Goal: Task Accomplishment & Management: Use online tool/utility

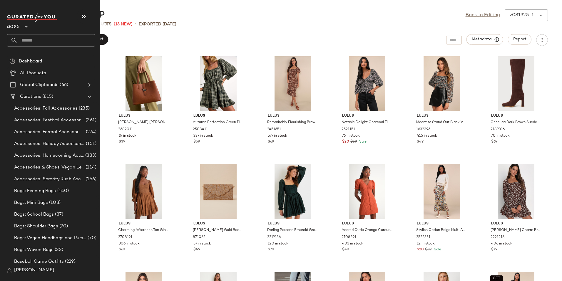
click at [53, 39] on input "text" at bounding box center [56, 40] width 77 height 12
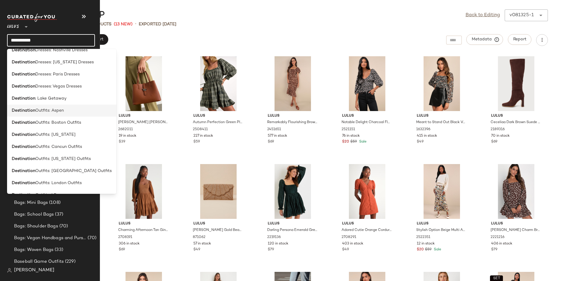
scroll to position [118, 0]
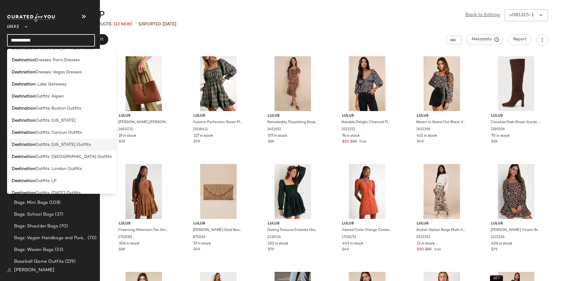
type input "**********"
click at [76, 144] on span "Outfits: Hawaii Outfits" at bounding box center [63, 144] width 56 height 6
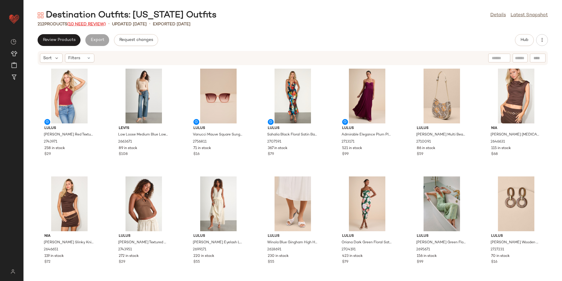
click at [96, 22] on span "(10 Need Review)" at bounding box center [86, 24] width 39 height 4
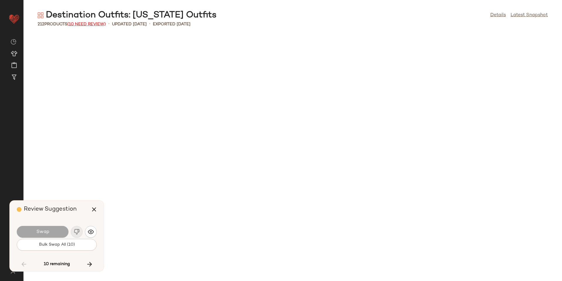
scroll to position [969, 0]
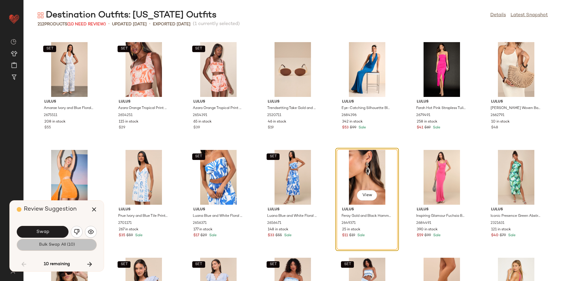
click at [82, 243] on button "Bulk Swap All (10)" at bounding box center [57, 244] width 80 height 12
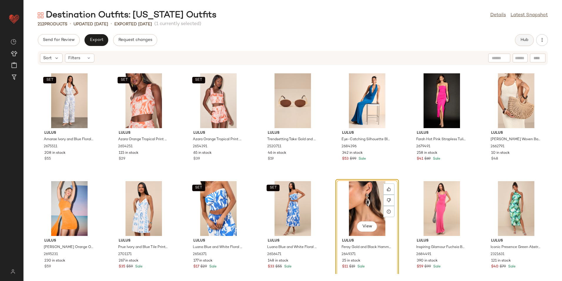
click at [527, 41] on span "Hub" at bounding box center [524, 40] width 8 height 5
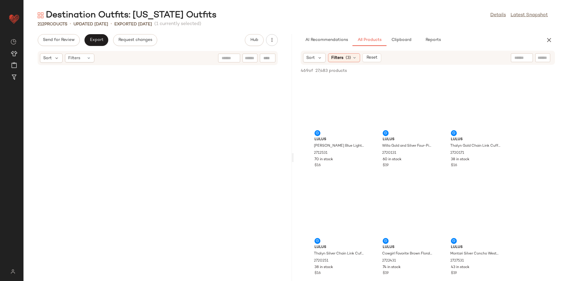
scroll to position [2260, 0]
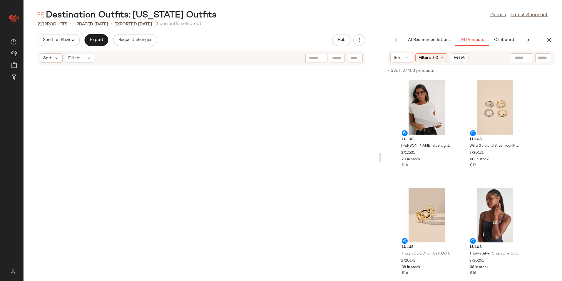
drag, startPoint x: 293, startPoint y: 158, endPoint x: 453, endPoint y: 155, distance: 160.9
click at [453, 158] on div "Destination Outfits: Hawaii Outfits Details Latest Snapshot 212 Products • upda…" at bounding box center [293, 144] width 539 height 271
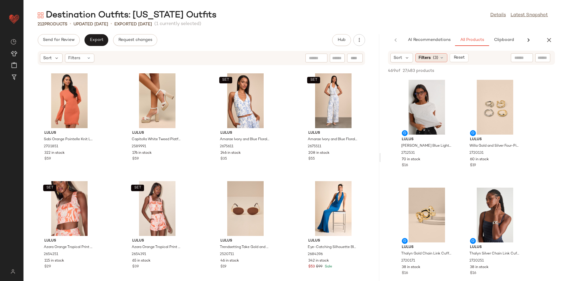
click at [433, 57] on div "Filters (3)" at bounding box center [431, 57] width 32 height 9
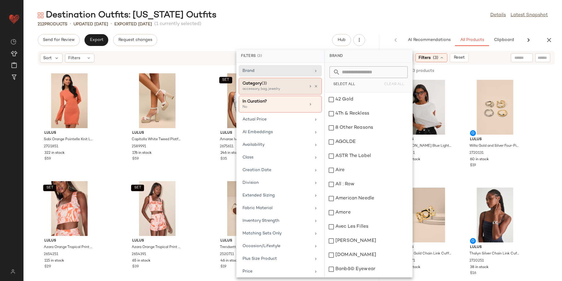
drag, startPoint x: 269, startPoint y: 89, endPoint x: 284, endPoint y: 97, distance: 16.7
click at [269, 89] on div "accessory, bag, jewelry" at bounding box center [272, 88] width 59 height 5
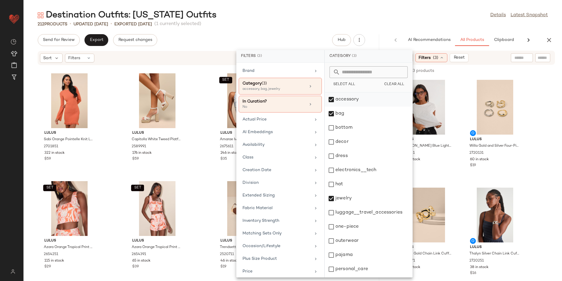
drag, startPoint x: 352, startPoint y: 95, endPoint x: 348, endPoint y: 102, distance: 7.5
click at [352, 106] on div "accessory" at bounding box center [369, 113] width 88 height 14
drag, startPoint x: 340, startPoint y: 112, endPoint x: 340, endPoint y: 127, distance: 15.3
click at [340, 121] on div "bag" at bounding box center [369, 128] width 88 height 14
click at [344, 205] on div "jewelry" at bounding box center [369, 212] width 88 height 14
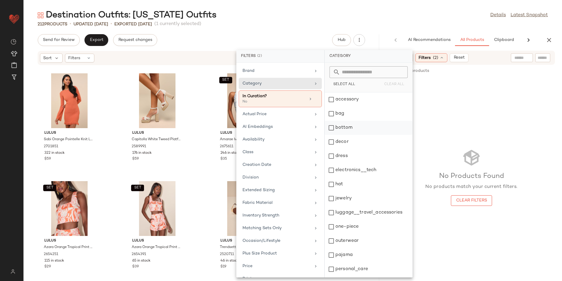
click at [351, 135] on div "bottom" at bounding box center [369, 142] width 88 height 14
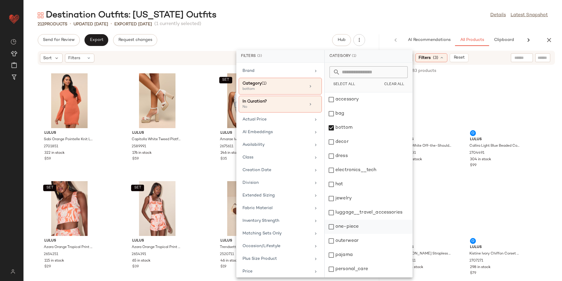
scroll to position [55, 0]
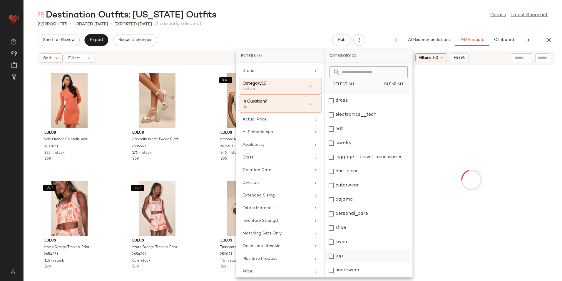
click at [340, 263] on div "top" at bounding box center [369, 270] width 88 height 14
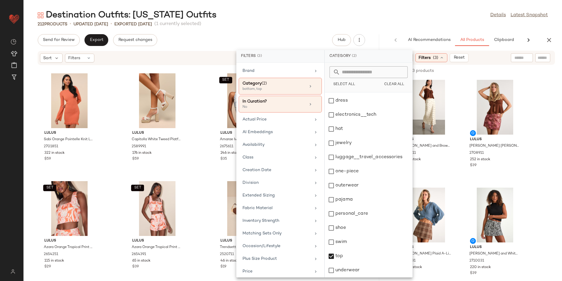
click at [402, 11] on div "Destination Outfits: Hawaii Outfits Details Latest Snapshot" at bounding box center [293, 15] width 539 height 12
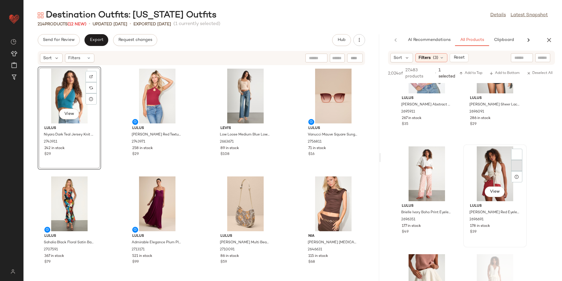
scroll to position [4116, 0]
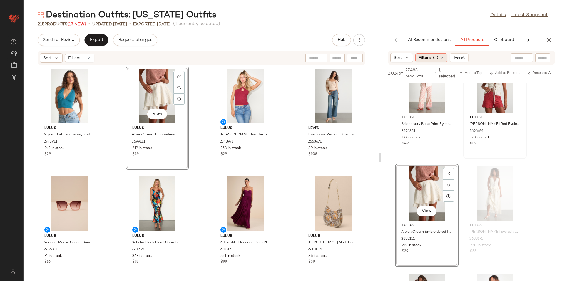
click at [438, 58] on div "Filters (3)" at bounding box center [431, 57] width 32 height 9
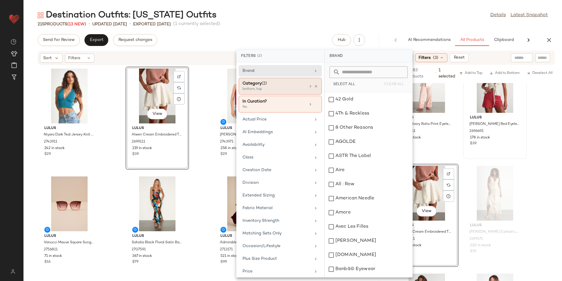
drag, startPoint x: 276, startPoint y: 89, endPoint x: 273, endPoint y: 92, distance: 4.0
click at [274, 90] on div "bottom, top" at bounding box center [272, 88] width 59 height 5
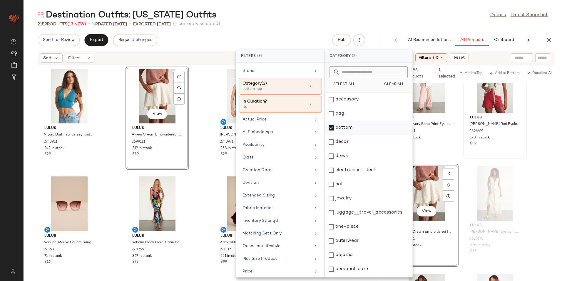
click at [340, 135] on div "bottom" at bounding box center [369, 142] width 88 height 14
click at [349, 163] on div "dress" at bounding box center [369, 170] width 88 height 14
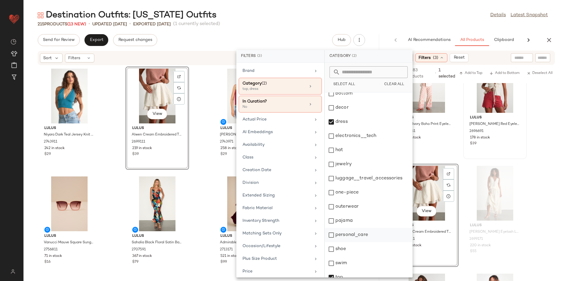
scroll to position [55, 0]
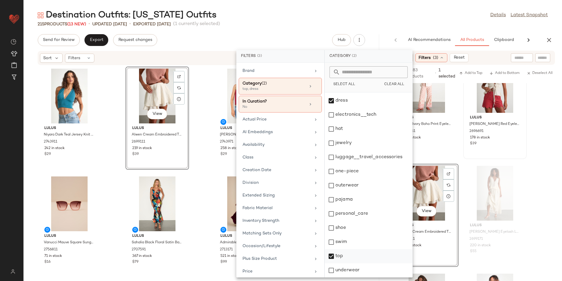
click at [343, 263] on div "top" at bounding box center [369, 270] width 88 height 14
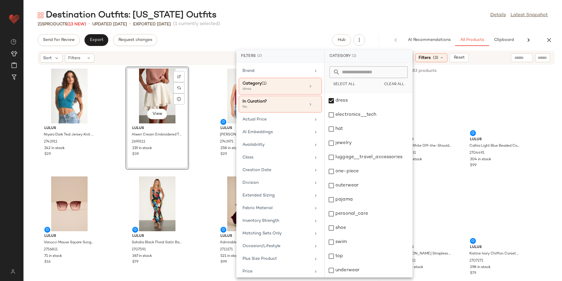
click at [399, 13] on div "Destination Outfits: Hawaii Outfits Details Latest Snapshot" at bounding box center [293, 15] width 539 height 12
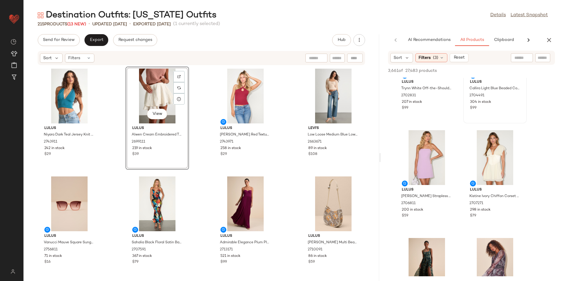
scroll to position [59, 0]
click at [492, 175] on span "View" at bounding box center [495, 173] width 10 height 5
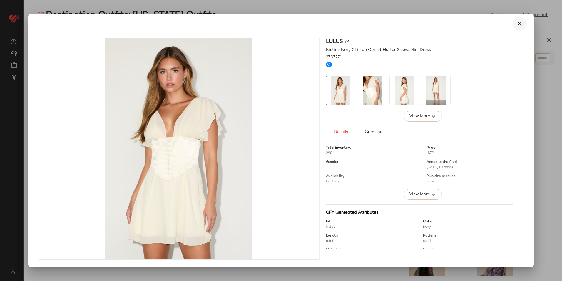
click at [520, 28] on button "button" at bounding box center [520, 23] width 14 height 14
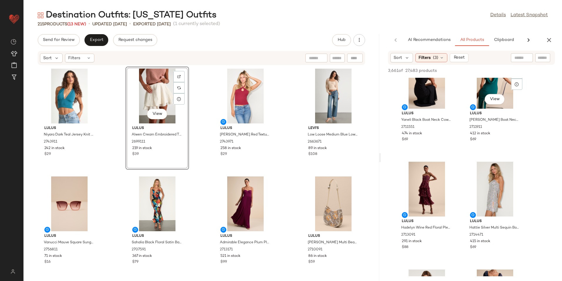
scroll to position [353, 0]
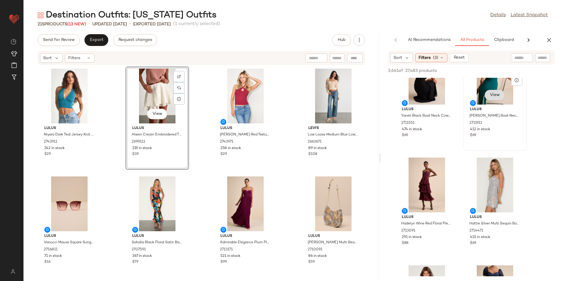
click at [501, 95] on button "View" at bounding box center [495, 95] width 20 height 11
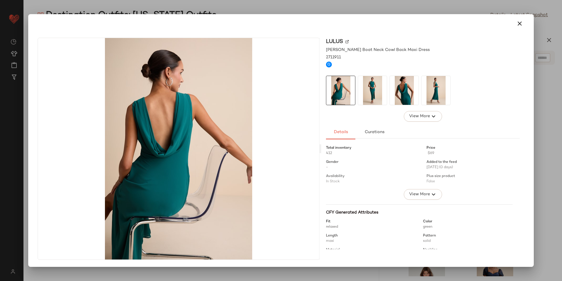
click at [370, 86] on img at bounding box center [372, 90] width 29 height 29
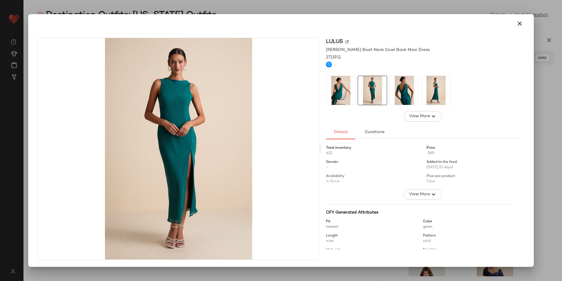
click at [409, 94] on img at bounding box center [404, 90] width 29 height 29
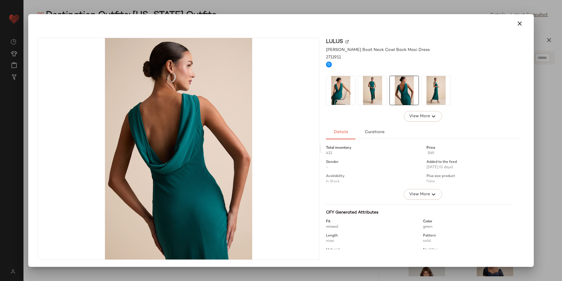
click at [432, 93] on img at bounding box center [436, 90] width 29 height 29
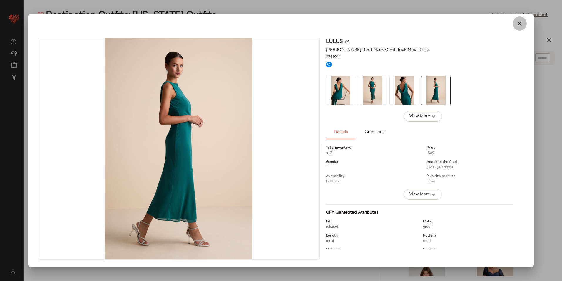
click at [521, 21] on icon "button" at bounding box center [519, 23] width 7 height 7
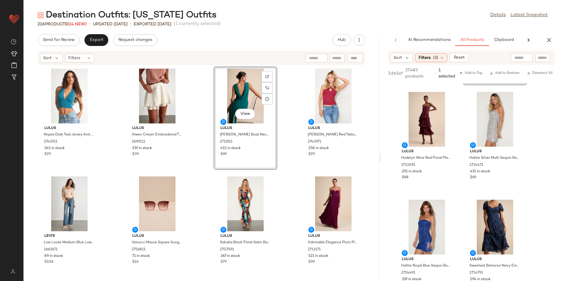
scroll to position [441, 0]
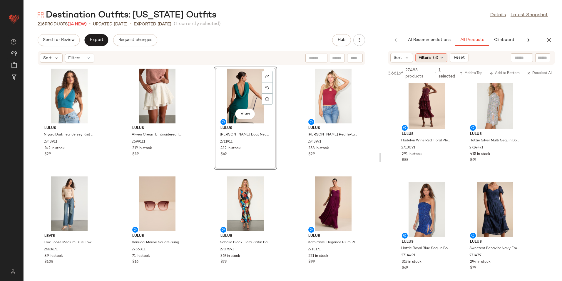
click at [436, 58] on span "(3)" at bounding box center [435, 58] width 5 height 6
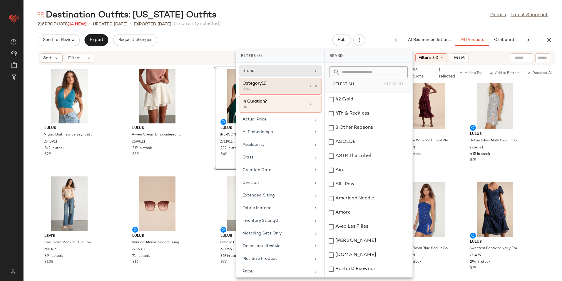
click at [272, 86] on div "dress" at bounding box center [272, 88] width 59 height 5
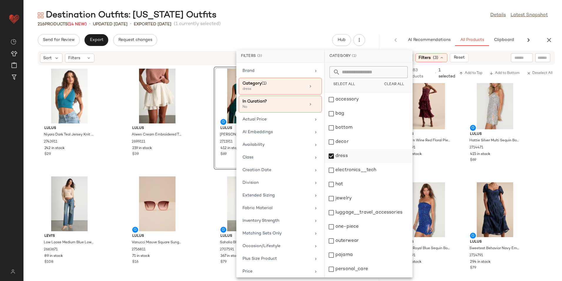
click at [342, 163] on div "dress" at bounding box center [369, 170] width 88 height 14
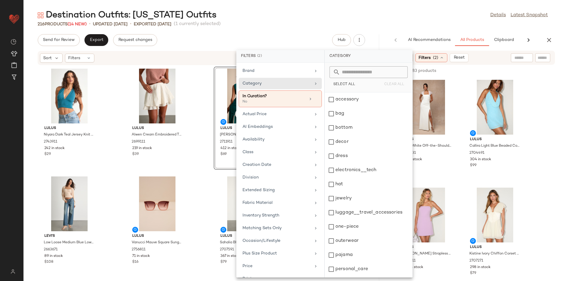
click at [389, 16] on div "Destination Outfits: Hawaii Outfits Details Latest Snapshot" at bounding box center [293, 15] width 539 height 12
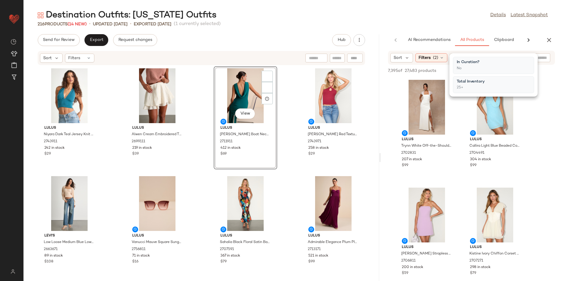
scroll to position [0, 0]
click at [431, 27] on div "216 Products (14 New) • updated Aug 19th • Exported Aug 14th (1 currently selec…" at bounding box center [293, 24] width 539 height 6
click at [438, 55] on div "Filters (2)" at bounding box center [431, 57] width 32 height 9
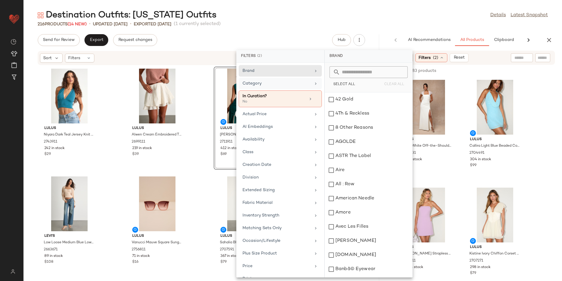
click at [270, 85] on div "Category" at bounding box center [277, 83] width 69 height 6
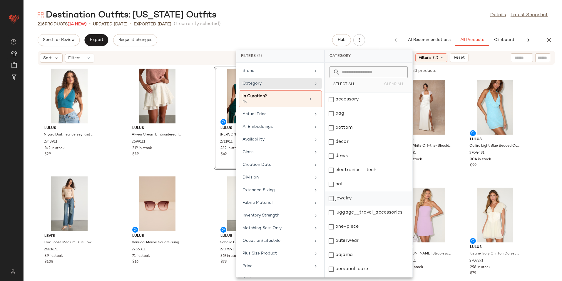
click at [340, 205] on div "jewelry" at bounding box center [369, 212] width 88 height 14
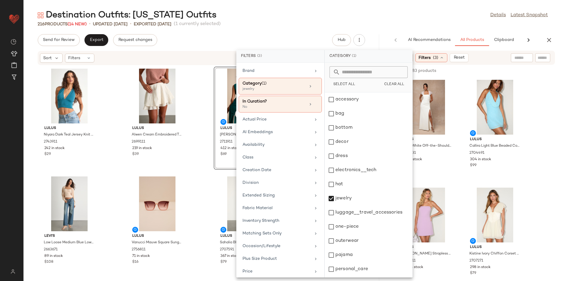
click at [367, 14] on div "Destination Outfits: Hawaii Outfits Details Latest Snapshot" at bounding box center [293, 15] width 539 height 12
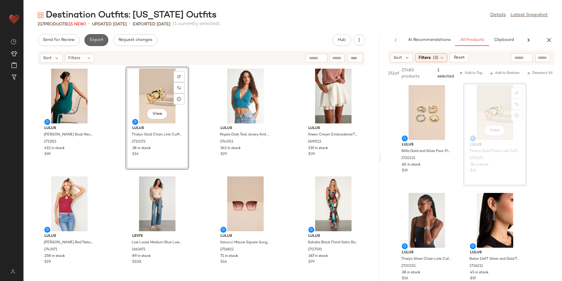
click at [91, 40] on span "Export" at bounding box center [96, 40] width 14 height 5
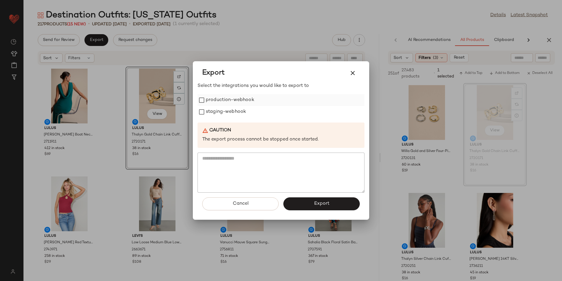
click at [225, 99] on label "production-webhook" at bounding box center [230, 100] width 49 height 12
click at [229, 114] on label "staging-webhook" at bounding box center [226, 112] width 40 height 12
click at [314, 210] on button "Export" at bounding box center [321, 203] width 76 height 13
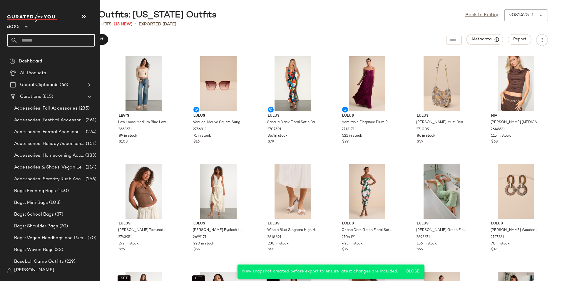
click at [36, 43] on input "text" at bounding box center [56, 40] width 77 height 12
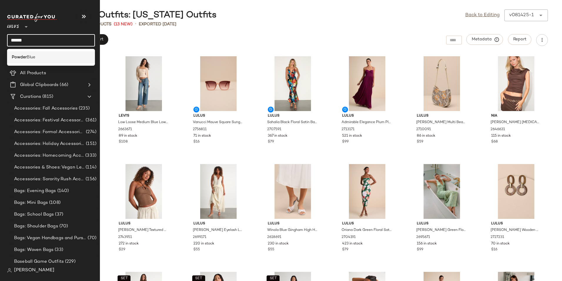
type input "******"
click at [33, 59] on span "Blue" at bounding box center [31, 57] width 9 height 6
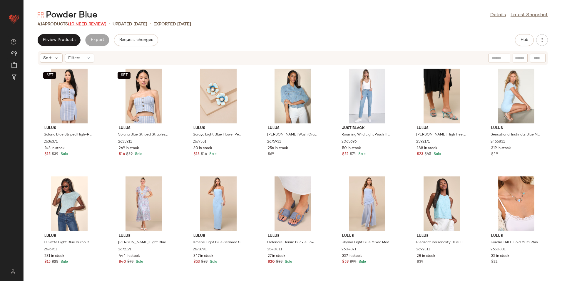
click at [90, 22] on span "(10 Need Review)" at bounding box center [87, 24] width 39 height 4
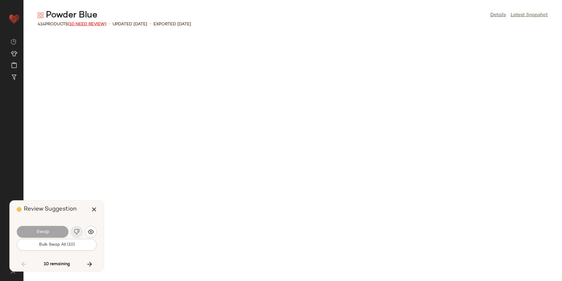
scroll to position [5058, 0]
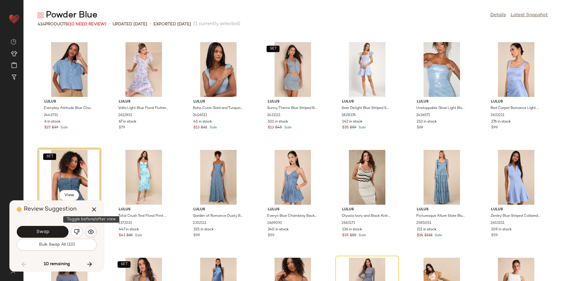
click at [89, 231] on img "button" at bounding box center [91, 231] width 6 height 6
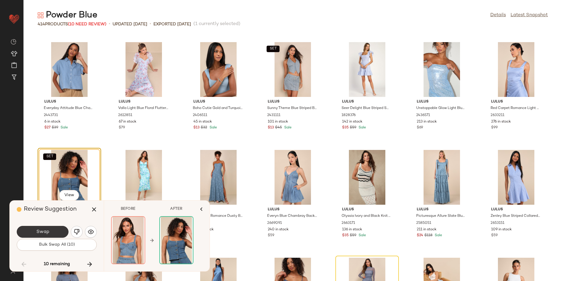
click at [51, 232] on button "Swap" at bounding box center [43, 232] width 52 height 12
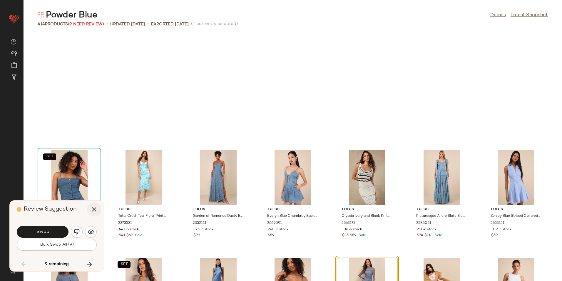
scroll to position [5166, 0]
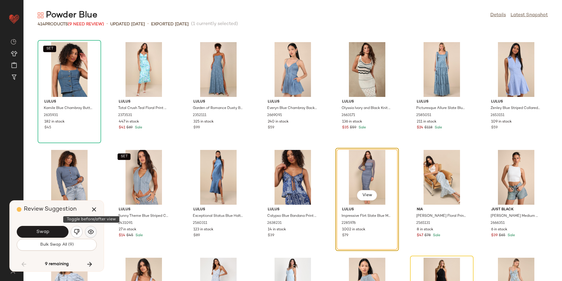
click at [94, 229] on img "button" at bounding box center [91, 231] width 6 height 6
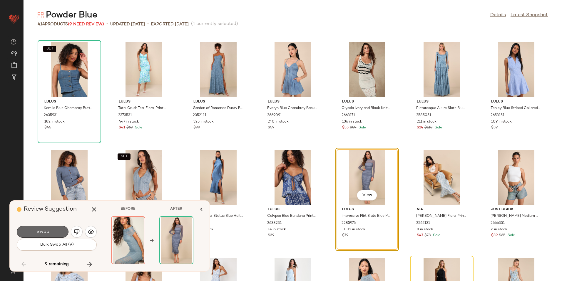
click at [58, 227] on button "Swap" at bounding box center [43, 232] width 52 height 12
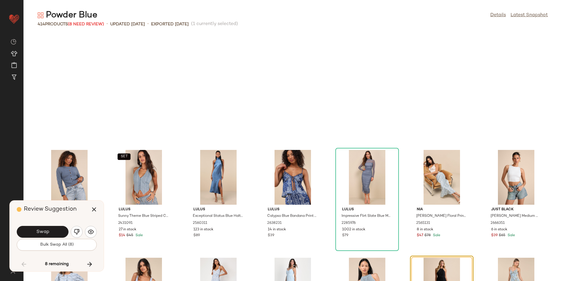
scroll to position [5273, 0]
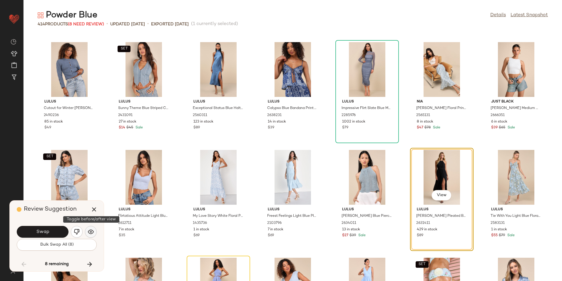
click at [94, 231] on button "button" at bounding box center [91, 232] width 12 height 12
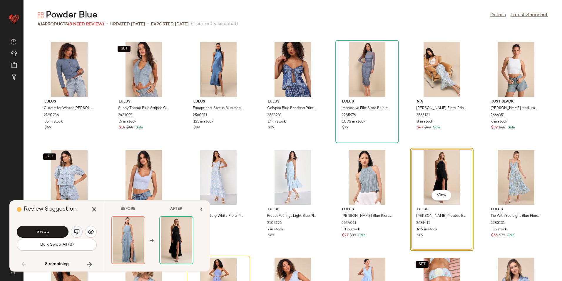
click at [79, 234] on img "button" at bounding box center [77, 231] width 6 height 6
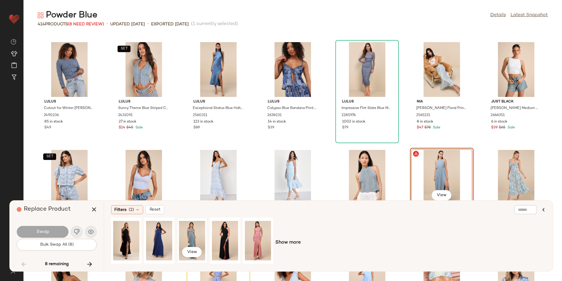
click at [196, 233] on div "View" at bounding box center [192, 240] width 26 height 42
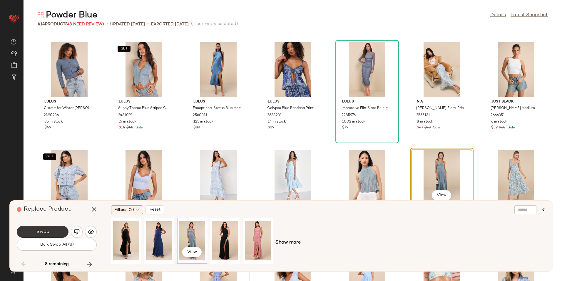
click at [61, 232] on button "Swap" at bounding box center [43, 232] width 52 height 12
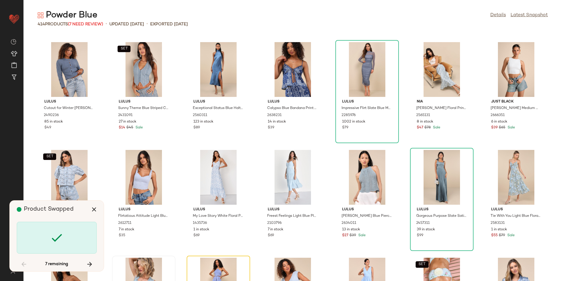
scroll to position [5381, 0]
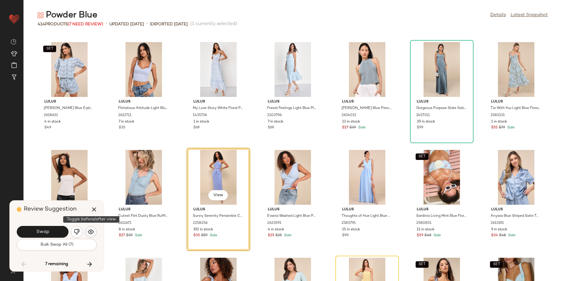
click at [91, 232] on img "button" at bounding box center [91, 231] width 6 height 6
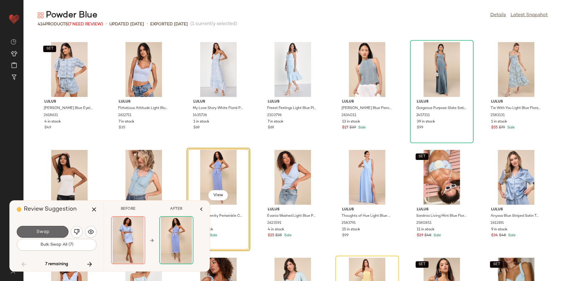
click at [64, 231] on button "Swap" at bounding box center [43, 232] width 52 height 12
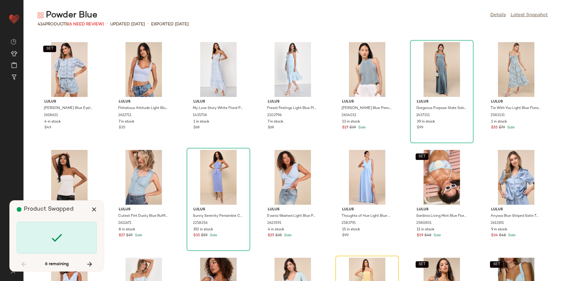
scroll to position [5488, 0]
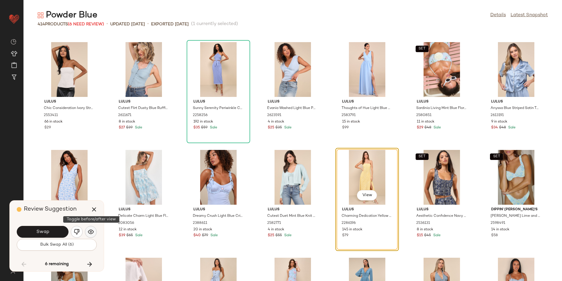
click at [94, 231] on button "button" at bounding box center [91, 232] width 12 height 12
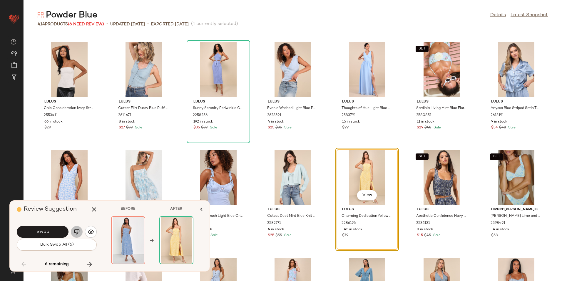
click at [76, 230] on img "button" at bounding box center [77, 231] width 6 height 6
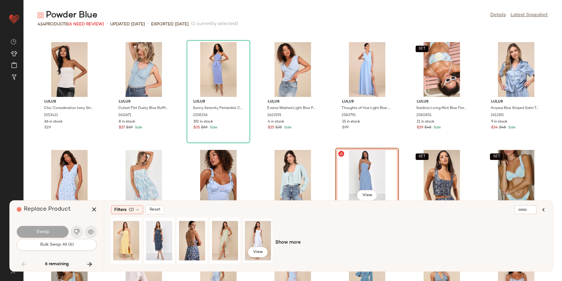
click at [262, 236] on div "View" at bounding box center [258, 240] width 26 height 42
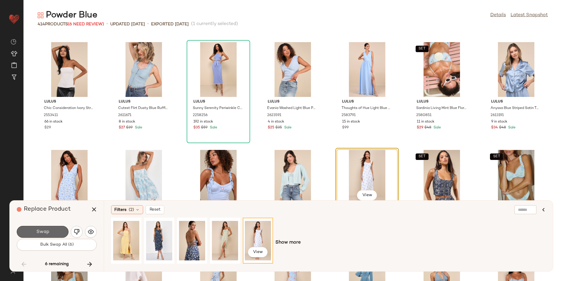
click at [48, 232] on span "Swap" at bounding box center [42, 232] width 13 height 6
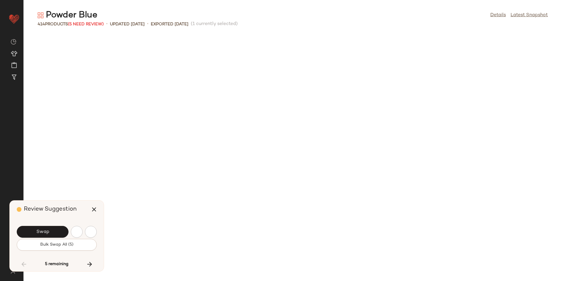
scroll to position [5811, 0]
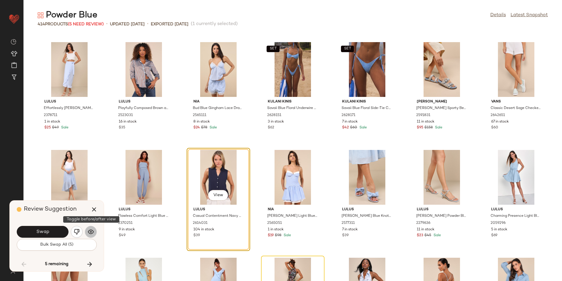
click at [92, 229] on img "button" at bounding box center [91, 231] width 6 height 6
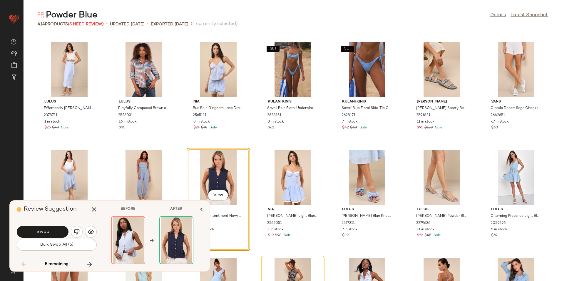
click at [74, 228] on button "button" at bounding box center [77, 232] width 12 height 12
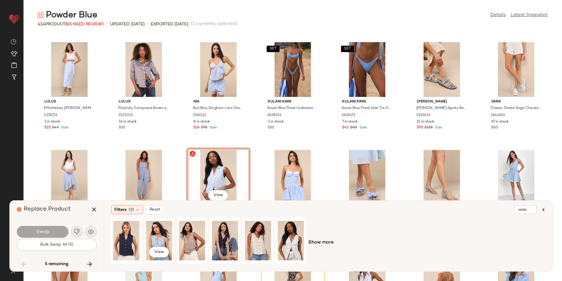
drag, startPoint x: 162, startPoint y: 236, endPoint x: 152, endPoint y: 239, distance: 10.2
click at [161, 236] on div "View" at bounding box center [159, 240] width 26 height 42
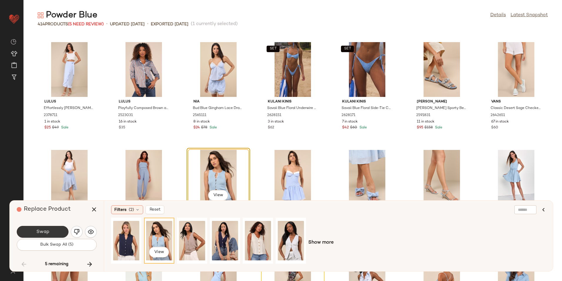
click at [48, 231] on span "Swap" at bounding box center [42, 232] width 13 height 6
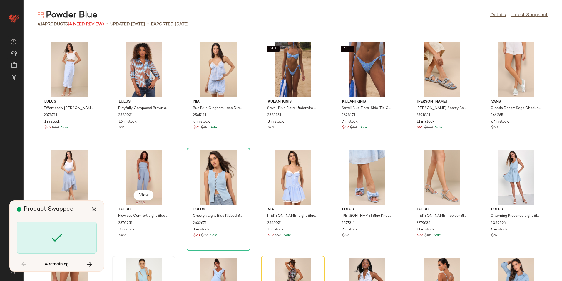
scroll to position [5919, 0]
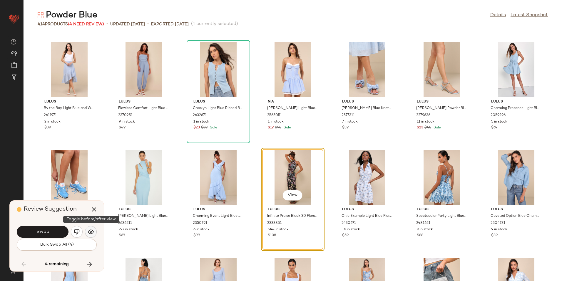
click at [89, 232] on img "button" at bounding box center [91, 231] width 6 height 6
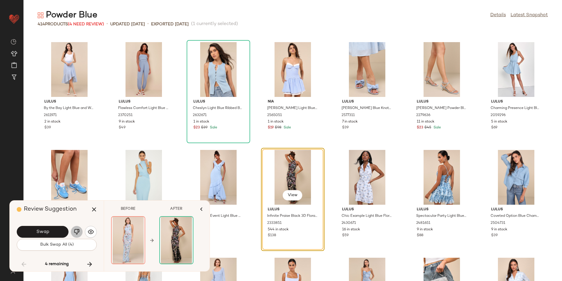
click at [79, 229] on img "button" at bounding box center [77, 231] width 6 height 6
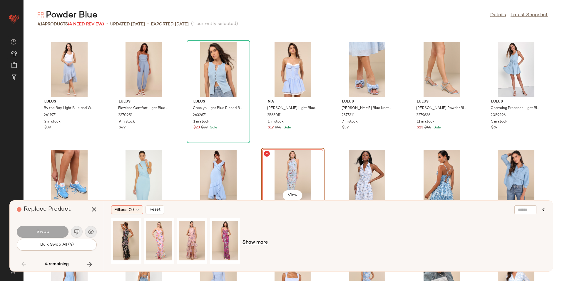
click at [263, 240] on span "Show more" at bounding box center [255, 242] width 25 height 7
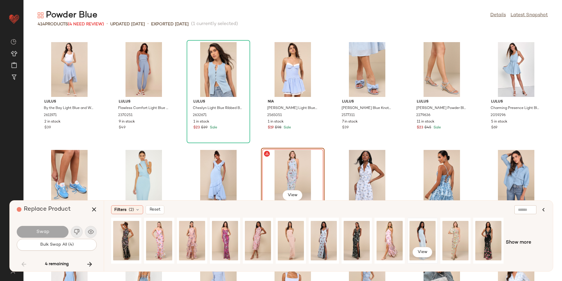
click at [421, 233] on div "View" at bounding box center [423, 240] width 26 height 42
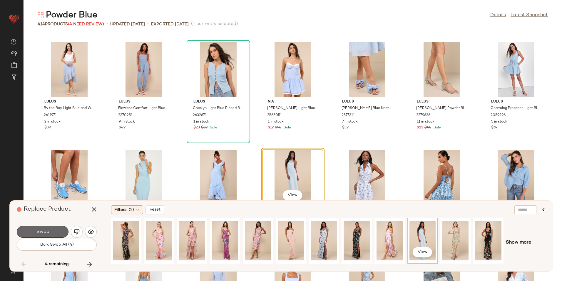
click at [61, 233] on button "Swap" at bounding box center [43, 232] width 52 height 12
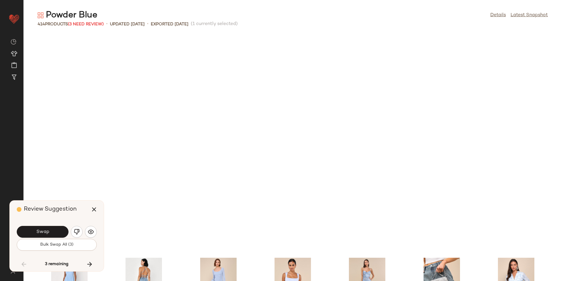
scroll to position [6134, 0]
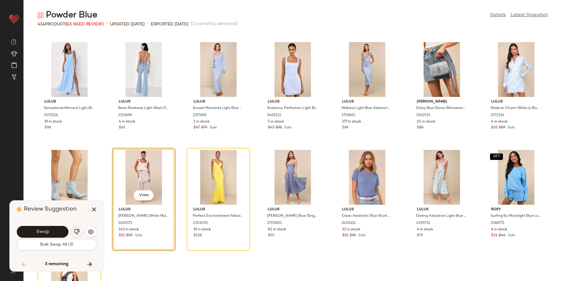
click at [79, 231] on img "button" at bounding box center [77, 231] width 6 height 6
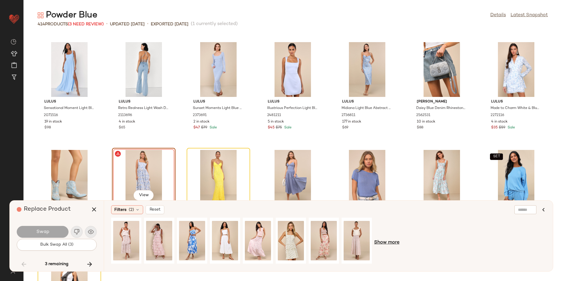
click at [387, 243] on span "Show more" at bounding box center [386, 242] width 25 height 7
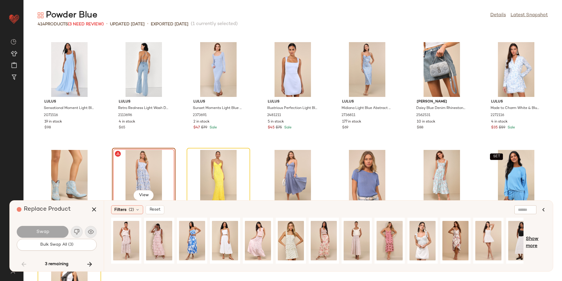
click at [534, 241] on span "Show more" at bounding box center [536, 242] width 20 height 14
click at [534, 236] on span "Show more" at bounding box center [539, 242] width 14 height 14
drag, startPoint x: 221, startPoint y: 267, endPoint x: 233, endPoint y: 267, distance: 11.2
click at [232, 267] on div "Filters (2) Reset Show more" at bounding box center [328, 235] width 449 height 71
drag, startPoint x: 233, startPoint y: 267, endPoint x: 239, endPoint y: 265, distance: 7.1
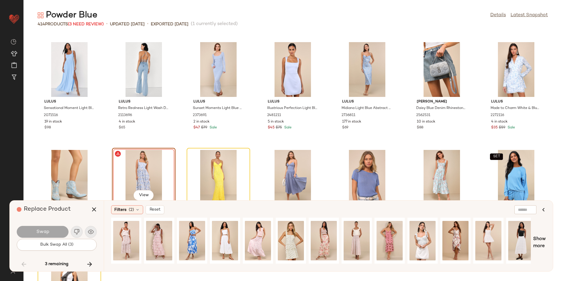
click at [239, 265] on div "Filters (2) Reset Show more" at bounding box center [328, 235] width 449 height 71
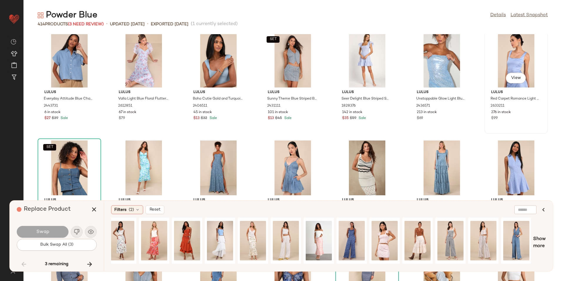
scroll to position [4987, 0]
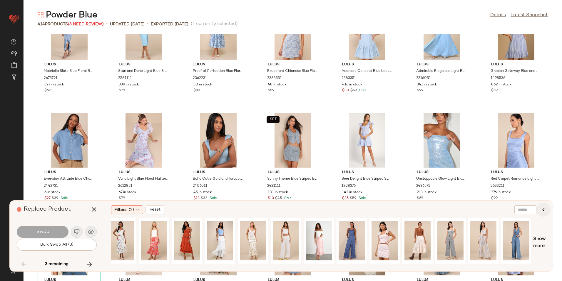
click at [543, 210] on icon "button" at bounding box center [543, 209] width 7 height 7
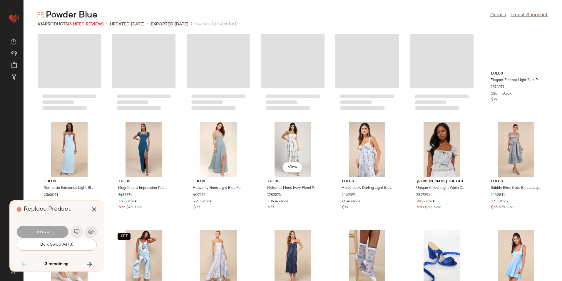
scroll to position [4164, 0]
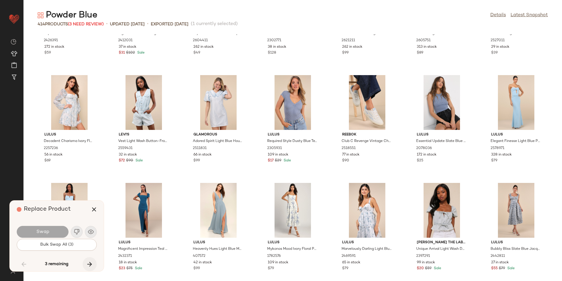
click at [92, 263] on icon "button" at bounding box center [89, 263] width 7 height 7
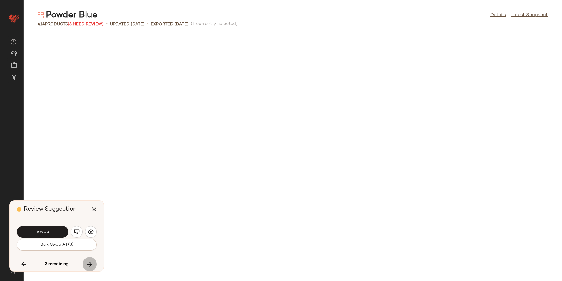
scroll to position [6134, 0]
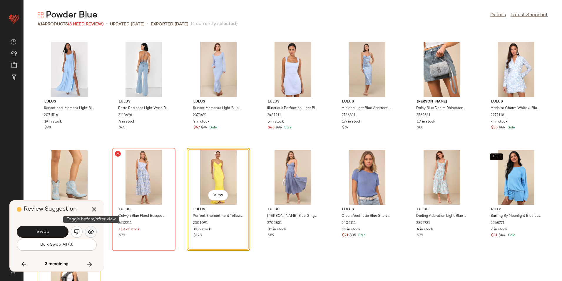
click at [89, 230] on img "button" at bounding box center [91, 231] width 6 height 6
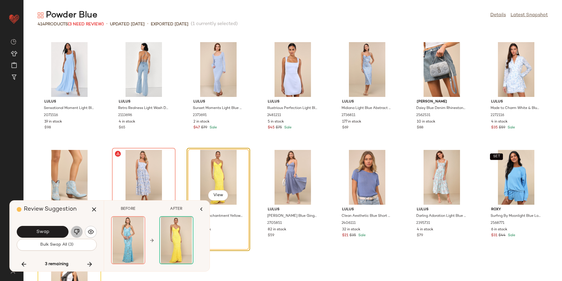
click at [78, 233] on img "button" at bounding box center [77, 231] width 6 height 6
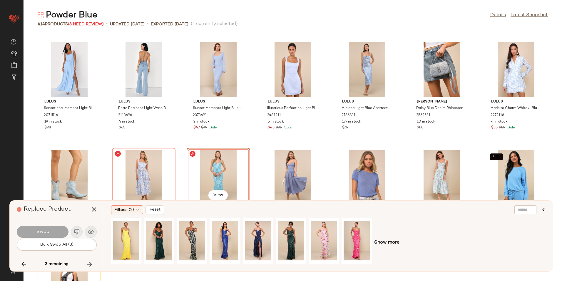
click at [383, 243] on span "Show more" at bounding box center [386, 242] width 25 height 7
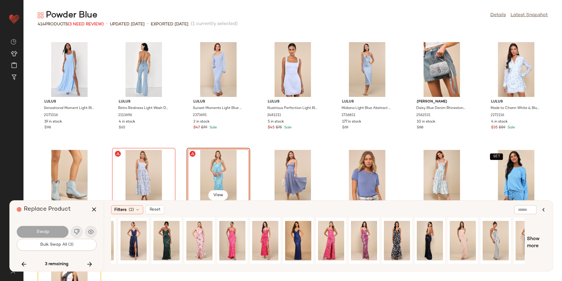
scroll to position [0, 143]
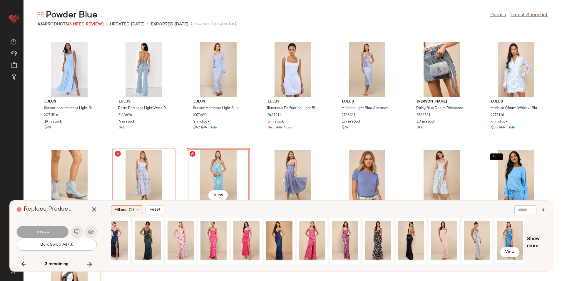
click at [503, 232] on div "View" at bounding box center [510, 240] width 26 height 42
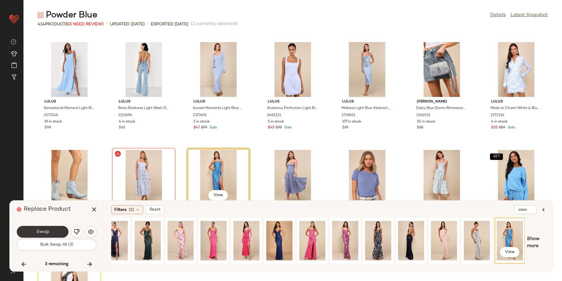
click at [59, 233] on button "Swap" at bounding box center [43, 232] width 52 height 12
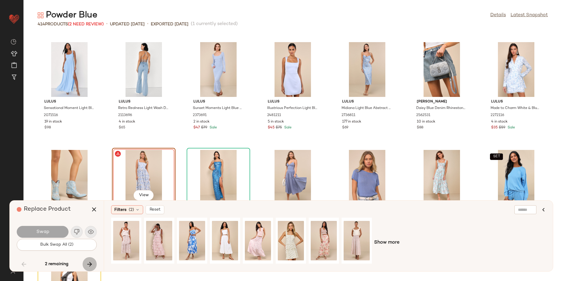
click at [95, 264] on button "button" at bounding box center [90, 264] width 14 height 14
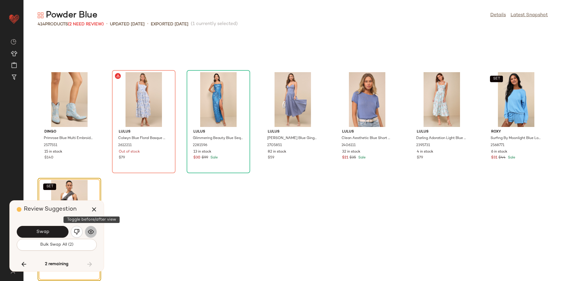
click at [91, 230] on img "button" at bounding box center [91, 231] width 6 height 6
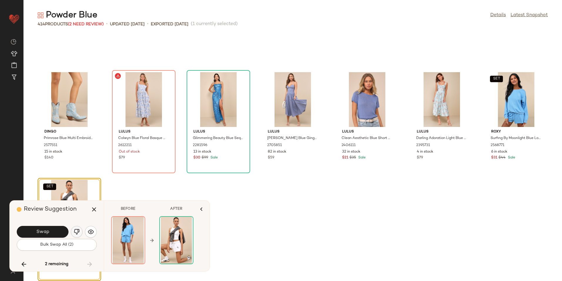
click at [78, 229] on img "button" at bounding box center [77, 231] width 6 height 6
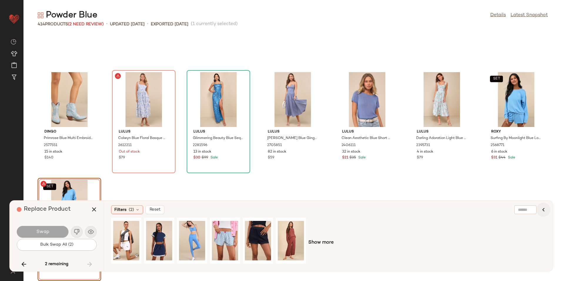
click at [543, 211] on icon "button" at bounding box center [543, 209] width 7 height 7
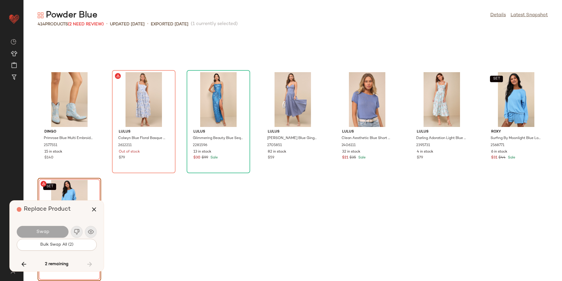
click at [90, 264] on div "2 remaining" at bounding box center [57, 264] width 80 height 14
click at [70, 244] on span "Bulk Swap All (2)" at bounding box center [57, 244] width 34 height 5
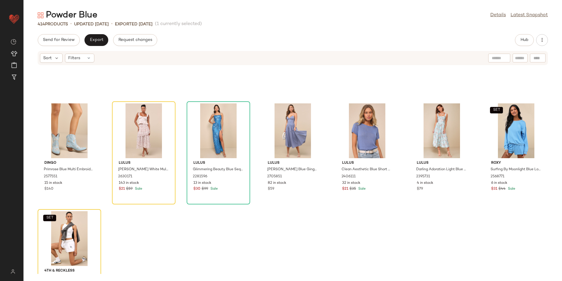
click at [156, 224] on div "Dingo Primrose Blue Multi Embroidered Ankle-High Western Booties 2577551 15 in …" at bounding box center [293, 169] width 539 height 208
click at [138, 114] on div "View" at bounding box center [143, 130] width 59 height 55
click at [166, 120] on icon at bounding box center [165, 122] width 4 height 4
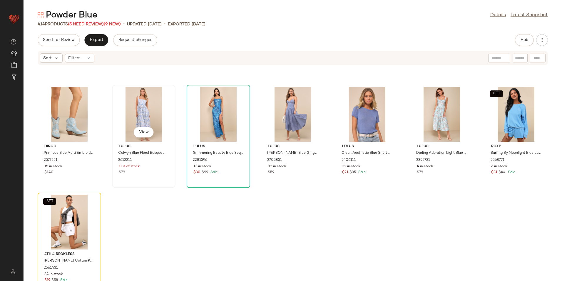
scroll to position [6212, 0]
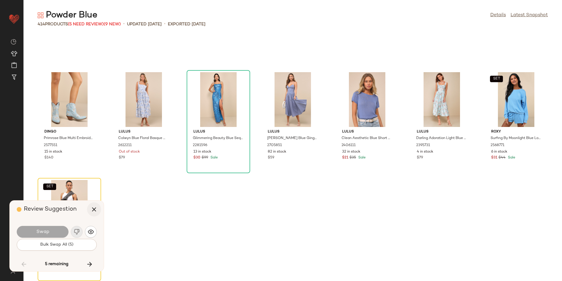
click at [88, 207] on button "button" at bounding box center [94, 209] width 14 height 14
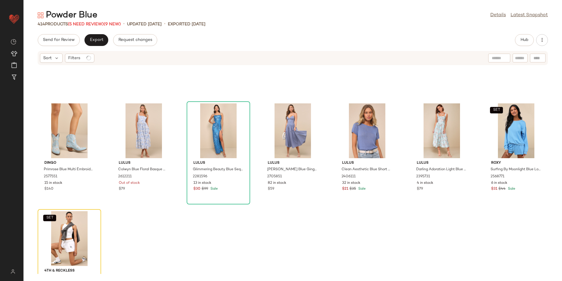
scroll to position [6242, 0]
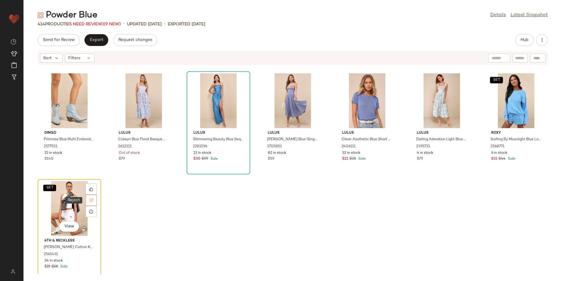
click at [88, 200] on div at bounding box center [91, 199] width 11 height 11
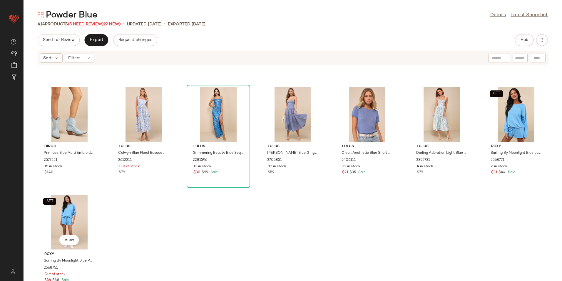
scroll to position [6212, 0]
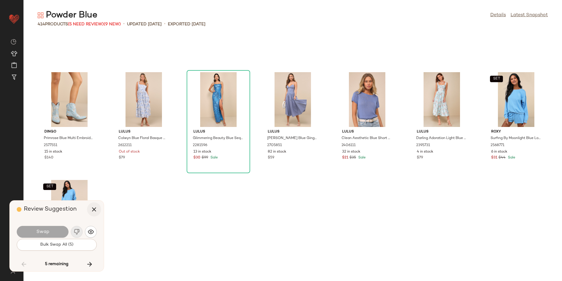
click at [96, 210] on icon "button" at bounding box center [94, 209] width 7 height 7
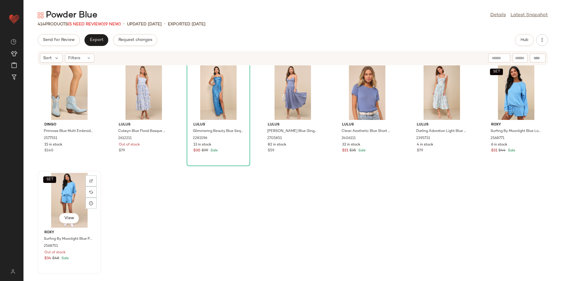
click at [68, 212] on div "SET View" at bounding box center [69, 200] width 59 height 55
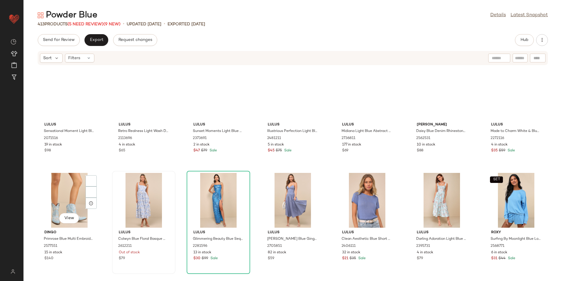
scroll to position [6142, 0]
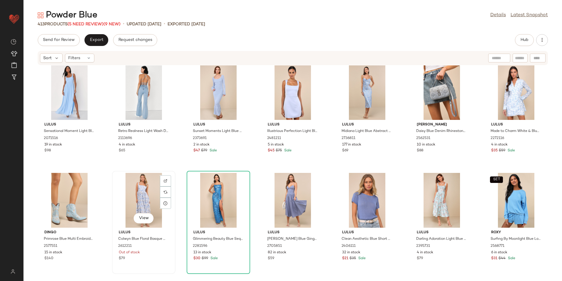
click at [143, 197] on div "View" at bounding box center [143, 200] width 59 height 55
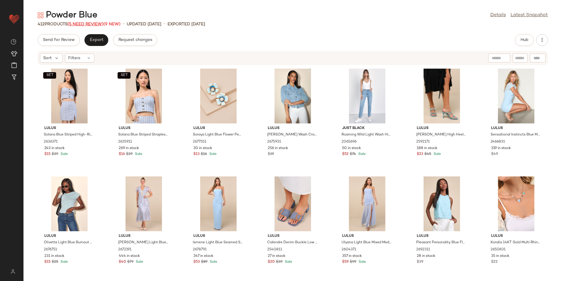
click at [85, 23] on span "(5 Need Review)" at bounding box center [86, 24] width 36 height 4
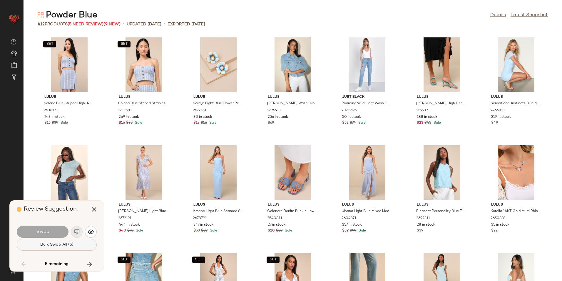
click at [68, 245] on span "Bulk Swap All (5)" at bounding box center [57, 244] width 34 height 5
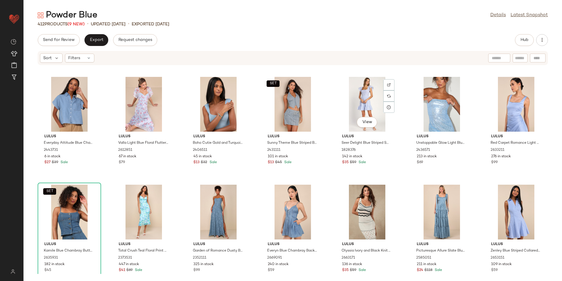
scroll to position [5062, 0]
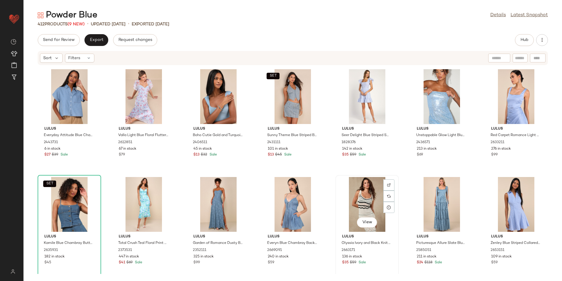
click at [354, 210] on div "View" at bounding box center [367, 204] width 59 height 55
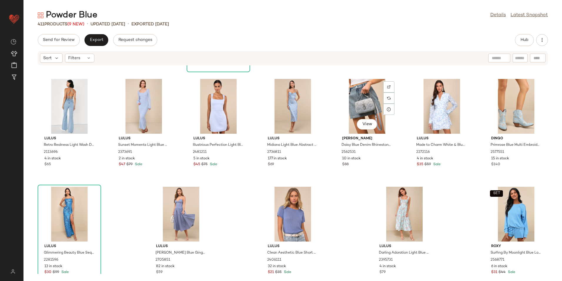
scroll to position [6142, 0]
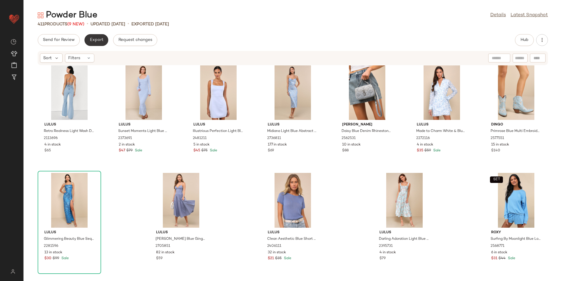
click at [101, 39] on span "Export" at bounding box center [96, 40] width 14 height 5
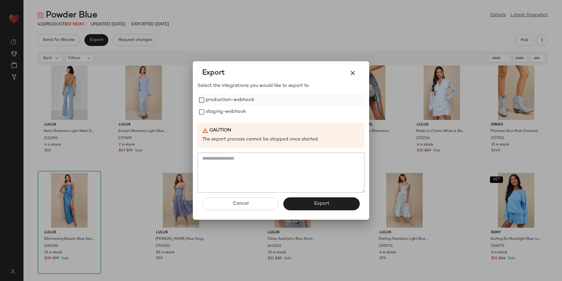
click at [219, 99] on label "production-webhook" at bounding box center [230, 100] width 49 height 12
click at [226, 111] on label "staging-webhook" at bounding box center [226, 112] width 40 height 12
click at [318, 206] on span "Export" at bounding box center [322, 204] width 16 height 6
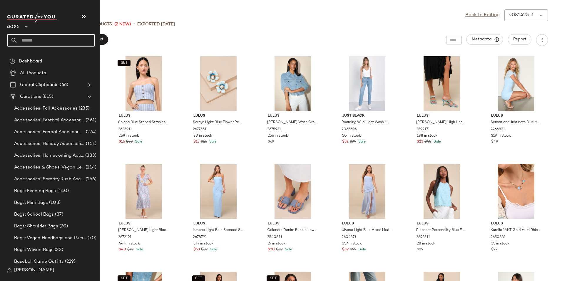
click at [62, 40] on input "text" at bounding box center [56, 40] width 77 height 12
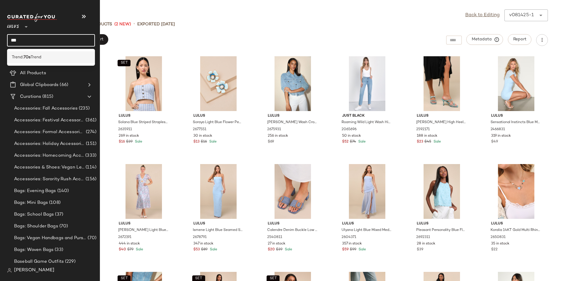
type input "***"
click at [39, 57] on span "Trend" at bounding box center [36, 57] width 11 height 6
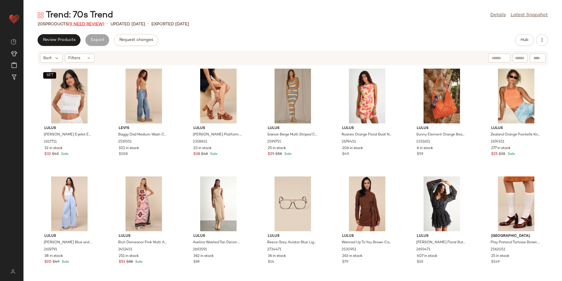
click at [89, 23] on span "(9 Need Review)" at bounding box center [86, 24] width 36 height 4
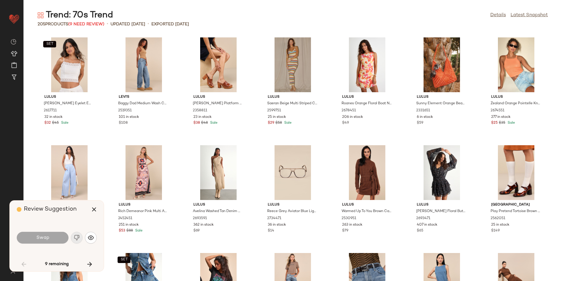
scroll to position [753, 0]
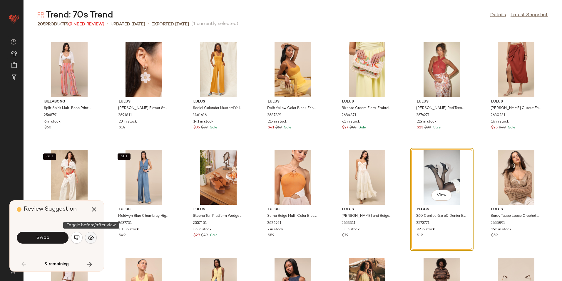
click at [92, 238] on img "button" at bounding box center [91, 237] width 6 height 6
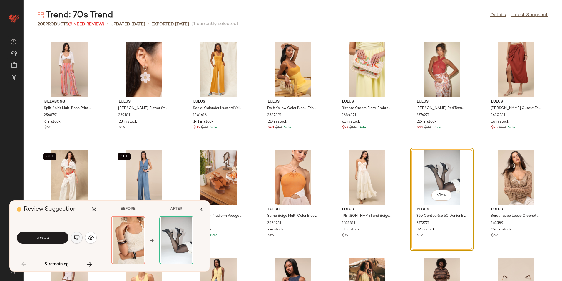
click at [75, 236] on img "button" at bounding box center [77, 237] width 6 height 6
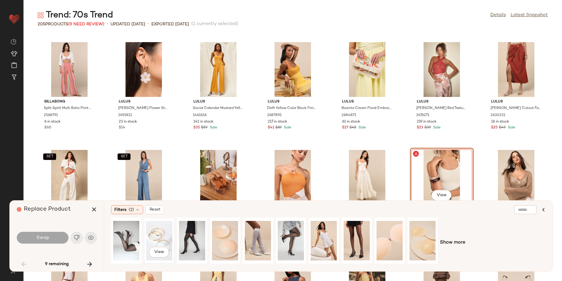
click at [166, 242] on div "View" at bounding box center [159, 240] width 26 height 42
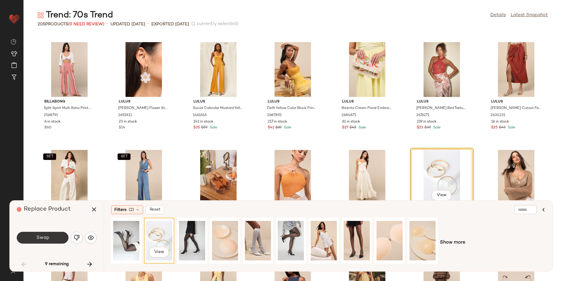
click at [59, 234] on button "Swap" at bounding box center [43, 237] width 52 height 12
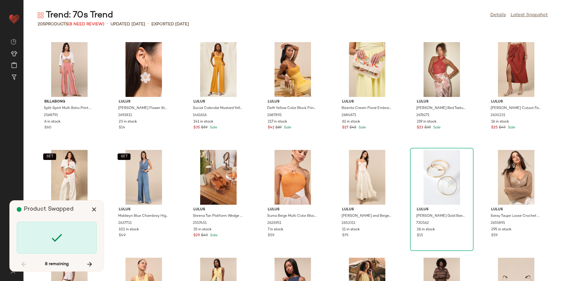
scroll to position [1076, 0]
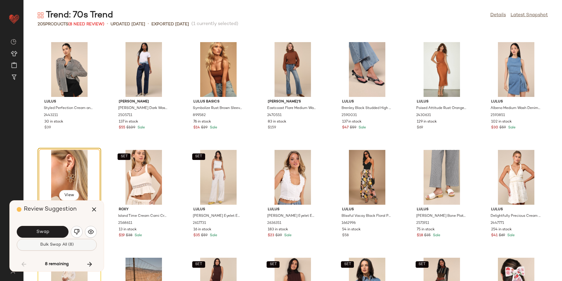
click at [81, 241] on button "Bulk Swap All (8)" at bounding box center [57, 244] width 80 height 12
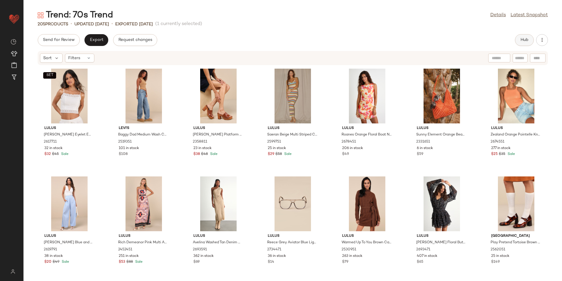
click at [521, 39] on span "Hub" at bounding box center [524, 40] width 8 height 5
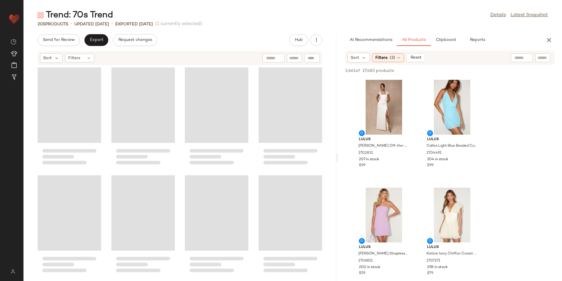
drag, startPoint x: 293, startPoint y: 156, endPoint x: 526, endPoint y: 155, distance: 232.9
click at [526, 155] on div "Trend: 70s Trend Details Latest Snapshot 205 Products • updated Aug 14th • Expo…" at bounding box center [293, 144] width 539 height 271
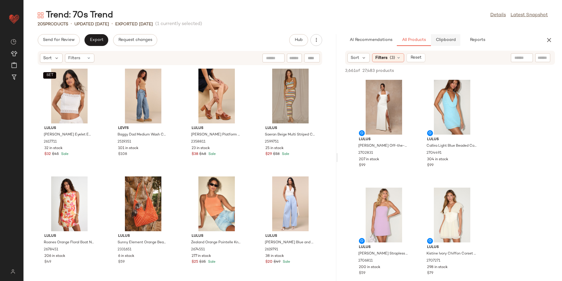
click at [439, 37] on button "Clipboard" at bounding box center [445, 40] width 29 height 12
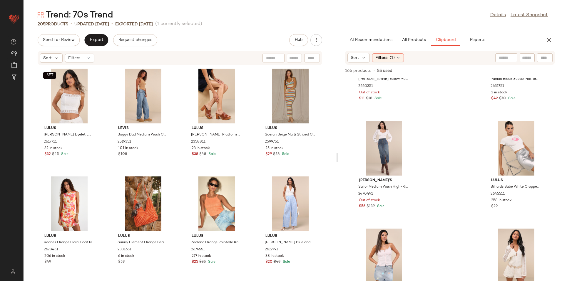
scroll to position [505, 0]
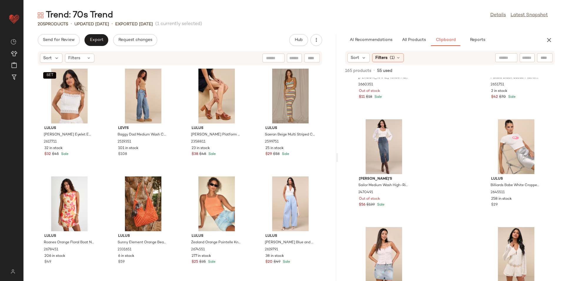
click at [392, 53] on div "Sort Filters (1)" at bounding box center [450, 58] width 210 height 14
click at [390, 56] on span "(1)" at bounding box center [392, 58] width 5 height 6
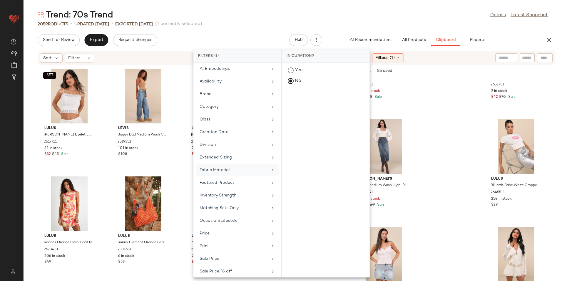
scroll to position [74, 0]
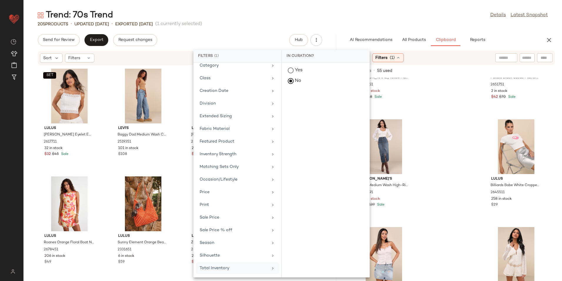
click at [228, 267] on div "Total Inventory" at bounding box center [234, 268] width 69 height 6
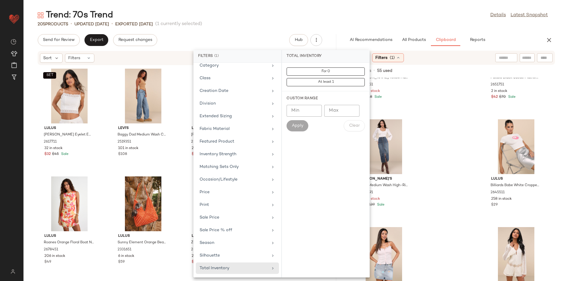
click at [345, 111] on input "Max" at bounding box center [341, 111] width 35 height 12
type input "**"
drag, startPoint x: 345, startPoint y: 111, endPoint x: 316, endPoint y: 118, distance: 29.0
click at [316, 118] on div "Min Min Max ** Max Apply Clear" at bounding box center [326, 118] width 78 height 26
click at [298, 111] on input "Min" at bounding box center [304, 111] width 35 height 12
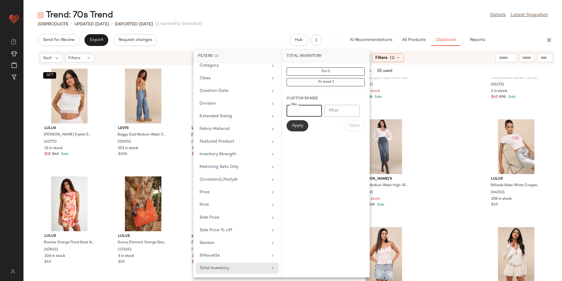
type input "**"
click at [300, 128] on span "Apply" at bounding box center [298, 125] width 12 height 5
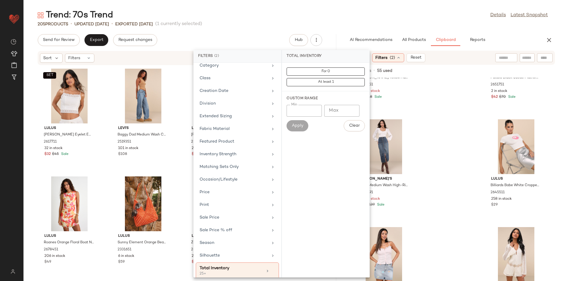
click at [317, 20] on div "Trend: 70s Trend Details Latest Snapshot" at bounding box center [293, 15] width 539 height 12
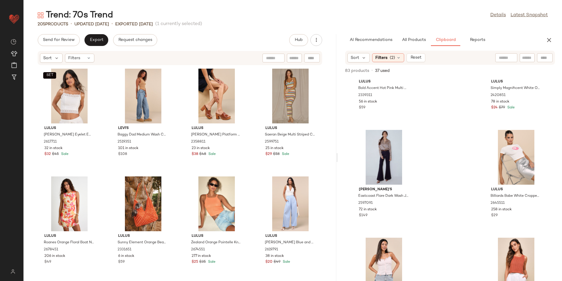
scroll to position [0, 0]
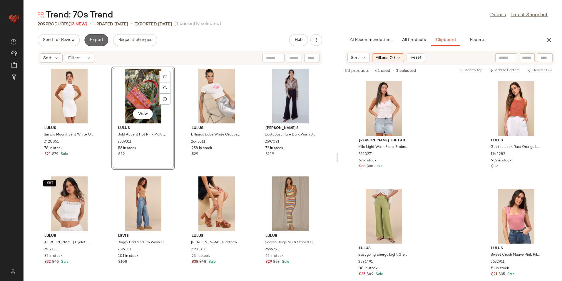
click at [94, 40] on span "Export" at bounding box center [96, 40] width 14 height 5
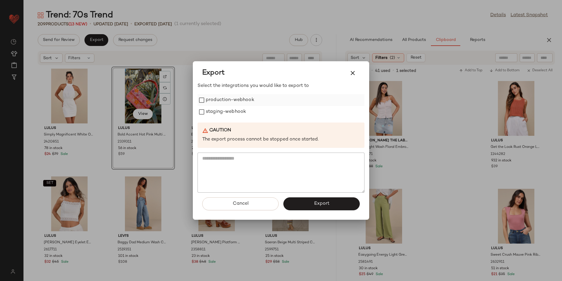
click at [219, 99] on label "production-webhook" at bounding box center [230, 100] width 49 height 12
click at [216, 112] on label "staging-webhook" at bounding box center [226, 112] width 40 height 12
click at [307, 202] on button "Export" at bounding box center [321, 203] width 76 height 13
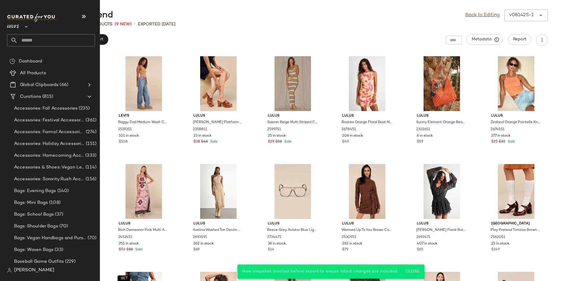
click at [51, 40] on input "text" at bounding box center [56, 40] width 77 height 12
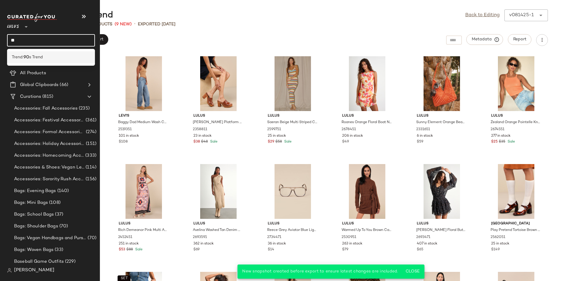
type input "**"
click at [36, 56] on span "s Trend" at bounding box center [36, 57] width 14 height 6
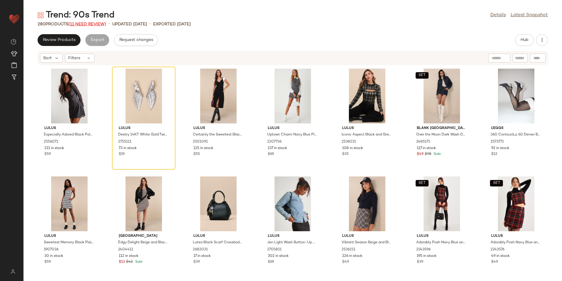
click at [99, 26] on span "(11 Need Review)" at bounding box center [88, 24] width 38 height 4
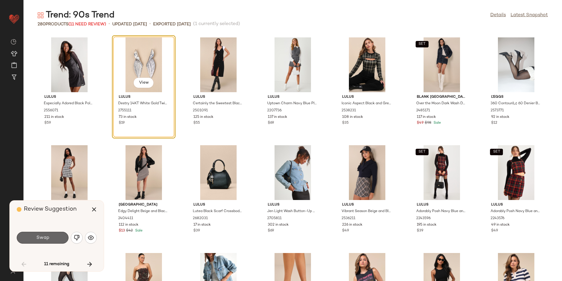
click at [55, 241] on button "Swap" at bounding box center [43, 237] width 52 height 12
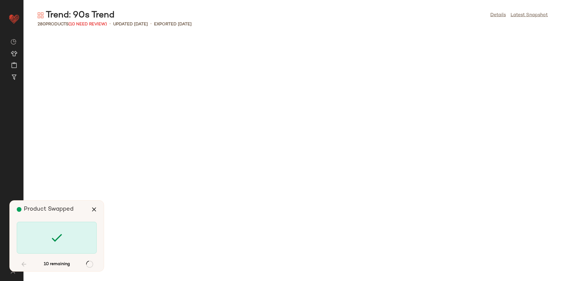
scroll to position [861, 0]
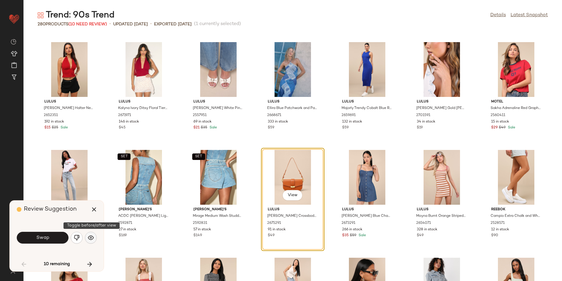
click at [92, 236] on img "button" at bounding box center [91, 237] width 6 height 6
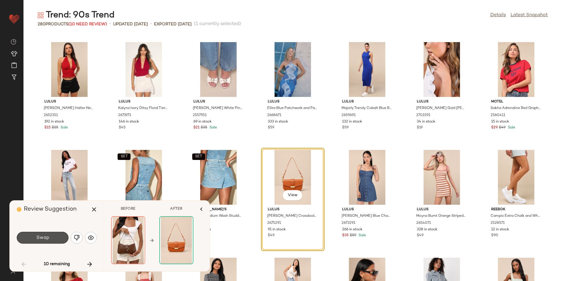
drag, startPoint x: 48, startPoint y: 239, endPoint x: 44, endPoint y: 240, distance: 4.4
click at [47, 239] on span "Swap" at bounding box center [42, 238] width 13 height 6
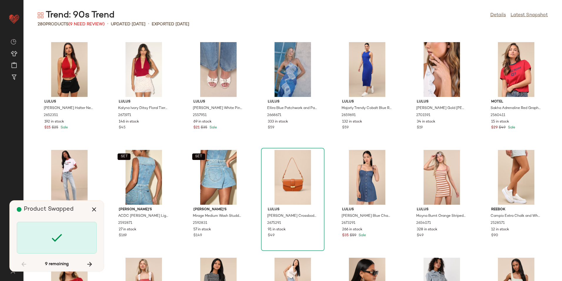
scroll to position [1076, 0]
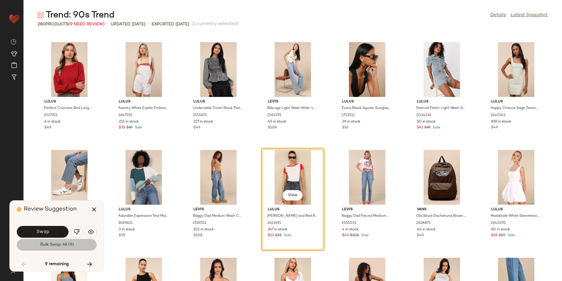
click at [58, 243] on span "Bulk Swap All (9)" at bounding box center [57, 244] width 34 height 5
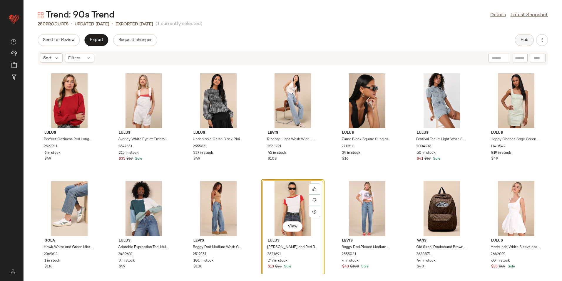
click at [522, 39] on span "Hub" at bounding box center [524, 40] width 8 height 5
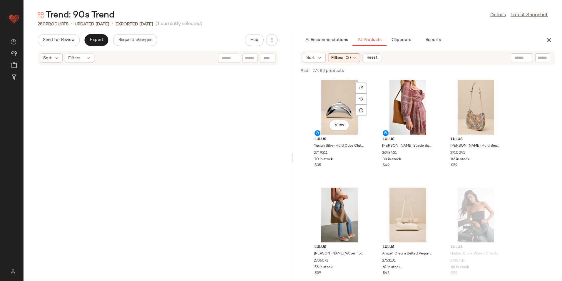
scroll to position [2475, 0]
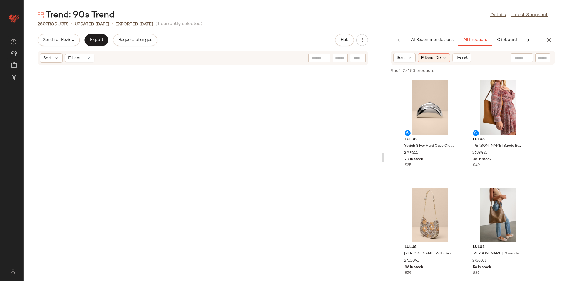
drag, startPoint x: 293, startPoint y: 158, endPoint x: 433, endPoint y: 152, distance: 141.0
click at [433, 152] on div "Trend: 90s Trend Details Latest Snapshot 280 Products • updated Aug 14th • Expo…" at bounding box center [293, 144] width 539 height 271
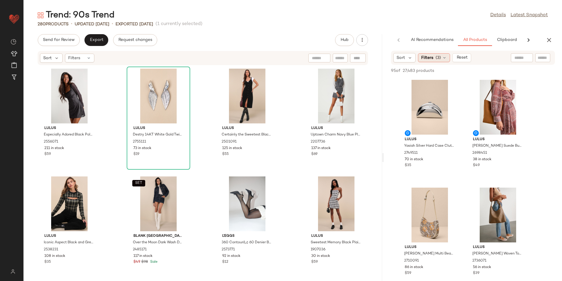
click at [435, 57] on div "Filters (3)" at bounding box center [434, 57] width 32 height 9
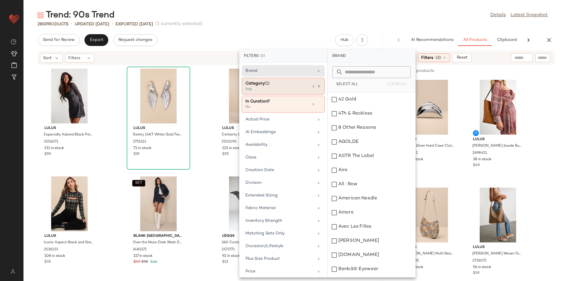
click at [286, 89] on div "bag" at bounding box center [275, 88] width 59 height 5
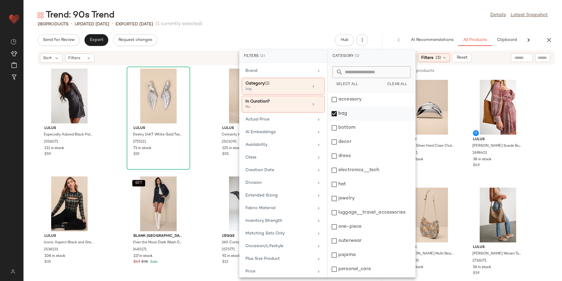
click at [348, 121] on div "bag" at bounding box center [372, 128] width 88 height 14
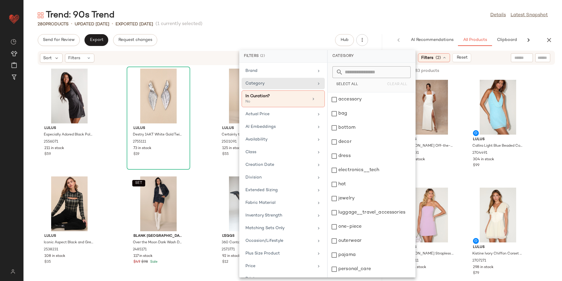
click at [401, 24] on div "280 Products • updated Aug 14th • Exported Aug 14th (1 currently selected)" at bounding box center [293, 24] width 539 height 6
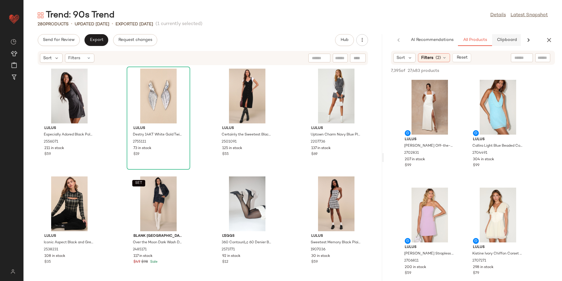
click at [508, 44] on button "Clipboard" at bounding box center [506, 40] width 29 height 12
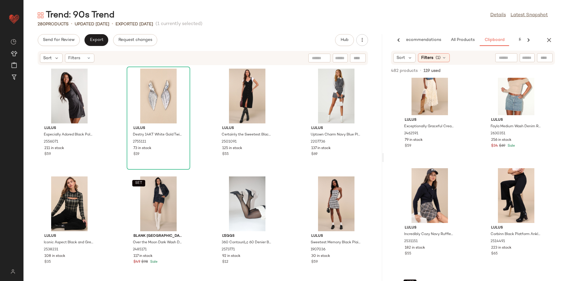
scroll to position [1857, 0]
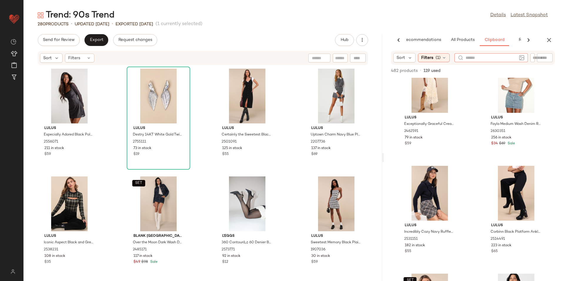
click at [505, 61] on div at bounding box center [491, 57] width 51 height 9
click at [469, 39] on span "All Products" at bounding box center [463, 40] width 24 height 5
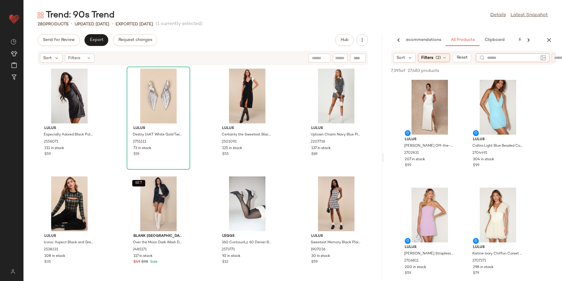
click at [527, 59] on input "text" at bounding box center [512, 58] width 51 height 6
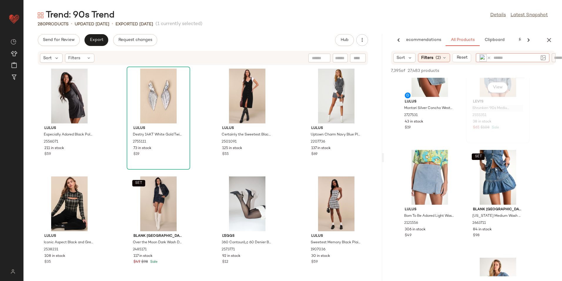
scroll to position [59, 0]
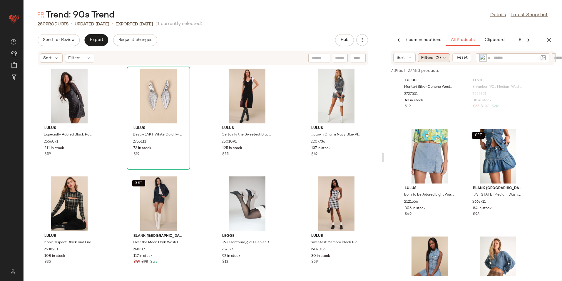
click at [443, 56] on icon at bounding box center [444, 57] width 5 height 5
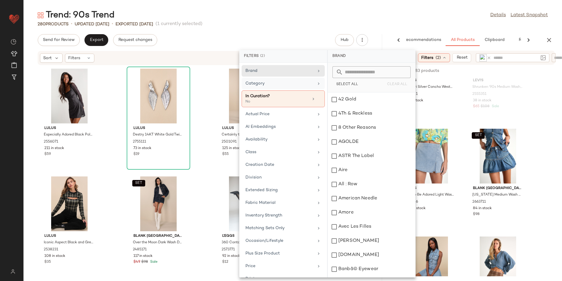
click at [303, 83] on div "Category" at bounding box center [280, 83] width 69 height 6
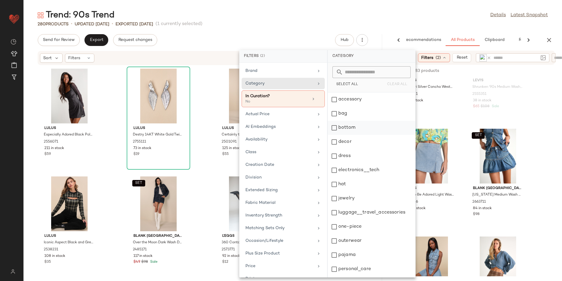
click at [352, 135] on div "bottom" at bounding box center [372, 142] width 88 height 14
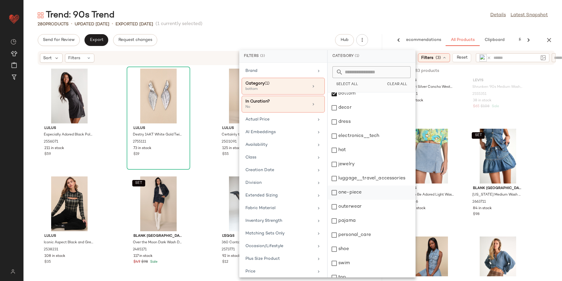
scroll to position [55, 0]
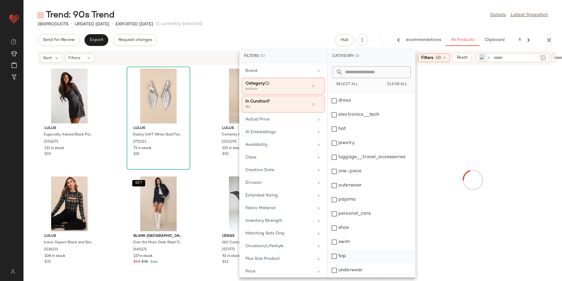
click at [348, 263] on div "top" at bounding box center [372, 270] width 88 height 14
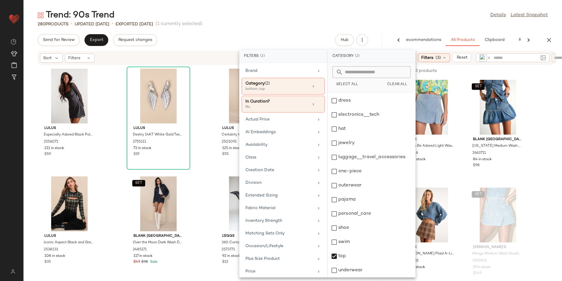
click at [375, 21] on div "280 Products • updated Aug 14th • Exported Aug 14th (1 currently selected)" at bounding box center [293, 24] width 539 height 6
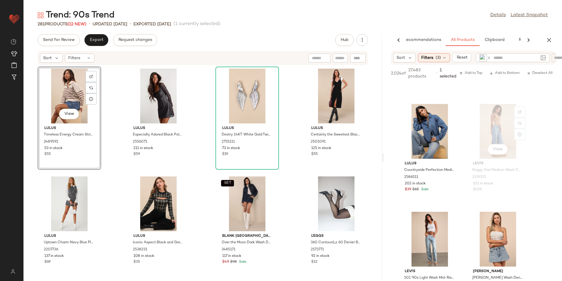
scroll to position [441, 0]
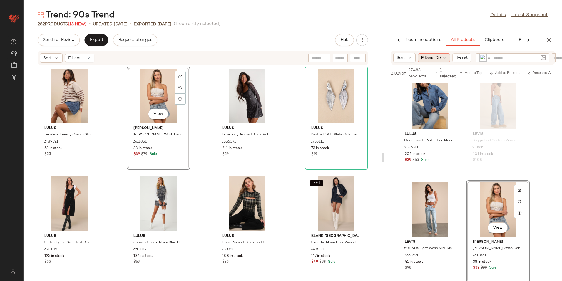
click at [438, 59] on span "(3)" at bounding box center [438, 58] width 5 height 6
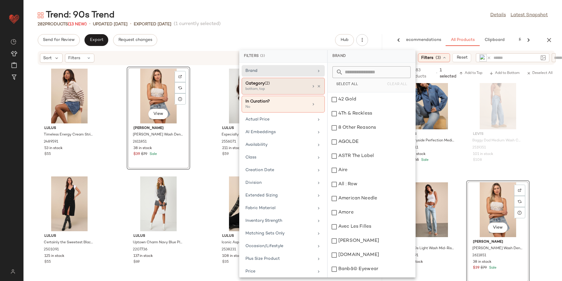
click at [274, 89] on div "bottom, top" at bounding box center [275, 88] width 59 height 5
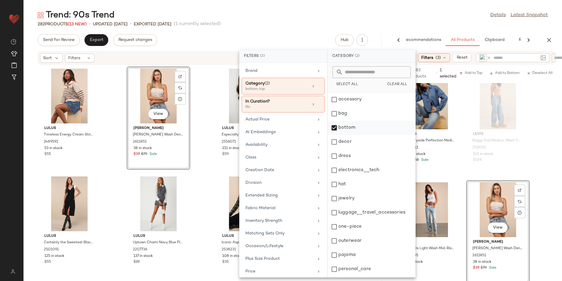
click at [355, 135] on div "bottom" at bounding box center [372, 142] width 88 height 14
click at [353, 163] on div "dress" at bounding box center [372, 170] width 88 height 14
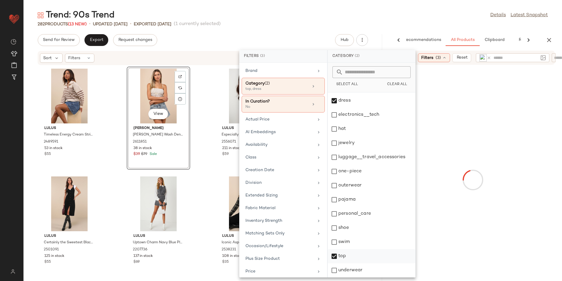
click at [355, 263] on div "top" at bounding box center [372, 270] width 88 height 14
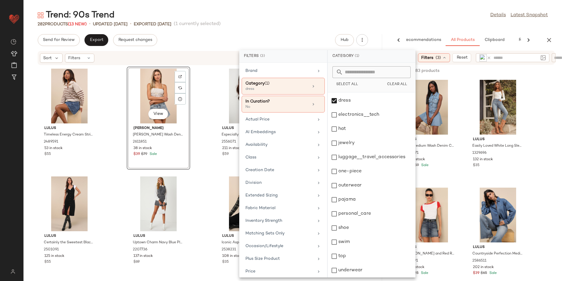
click at [461, 12] on div "Trend: 90s Trend Details Latest Snapshot" at bounding box center [293, 15] width 539 height 12
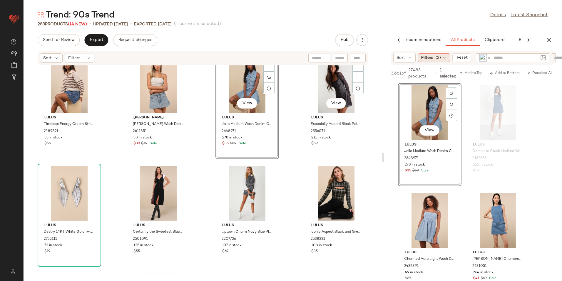
scroll to position [0, 0]
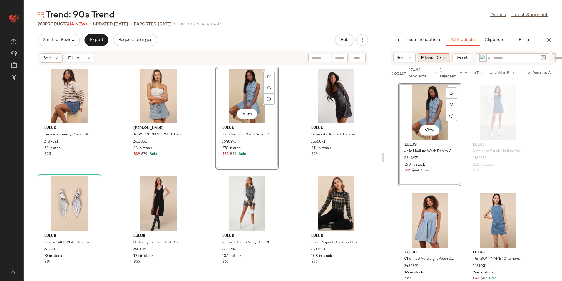
click at [436, 57] on span "(3)" at bounding box center [438, 58] width 5 height 6
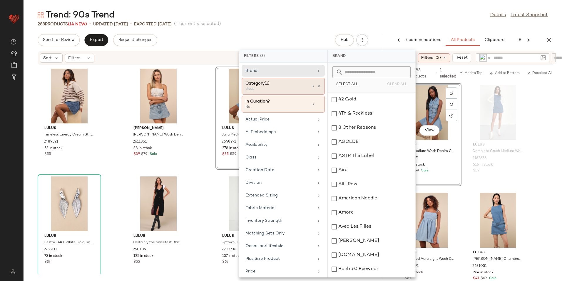
click at [299, 89] on div "dress" at bounding box center [275, 88] width 59 height 5
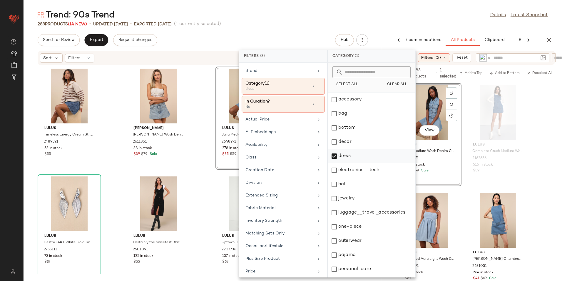
click at [344, 163] on div "dress" at bounding box center [372, 170] width 88 height 14
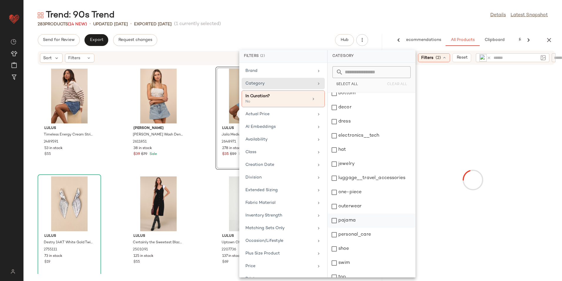
scroll to position [55, 0]
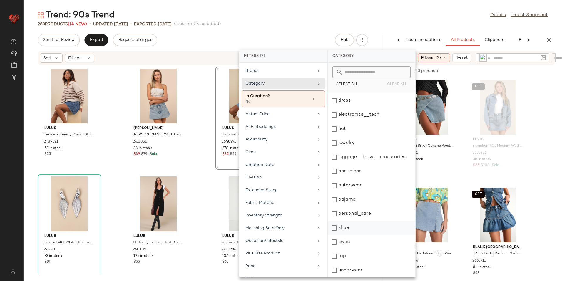
click at [343, 235] on div "shoe" at bounding box center [372, 242] width 88 height 14
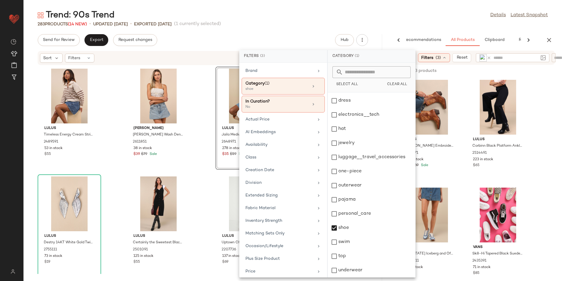
click at [410, 21] on div "Trend: 90s Trend Details Latest Snapshot" at bounding box center [293, 15] width 539 height 12
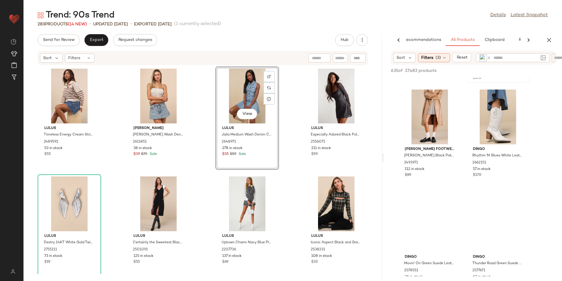
scroll to position [1176, 0]
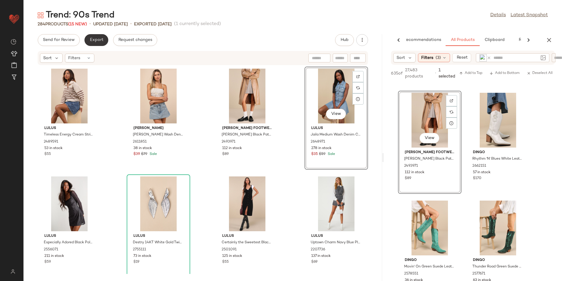
click at [102, 39] on span "Export" at bounding box center [96, 40] width 14 height 5
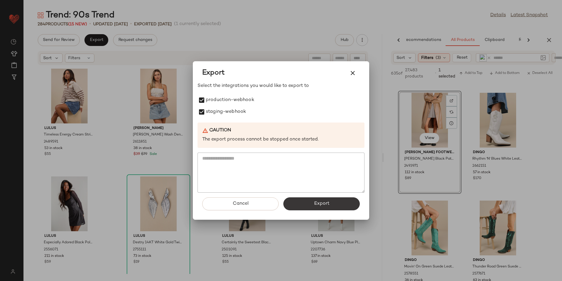
click at [292, 201] on button "Export" at bounding box center [321, 203] width 76 height 13
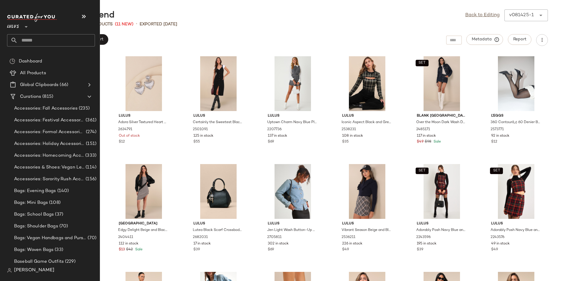
click at [46, 43] on input "text" at bounding box center [56, 40] width 77 height 12
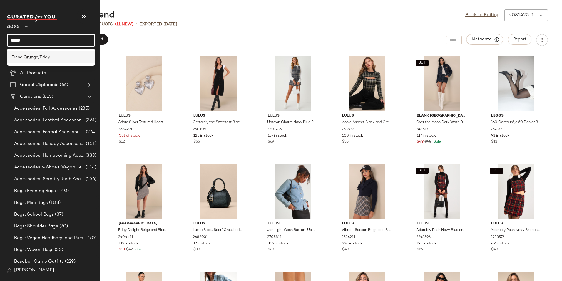
type input "*****"
click at [56, 60] on div "Trend: Grung e/Edgy" at bounding box center [51, 57] width 79 height 6
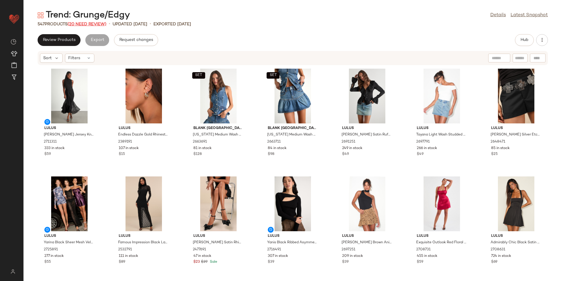
click at [85, 24] on span "(20 Need Review)" at bounding box center [87, 24] width 39 height 4
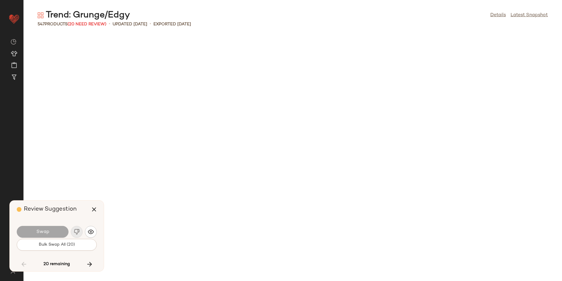
scroll to position [1507, 0]
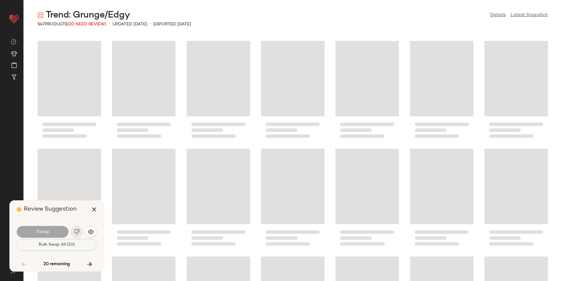
click at [71, 244] on span "Bulk Swap All (20)" at bounding box center [57, 244] width 36 height 5
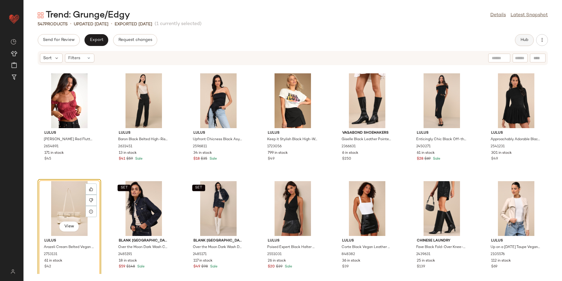
click at [525, 36] on button "Hub" at bounding box center [524, 40] width 19 height 12
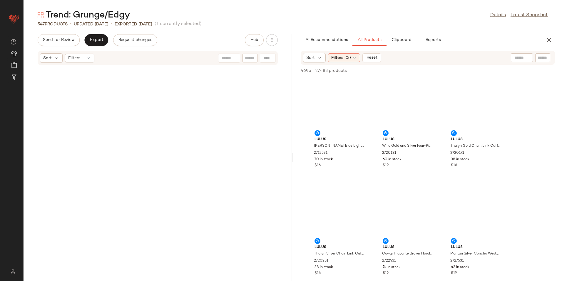
scroll to position [3444, 0]
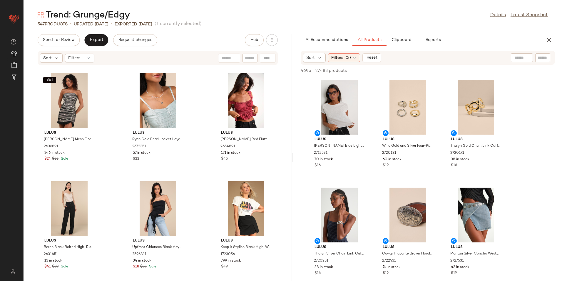
click at [520, 56] on input "text" at bounding box center [522, 58] width 15 height 6
click at [527, 58] on img at bounding box center [526, 57] width 5 height 5
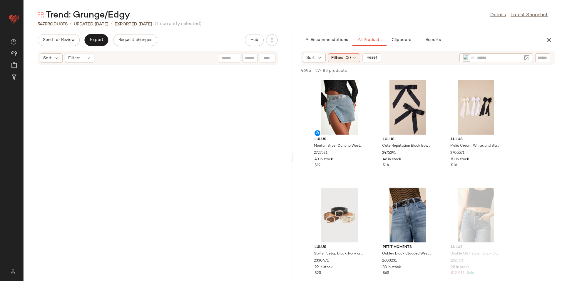
scroll to position [0, 0]
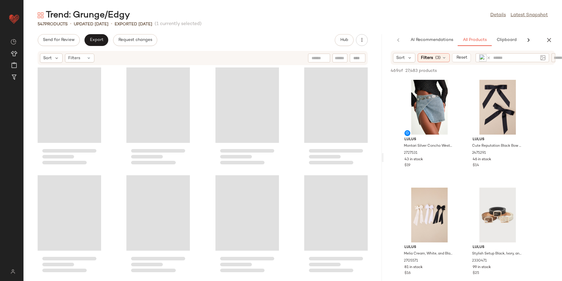
drag, startPoint x: 293, startPoint y: 158, endPoint x: 417, endPoint y: 149, distance: 123.8
click at [417, 149] on div "Trend: Grunge/Edgy Details Latest Snapshot 547 Products • updated Aug 14th • Ex…" at bounding box center [293, 144] width 539 height 271
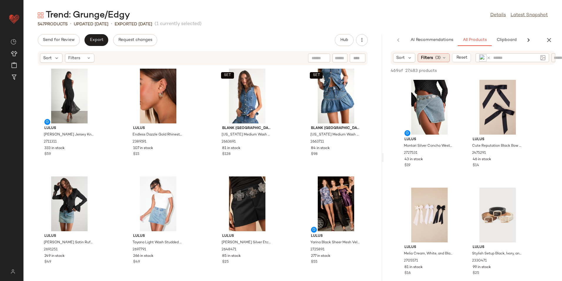
click at [431, 58] on span "Filters" at bounding box center [427, 58] width 12 height 6
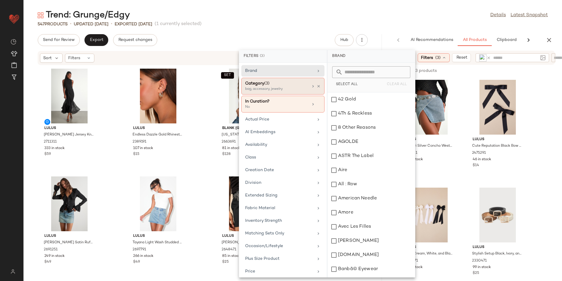
click at [275, 86] on div "bag, accessory, jewelry" at bounding box center [274, 88] width 59 height 5
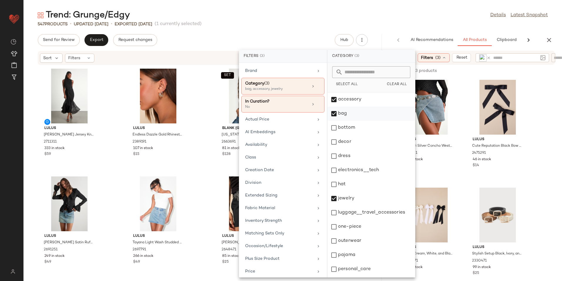
click at [348, 121] on div "bag" at bounding box center [372, 128] width 88 height 14
click at [355, 106] on div "accessory" at bounding box center [372, 113] width 88 height 14
click at [336, 205] on div "jewelry" at bounding box center [372, 212] width 88 height 14
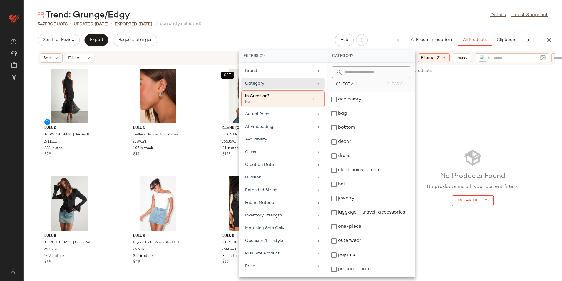
click at [405, 16] on div "Trend: Grunge/Edgy Details Latest Snapshot" at bounding box center [293, 15] width 539 height 12
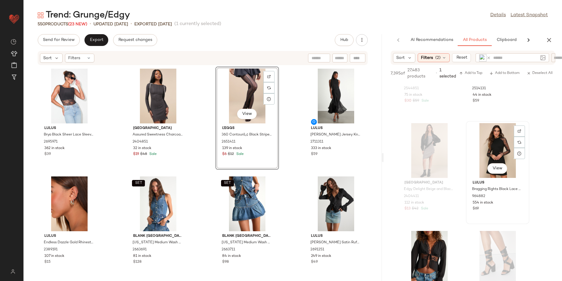
scroll to position [2117, 0]
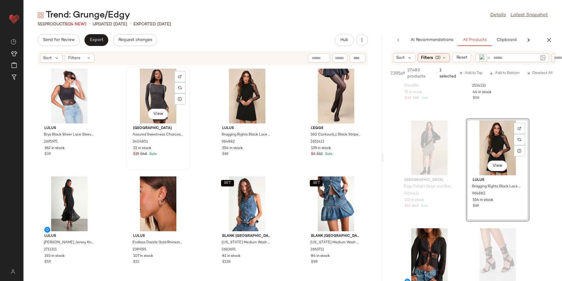
click at [161, 100] on div "View" at bounding box center [157, 96] width 59 height 55
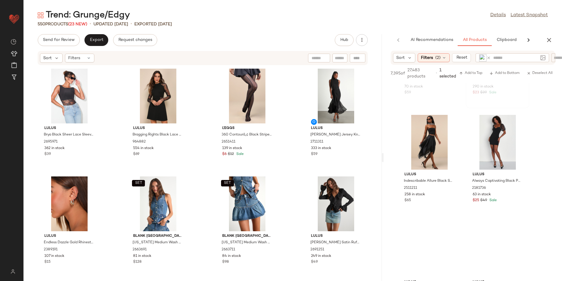
scroll to position [2588, 0]
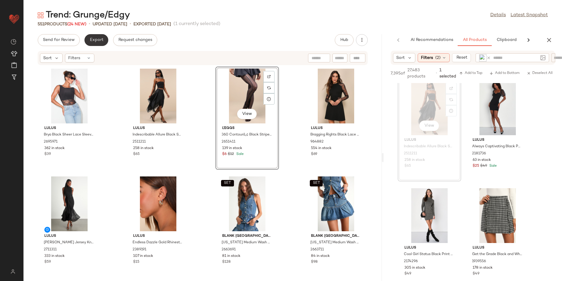
click at [102, 40] on span "Export" at bounding box center [96, 40] width 14 height 5
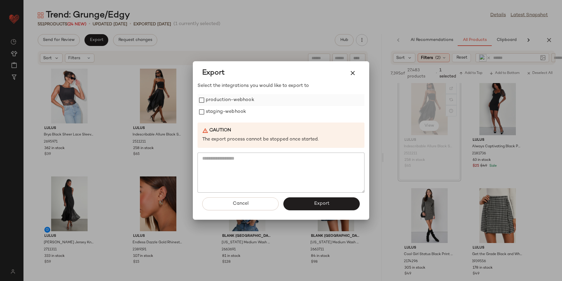
click at [223, 103] on label "production-webhook" at bounding box center [230, 100] width 49 height 12
click at [221, 114] on label "staging-webhook" at bounding box center [226, 112] width 40 height 12
click at [307, 205] on button "Export" at bounding box center [321, 203] width 76 height 13
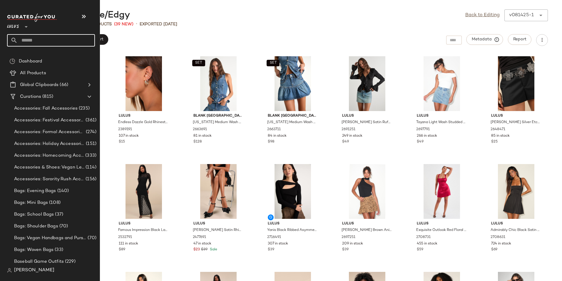
click at [31, 37] on input "text" at bounding box center [56, 40] width 77 height 12
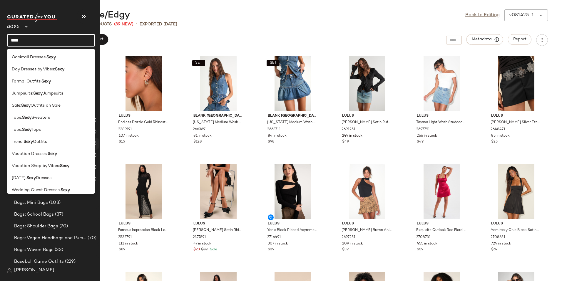
type input "****"
click at [44, 140] on span "Outfits" at bounding box center [40, 141] width 14 height 6
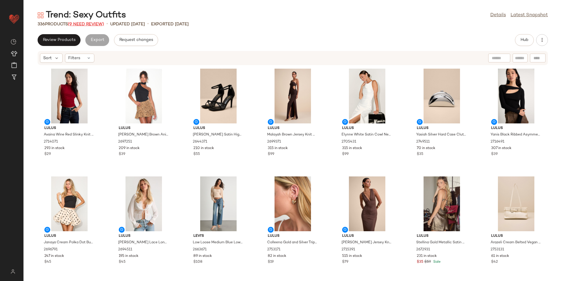
click at [96, 22] on span "(9 Need Review)" at bounding box center [86, 24] width 36 height 4
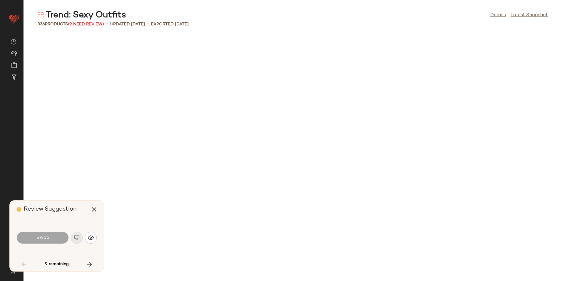
scroll to position [753, 0]
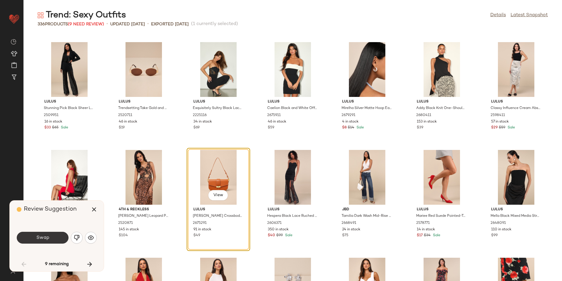
click at [57, 240] on button "Swap" at bounding box center [43, 237] width 52 height 12
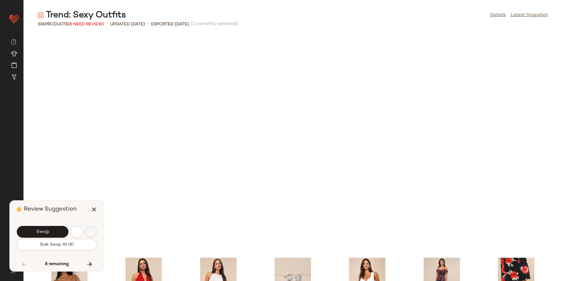
scroll to position [969, 0]
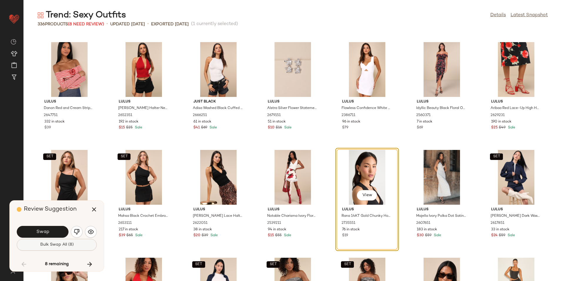
click at [63, 242] on span "Bulk Swap All (8)" at bounding box center [57, 244] width 34 height 5
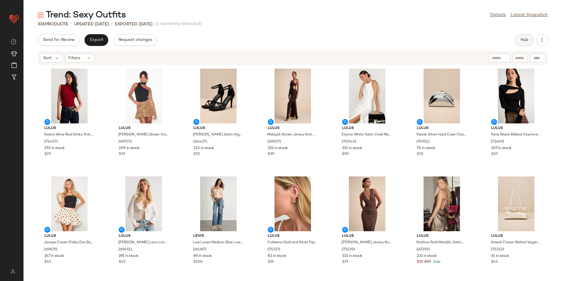
click at [524, 42] on span "Hub" at bounding box center [524, 40] width 8 height 5
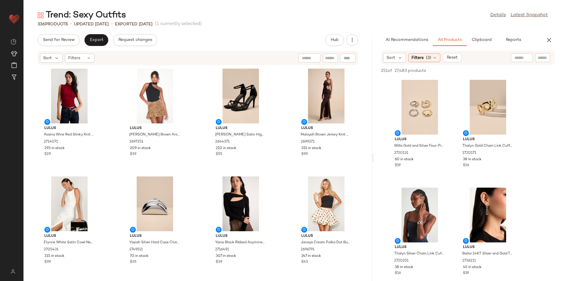
drag, startPoint x: 293, startPoint y: 156, endPoint x: 439, endPoint y: 166, distance: 145.8
click at [439, 166] on div "Trend: Sexy Outfits Details Latest Snapshot 336 Products • updated Aug 14th • E…" at bounding box center [293, 144] width 539 height 271
click at [435, 56] on icon at bounding box center [435, 57] width 5 height 5
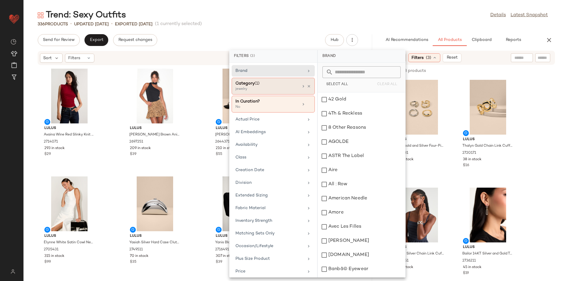
click at [287, 87] on div "jewelry" at bounding box center [265, 88] width 59 height 5
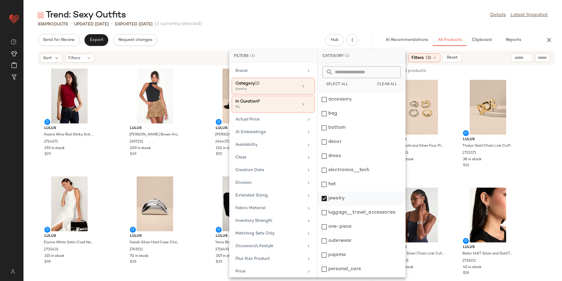
click at [335, 205] on div "jewelry" at bounding box center [362, 212] width 88 height 14
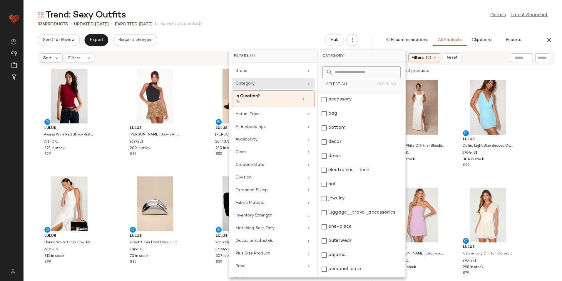
click at [431, 8] on main "Trend: Sexy Outfits Details Latest Snapshot 336 Products • updated Aug 14th • E…" at bounding box center [281, 140] width 562 height 281
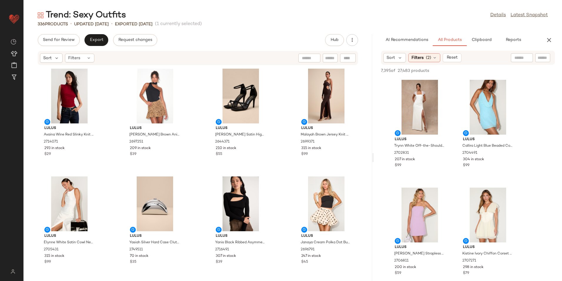
click at [523, 57] on input "text" at bounding box center [522, 58] width 15 height 6
click at [535, 58] on img at bounding box center [533, 57] width 5 height 5
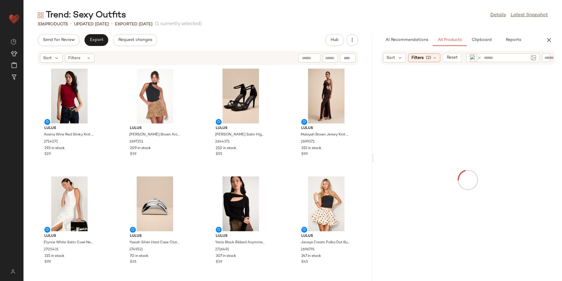
click at [455, 23] on div "336 Products • updated Aug 14th • Exported Aug 14th (1 currently selected)" at bounding box center [293, 24] width 539 height 6
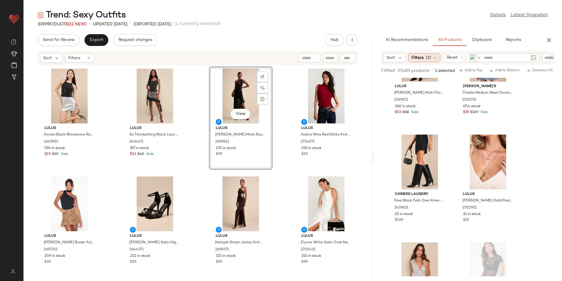
click at [436, 59] on icon at bounding box center [435, 57] width 5 height 5
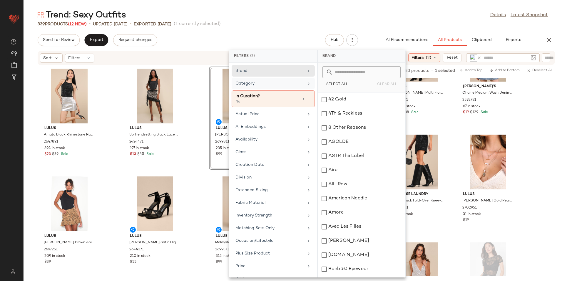
click at [253, 84] on div "Category" at bounding box center [270, 83] width 69 height 6
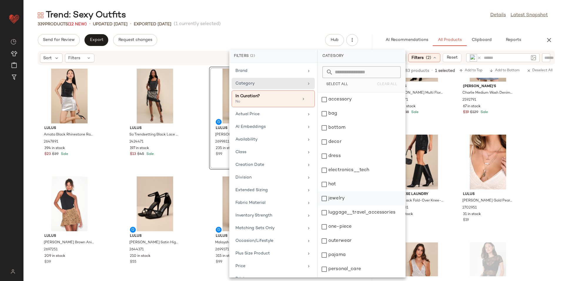
click at [341, 205] on div "jewelry" at bounding box center [362, 212] width 88 height 14
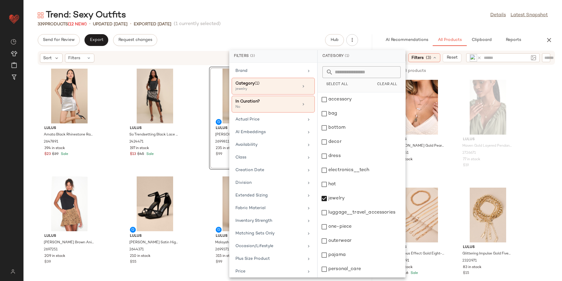
click at [303, 32] on div "Trend: Sexy Outfits Details Latest Snapshot 339 Products (12 New) • updated Aug…" at bounding box center [293, 144] width 539 height 271
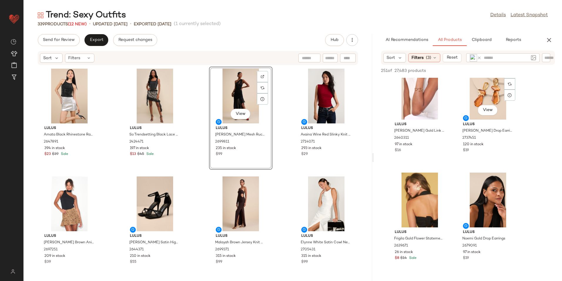
scroll to position [1529, 0]
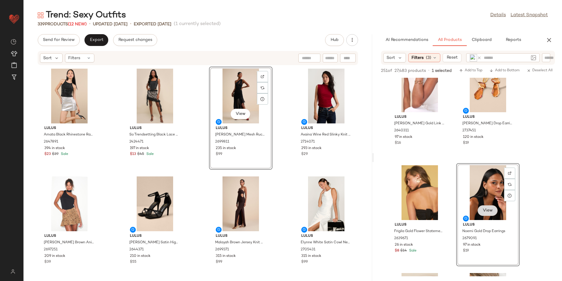
click at [487, 210] on span "View" at bounding box center [488, 210] width 10 height 5
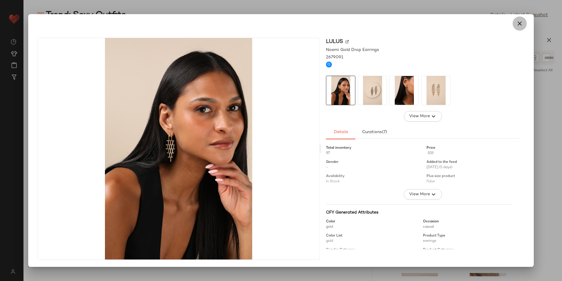
click at [522, 24] on icon "button" at bounding box center [519, 23] width 7 height 7
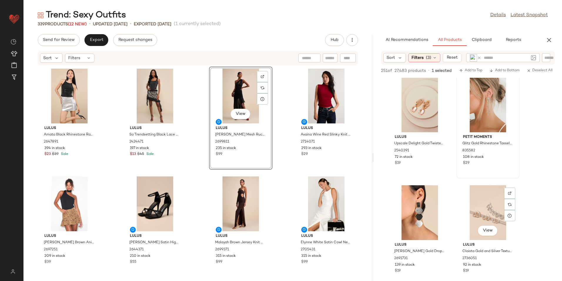
scroll to position [1735, 0]
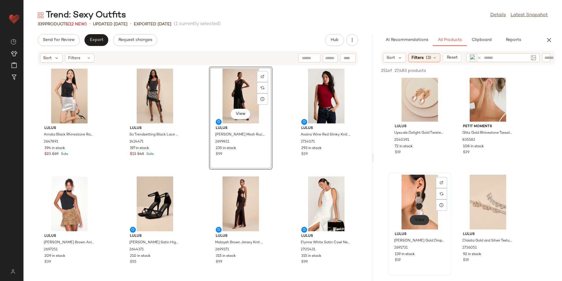
click at [415, 221] on span "View" at bounding box center [420, 219] width 10 height 5
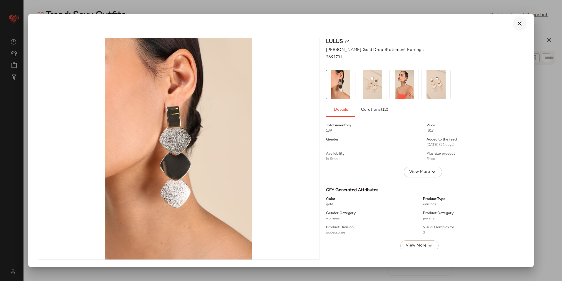
click at [522, 22] on icon "button" at bounding box center [519, 23] width 7 height 7
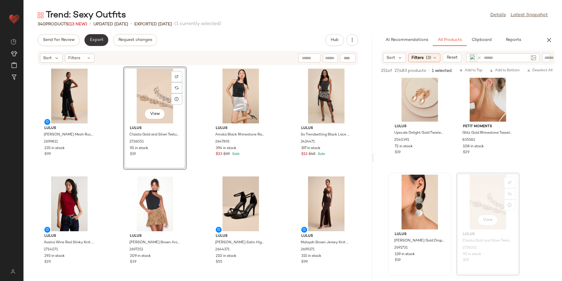
click at [100, 39] on span "Export" at bounding box center [96, 40] width 14 height 5
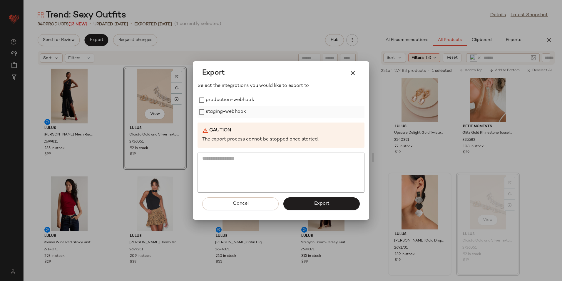
drag, startPoint x: 228, startPoint y: 102, endPoint x: 227, endPoint y: 116, distance: 13.6
click at [228, 103] on label "production-webhook" at bounding box center [230, 100] width 49 height 12
click at [227, 116] on label "staging-webhook" at bounding box center [226, 112] width 40 height 12
click at [319, 207] on button "Export" at bounding box center [321, 203] width 76 height 13
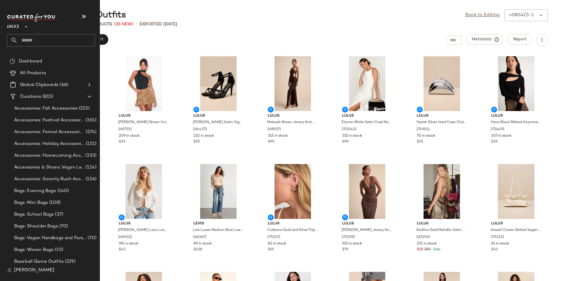
click at [28, 41] on input "text" at bounding box center [56, 40] width 77 height 12
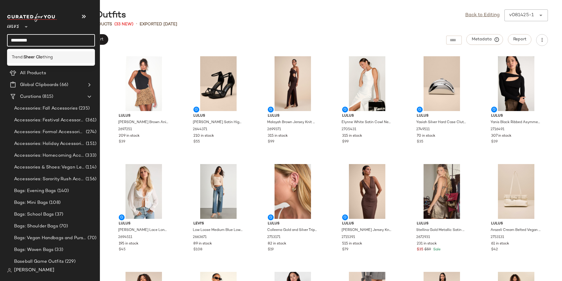
type input "*********"
click at [54, 55] on div "Trend: Sheer Clo thing" at bounding box center [51, 57] width 79 height 6
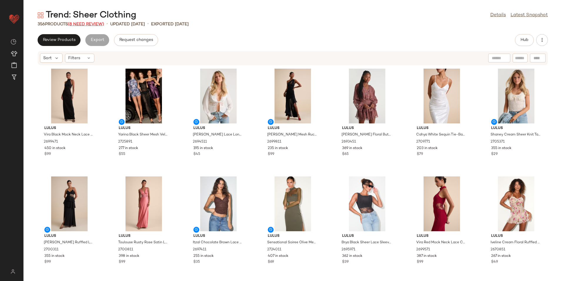
click at [90, 22] on span "(8 Need Review)" at bounding box center [86, 24] width 36 height 4
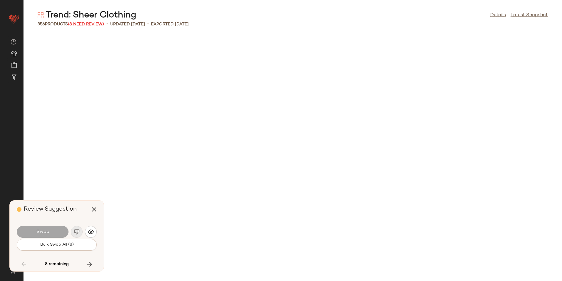
scroll to position [4412, 0]
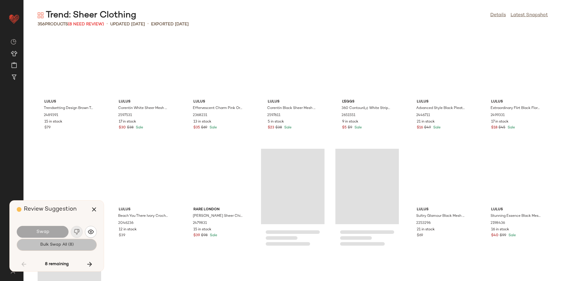
click at [79, 248] on button "Bulk Swap All (8)" at bounding box center [57, 244] width 80 height 12
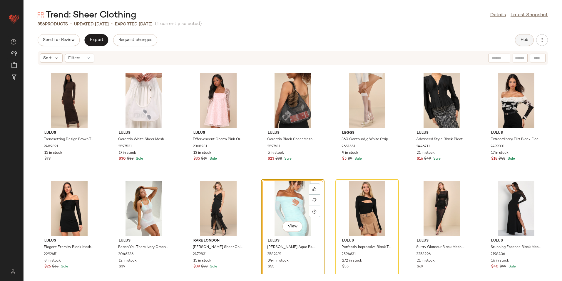
click at [521, 37] on button "Hub" at bounding box center [524, 40] width 19 height 12
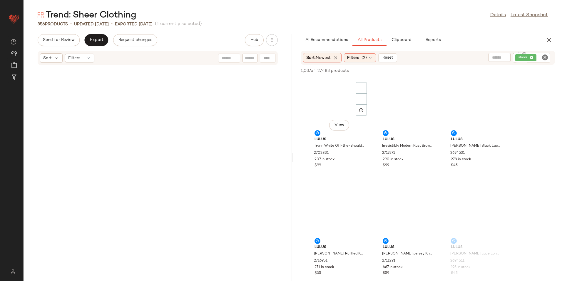
scroll to position [10224, 0]
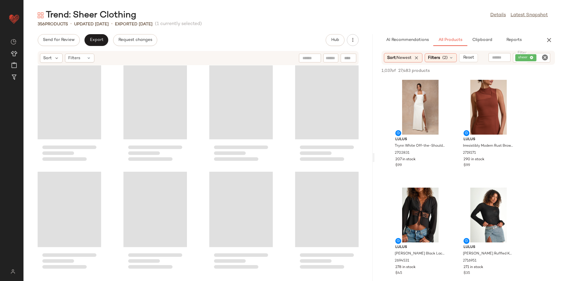
drag, startPoint x: 293, startPoint y: 156, endPoint x: 496, endPoint y: 148, distance: 203.0
click at [496, 148] on div "Trend: Sheer Clothing Details Latest Snapshot 356 Products • updated Aug 14th •…" at bounding box center [293, 144] width 539 height 271
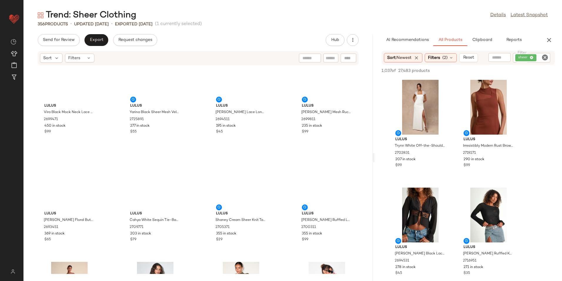
scroll to position [0, 0]
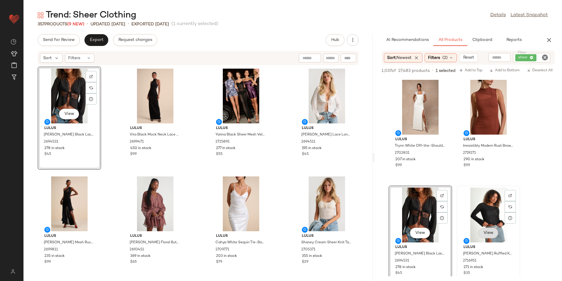
click at [489, 232] on span "View" at bounding box center [488, 232] width 10 height 5
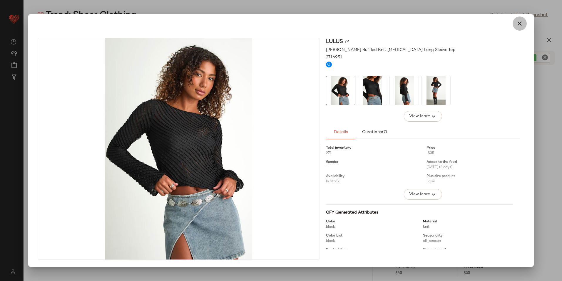
click at [516, 23] on button "button" at bounding box center [520, 23] width 14 height 14
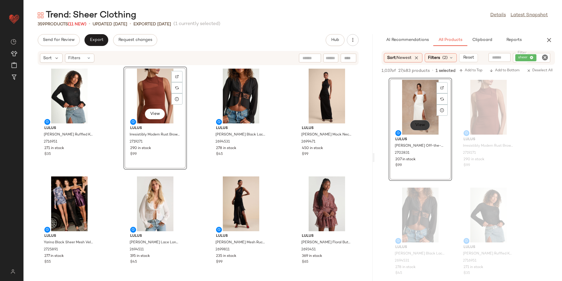
click at [422, 128] on button "View" at bounding box center [420, 125] width 20 height 11
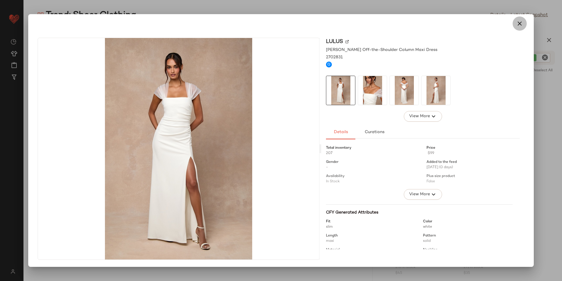
click at [515, 26] on button "button" at bounding box center [520, 23] width 14 height 14
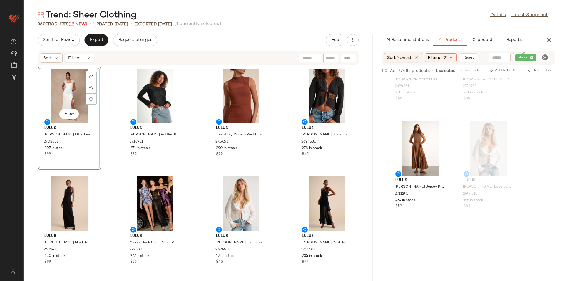
scroll to position [176, 0]
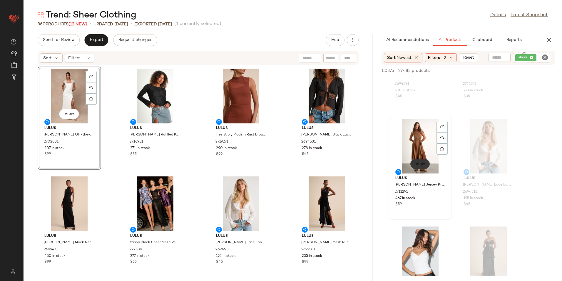
click at [418, 167] on button "View" at bounding box center [420, 163] width 20 height 11
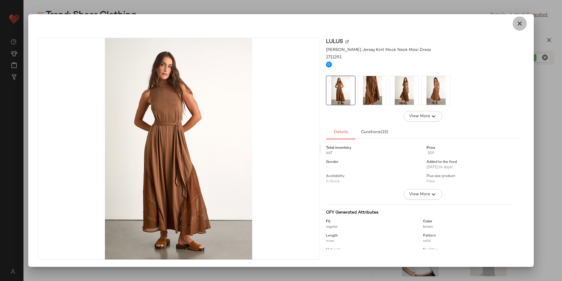
click at [518, 24] on icon "button" at bounding box center [519, 23] width 7 height 7
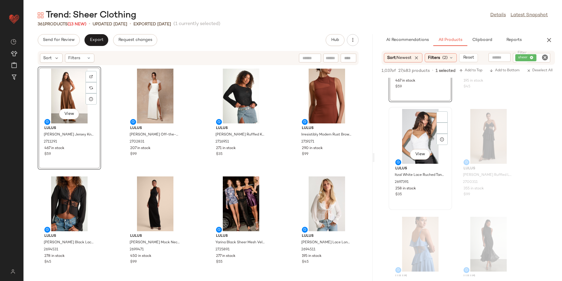
scroll to position [294, 0]
click at [424, 156] on span "View" at bounding box center [420, 153] width 10 height 5
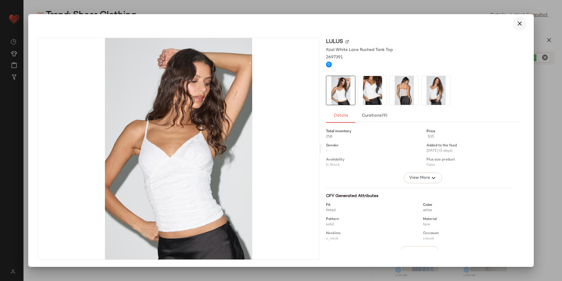
click at [519, 25] on icon "button" at bounding box center [519, 23] width 7 height 7
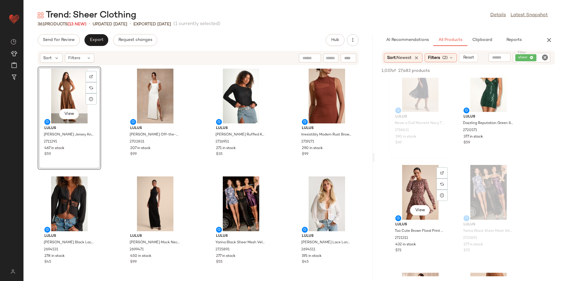
scroll to position [706, 0]
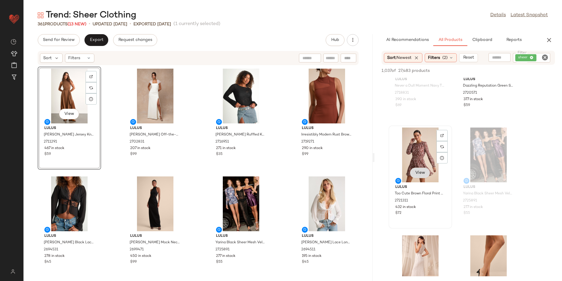
click at [418, 171] on span "View" at bounding box center [420, 172] width 10 height 5
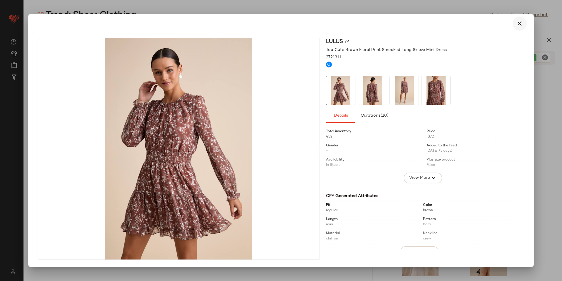
click at [520, 26] on icon "button" at bounding box center [519, 23] width 7 height 7
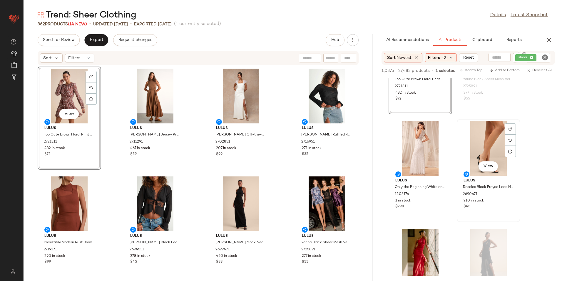
scroll to position [823, 0]
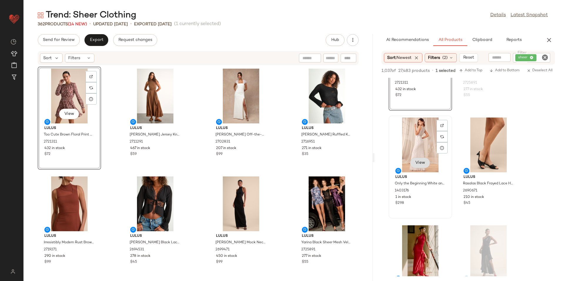
click at [425, 166] on button "View" at bounding box center [420, 162] width 20 height 11
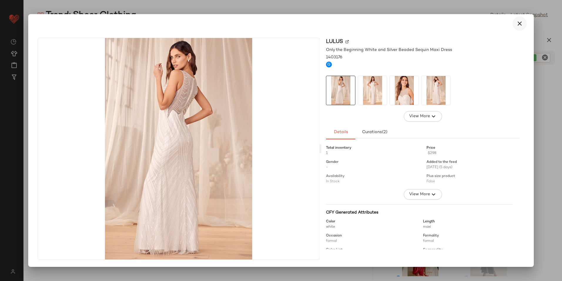
click at [520, 22] on icon "button" at bounding box center [519, 23] width 7 height 7
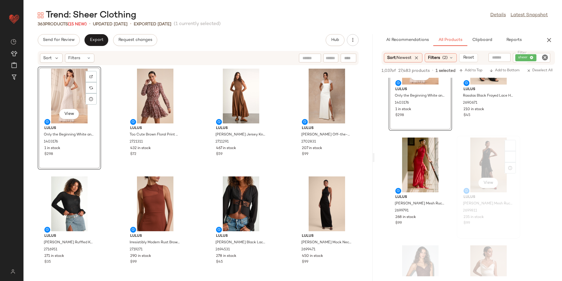
scroll to position [912, 0]
click at [419, 180] on span "View" at bounding box center [420, 182] width 10 height 5
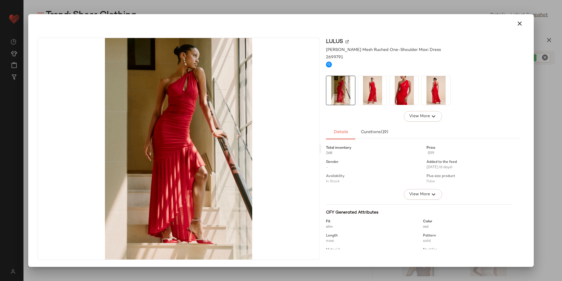
click at [522, 24] on icon "button" at bounding box center [519, 23] width 7 height 7
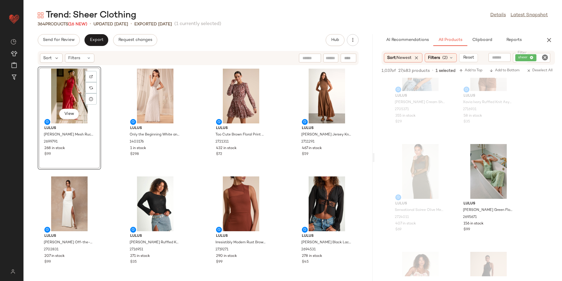
scroll to position [1264, 0]
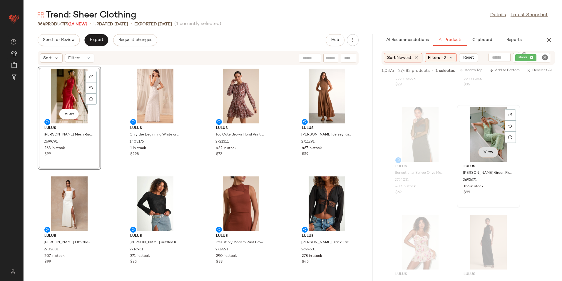
click at [488, 152] on span "View" at bounding box center [488, 152] width 10 height 5
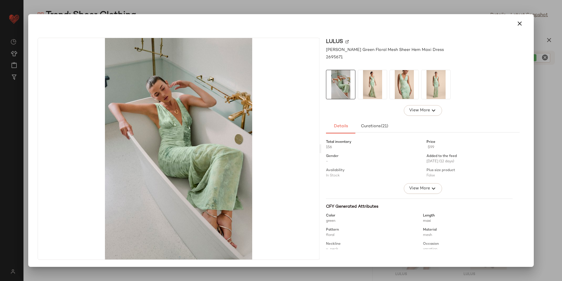
click at [369, 84] on img at bounding box center [372, 84] width 29 height 29
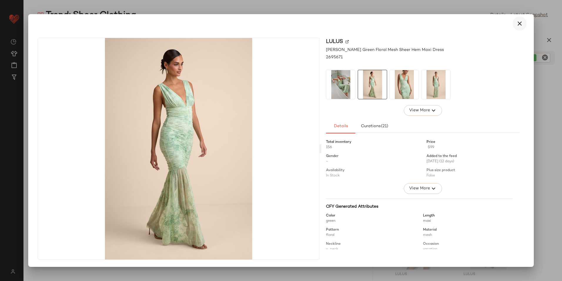
click at [520, 23] on icon "button" at bounding box center [519, 23] width 7 height 7
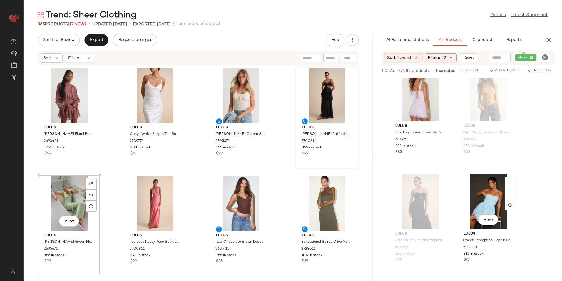
scroll to position [2264, 0]
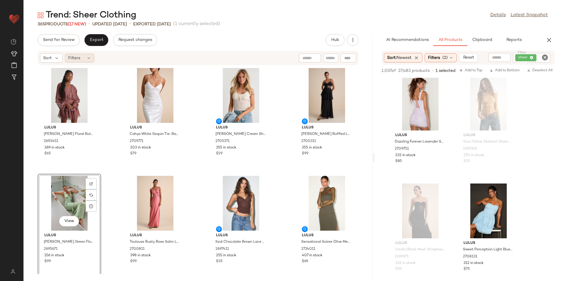
click at [84, 54] on div "Filters" at bounding box center [79, 58] width 29 height 9
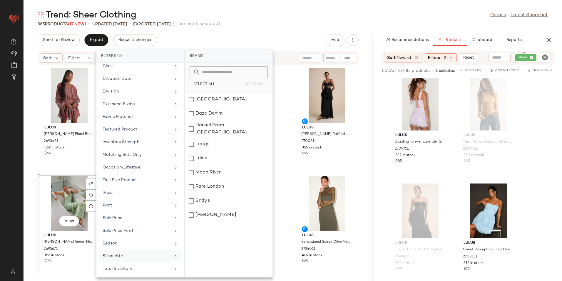
scroll to position [69, 0]
click at [139, 268] on div "Total Inventory" at bounding box center [137, 268] width 69 height 6
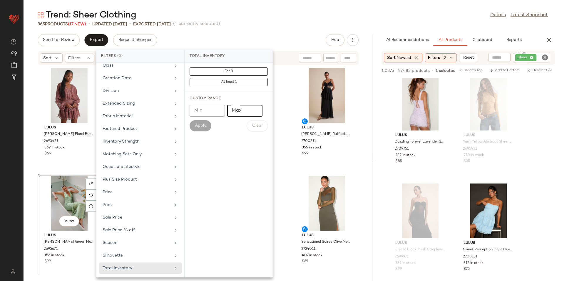
click at [238, 110] on input "Max" at bounding box center [244, 111] width 35 height 12
type input "**"
click at [197, 128] on button "Apply" at bounding box center [201, 125] width 22 height 11
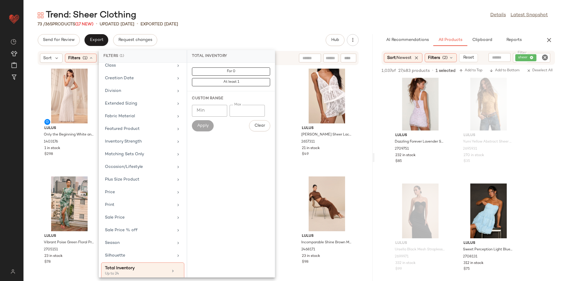
click at [245, 24] on div "73 / 365 Products (17 New) • updated Aug 19th • Exported Aug 14th" at bounding box center [293, 24] width 539 height 6
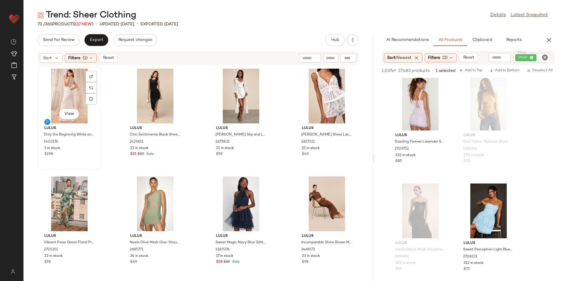
click at [68, 99] on div "View" at bounding box center [69, 96] width 59 height 55
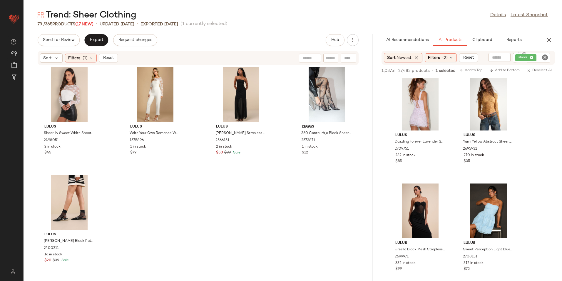
scroll to position [1838, 0]
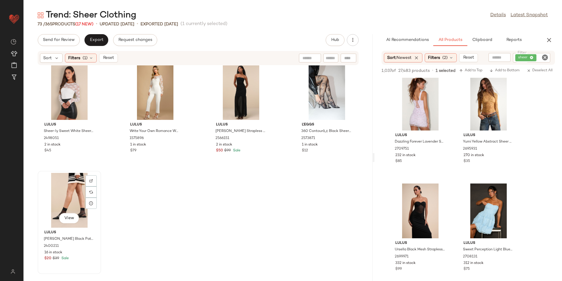
click at [77, 193] on div "View" at bounding box center [69, 200] width 59 height 55
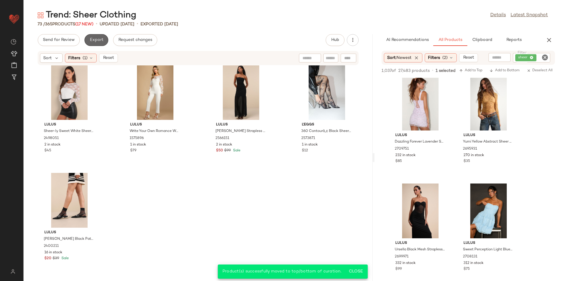
click at [103, 38] on button "Export" at bounding box center [96, 40] width 24 height 12
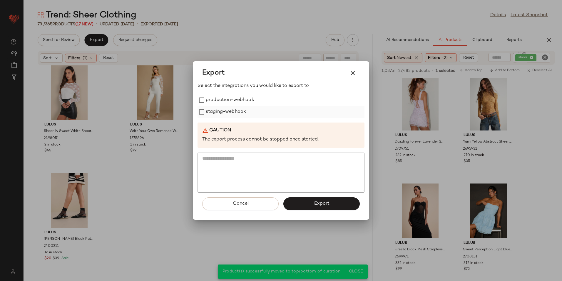
drag, startPoint x: 233, startPoint y: 100, endPoint x: 227, endPoint y: 110, distance: 12.3
click at [233, 102] on label "production-webhook" at bounding box center [230, 100] width 49 height 12
click at [227, 111] on label "staging-webhook" at bounding box center [226, 112] width 40 height 12
click at [312, 203] on button "Export" at bounding box center [321, 203] width 76 height 13
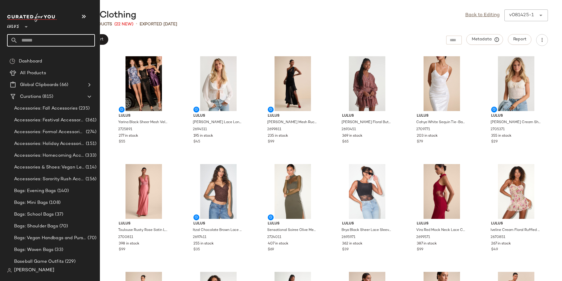
click at [28, 40] on input "text" at bounding box center [56, 40] width 77 height 12
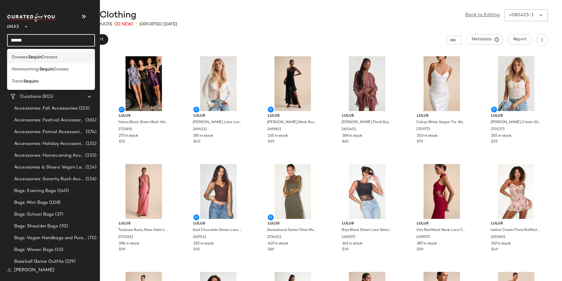
type input "******"
click at [39, 55] on b "Sequin" at bounding box center [35, 57] width 14 height 6
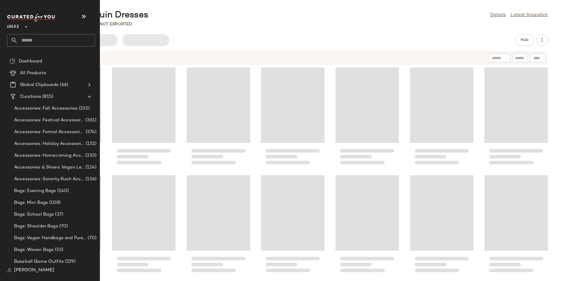
click at [31, 40] on input "text" at bounding box center [56, 40] width 77 height 12
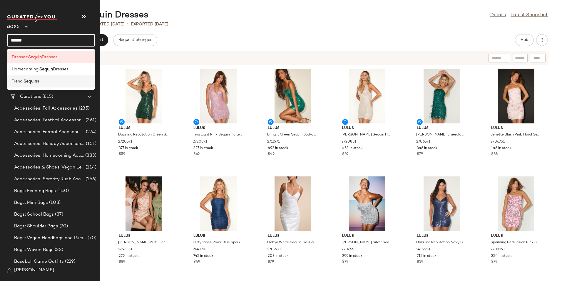
type input "******"
click at [37, 84] on b "Sequin" at bounding box center [31, 81] width 14 height 6
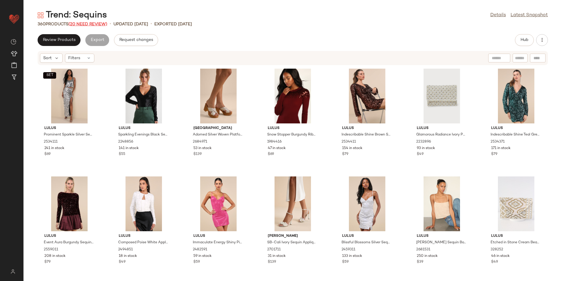
click at [93, 25] on span "(20 Need Review)" at bounding box center [88, 24] width 39 height 4
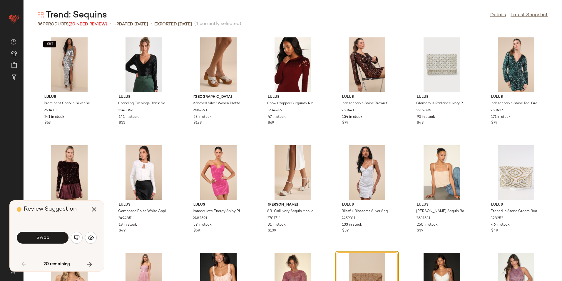
scroll to position [112, 0]
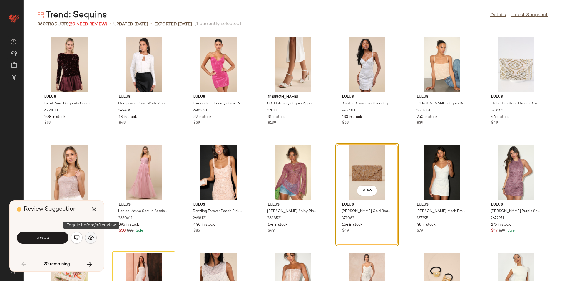
click at [87, 236] on button "button" at bounding box center [91, 237] width 12 height 12
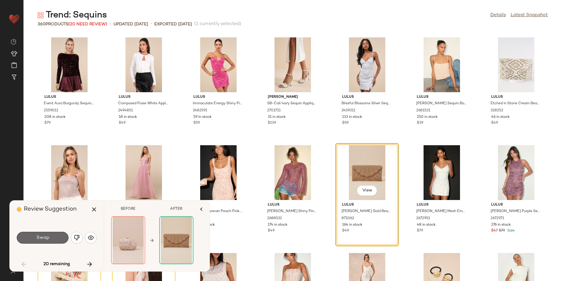
click at [50, 237] on button "Swap" at bounding box center [43, 237] width 52 height 12
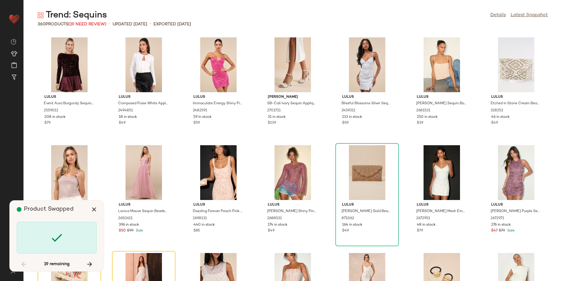
scroll to position [215, 0]
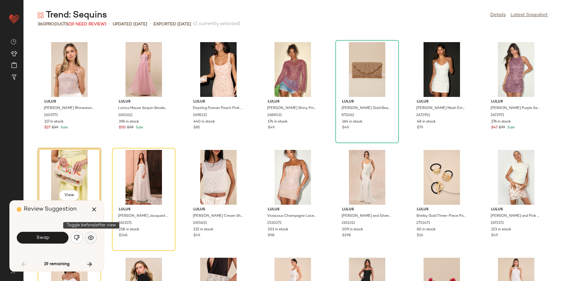
click at [88, 235] on button "button" at bounding box center [91, 237] width 12 height 12
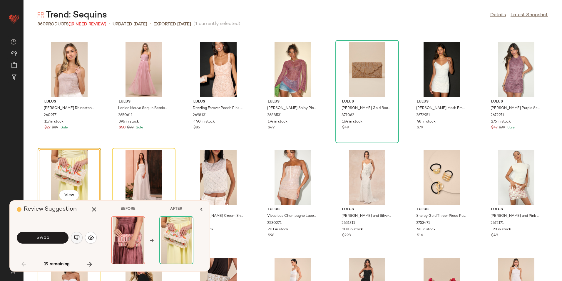
click at [79, 234] on button "button" at bounding box center [77, 237] width 12 height 12
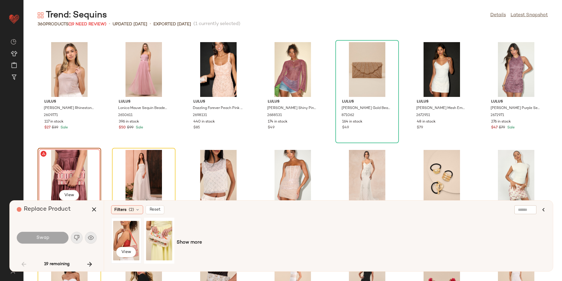
click at [123, 240] on div "View" at bounding box center [126, 240] width 26 height 42
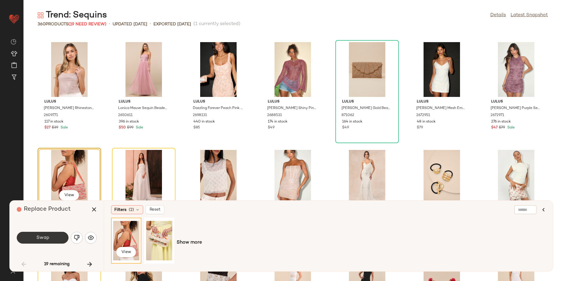
click at [51, 237] on button "Swap" at bounding box center [43, 237] width 52 height 12
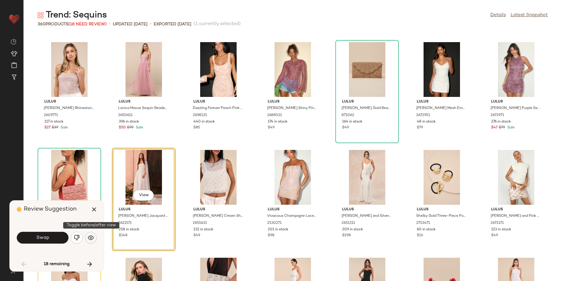
click at [94, 232] on button "button" at bounding box center [91, 237] width 12 height 12
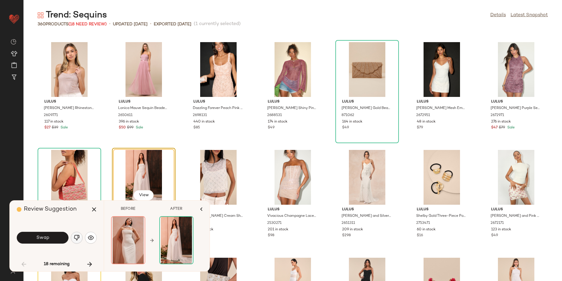
click at [78, 235] on img "button" at bounding box center [77, 237] width 6 height 6
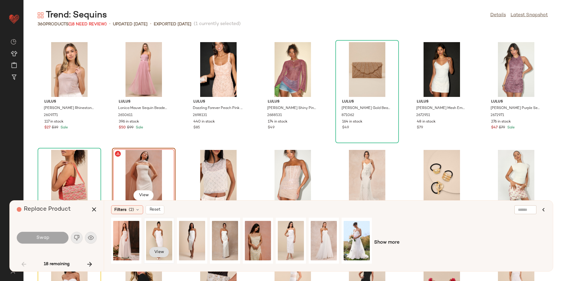
click at [153, 253] on button "View" at bounding box center [159, 251] width 20 height 11
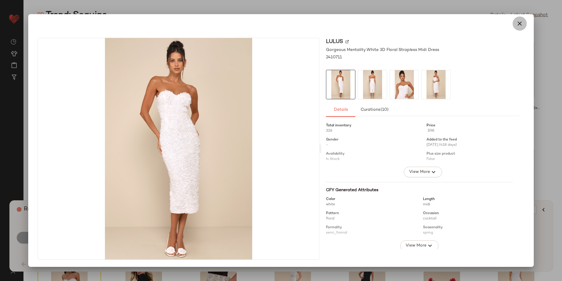
click at [520, 24] on icon "button" at bounding box center [519, 23] width 7 height 7
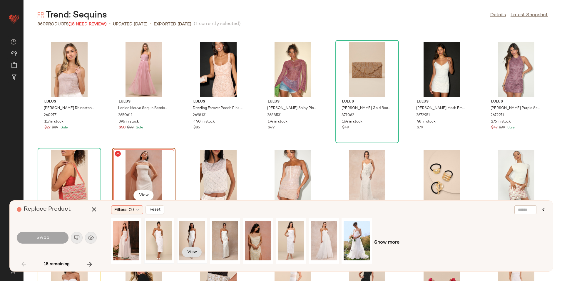
click at [189, 248] on button "View" at bounding box center [192, 251] width 20 height 11
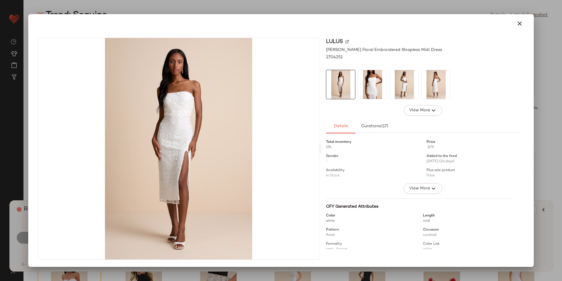
click at [374, 78] on img at bounding box center [372, 84] width 29 height 29
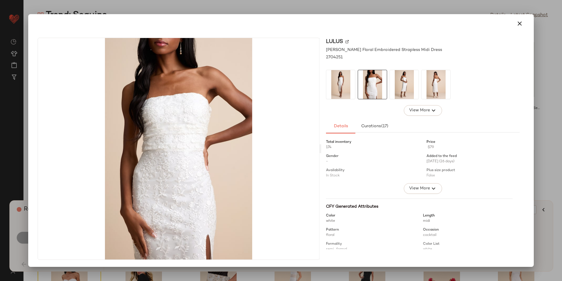
click at [401, 73] on img at bounding box center [404, 84] width 29 height 29
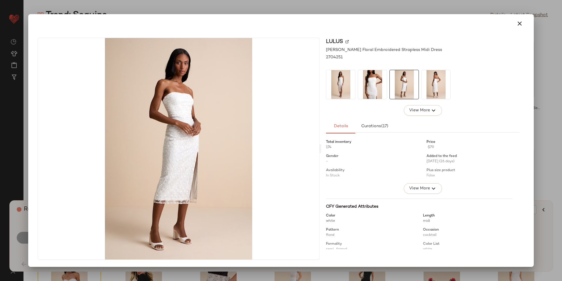
click at [430, 78] on img at bounding box center [436, 84] width 29 height 29
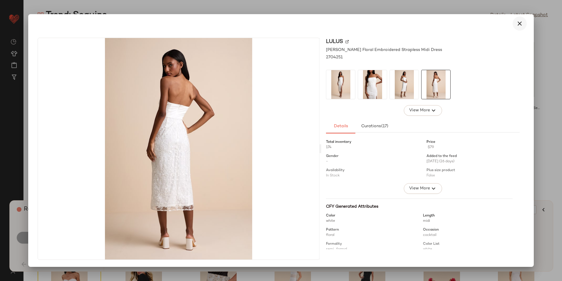
click at [523, 23] on icon "button" at bounding box center [519, 23] width 7 height 7
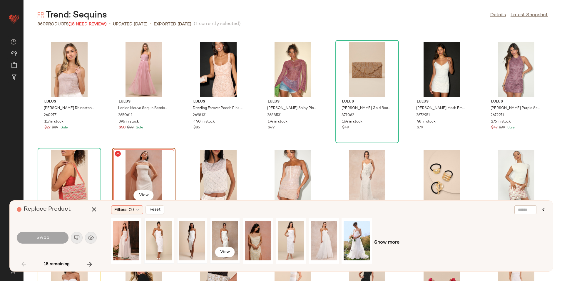
click at [229, 235] on div "View" at bounding box center [225, 240] width 26 height 42
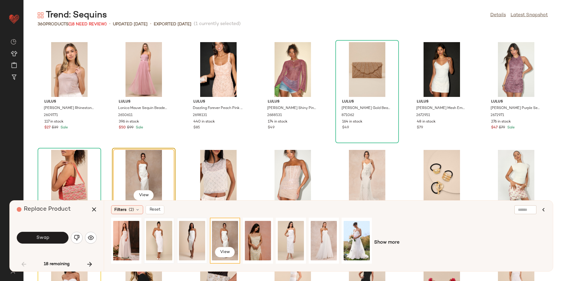
click at [221, 245] on div "View" at bounding box center [225, 240] width 26 height 42
click at [222, 251] on span "View" at bounding box center [225, 251] width 10 height 5
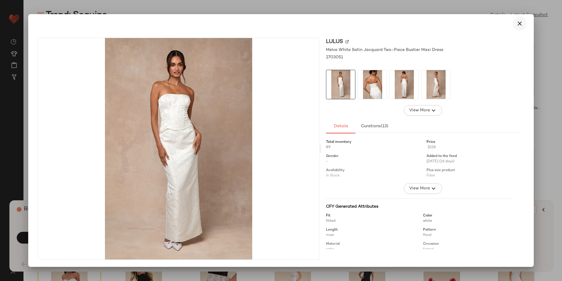
click at [518, 25] on icon "button" at bounding box center [519, 23] width 7 height 7
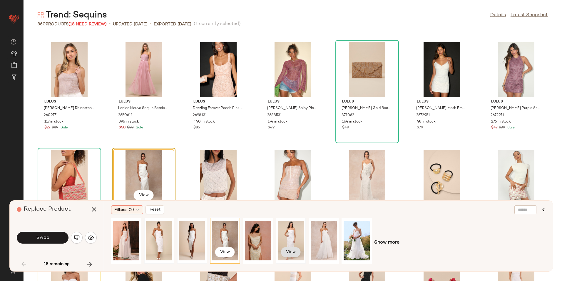
click at [290, 248] on button "View" at bounding box center [291, 251] width 20 height 11
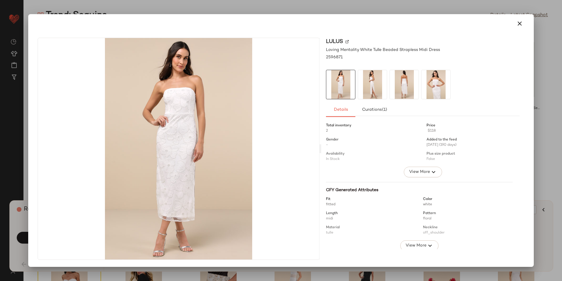
click at [515, 20] on button "button" at bounding box center [520, 23] width 14 height 14
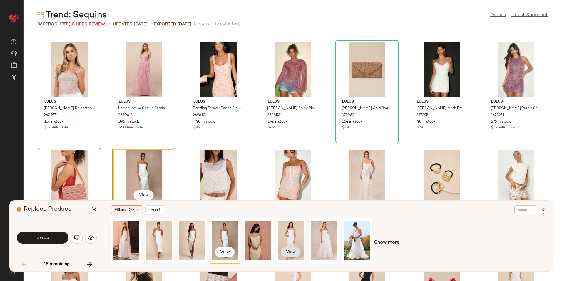
click at [297, 251] on button "View" at bounding box center [291, 251] width 20 height 11
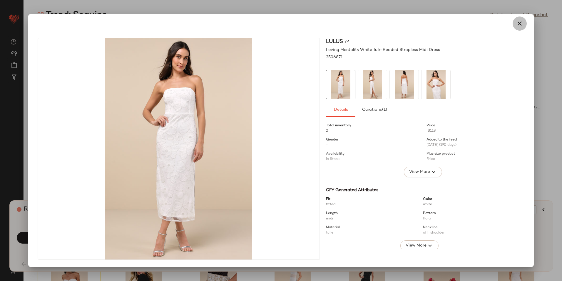
click at [519, 21] on icon "button" at bounding box center [519, 23] width 7 height 7
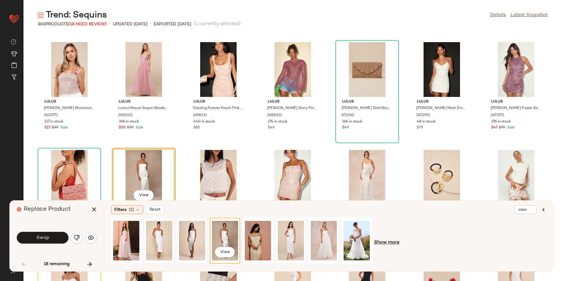
click at [381, 244] on span "Show more" at bounding box center [386, 242] width 25 height 7
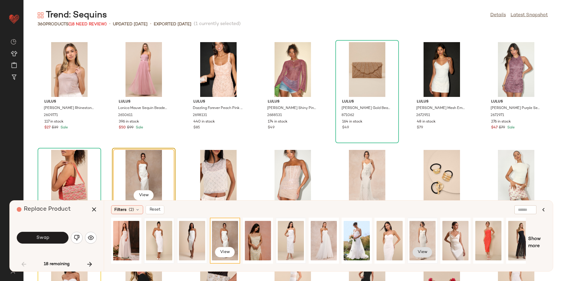
click at [423, 248] on button "View" at bounding box center [423, 251] width 20 height 11
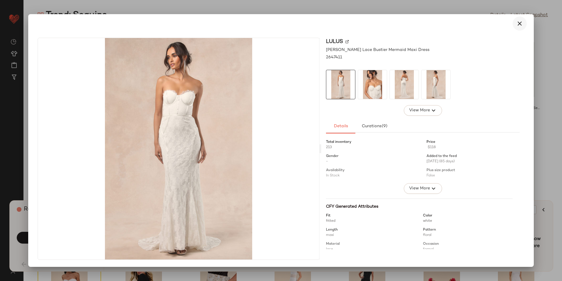
click at [519, 26] on icon "button" at bounding box center [519, 23] width 7 height 7
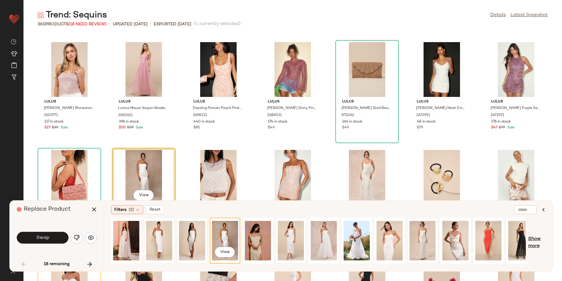
click at [532, 236] on span "Show more" at bounding box center [537, 242] width 18 height 14
click at [314, 263] on div at bounding box center [324, 240] width 30 height 46
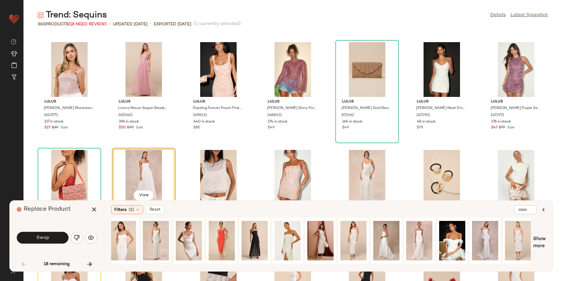
scroll to position [0, 291]
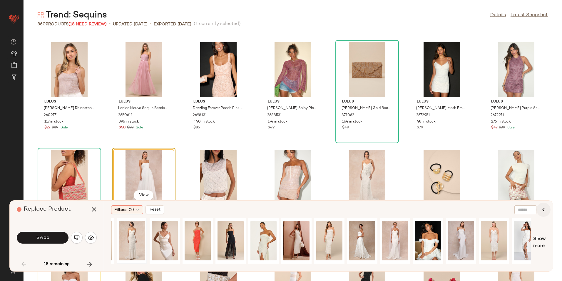
click at [545, 210] on icon "button" at bounding box center [543, 209] width 7 height 7
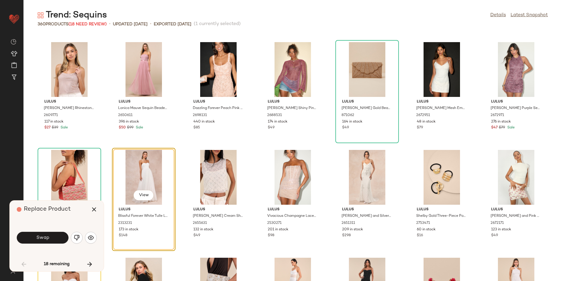
click at [84, 236] on div "Swap" at bounding box center [57, 237] width 80 height 14
click at [80, 238] on button "button" at bounding box center [77, 237] width 12 height 12
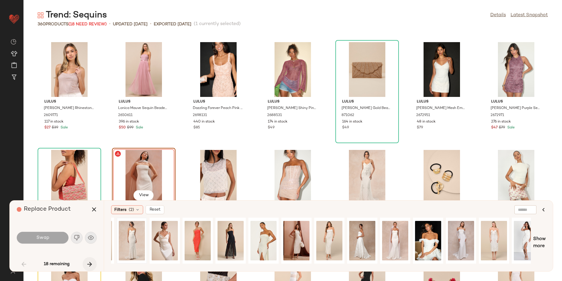
click at [92, 265] on icon "button" at bounding box center [89, 263] width 7 height 7
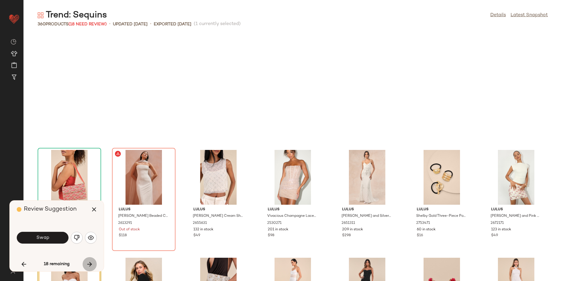
scroll to position [323, 0]
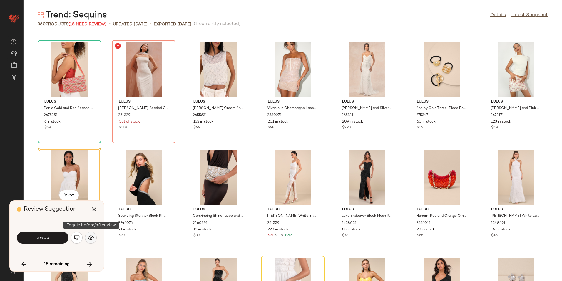
click at [91, 239] on img "button" at bounding box center [91, 237] width 6 height 6
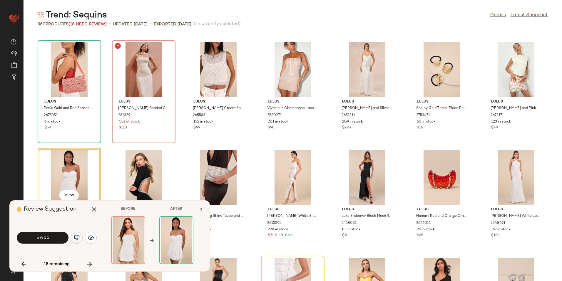
click at [73, 237] on button "button" at bounding box center [77, 237] width 12 height 12
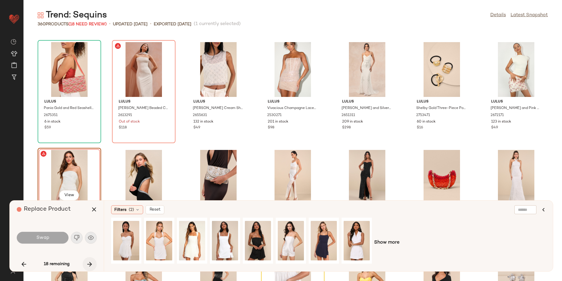
click at [89, 264] on icon "button" at bounding box center [89, 263] width 7 height 7
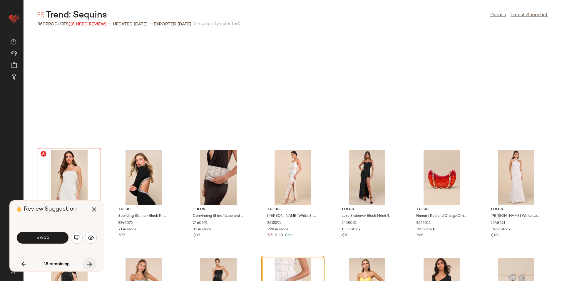
scroll to position [430, 0]
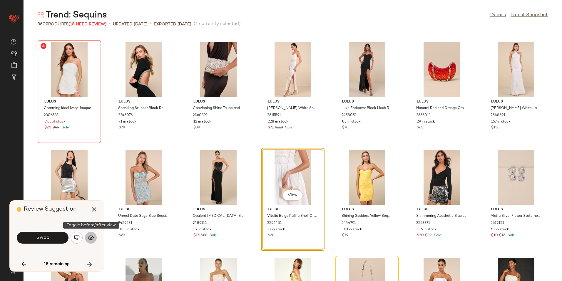
click at [94, 236] on button "button" at bounding box center [91, 237] width 12 height 12
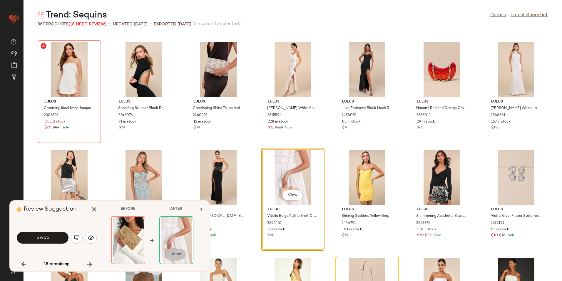
click at [172, 252] on span "View" at bounding box center [176, 253] width 10 height 5
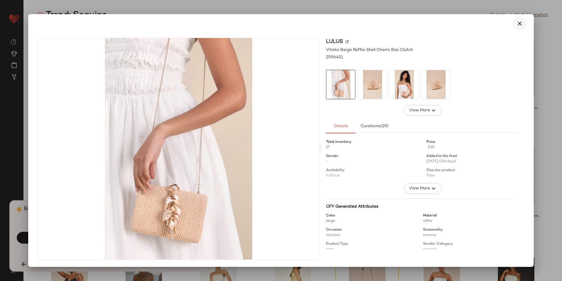
click at [518, 23] on icon "button" at bounding box center [519, 23] width 7 height 7
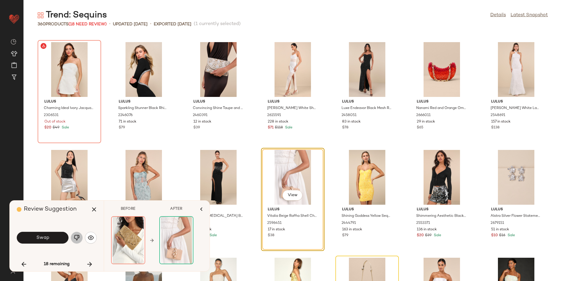
click at [73, 236] on button "button" at bounding box center [77, 237] width 12 height 12
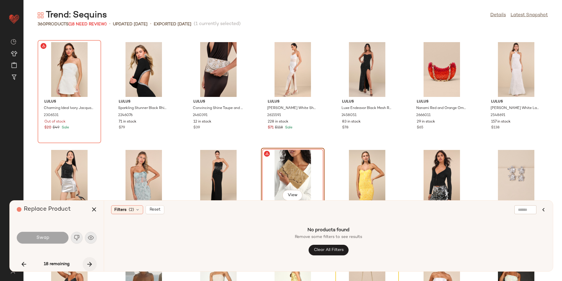
click at [89, 263] on icon "button" at bounding box center [89, 263] width 7 height 7
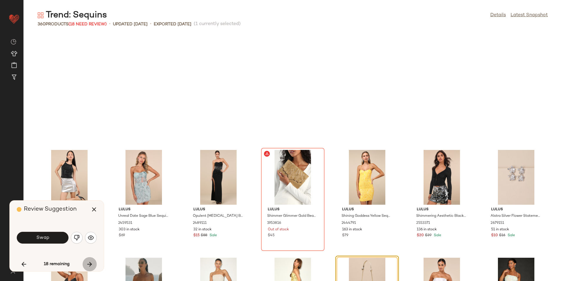
scroll to position [538, 0]
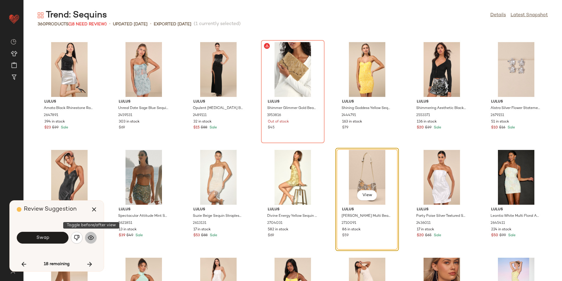
click at [91, 237] on img "button" at bounding box center [91, 237] width 6 height 6
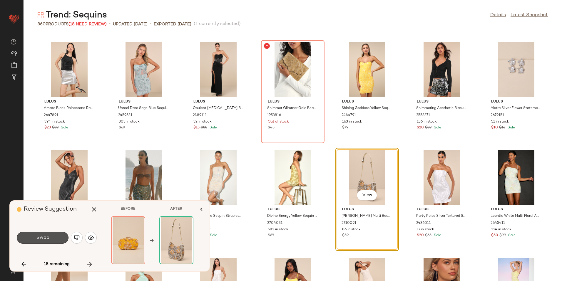
click at [61, 241] on button "Swap" at bounding box center [43, 237] width 52 height 12
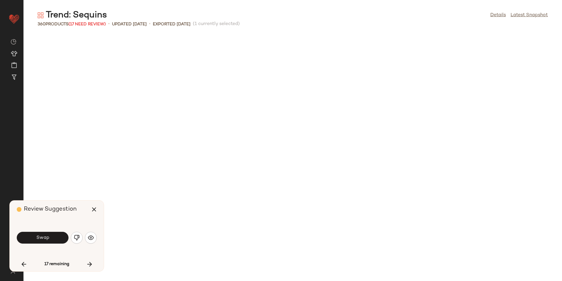
scroll to position [861, 0]
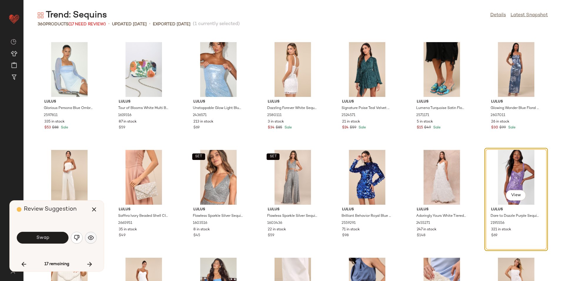
click at [92, 237] on img "button" at bounding box center [91, 237] width 6 height 6
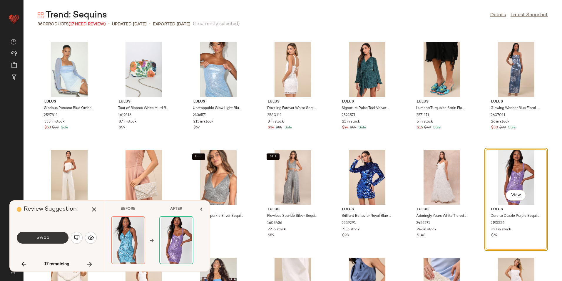
click at [37, 238] on span "Swap" at bounding box center [42, 238] width 13 height 6
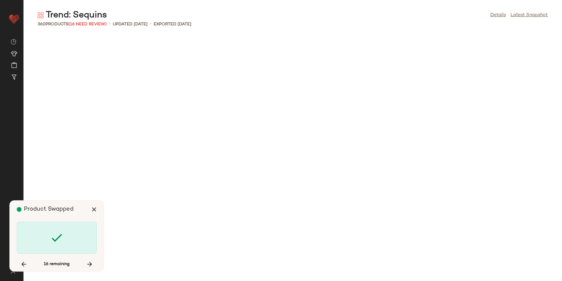
scroll to position [1614, 0]
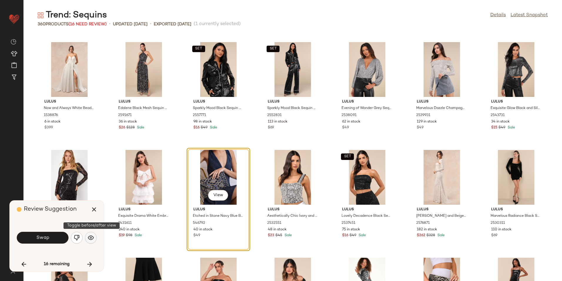
click at [94, 238] on button "button" at bounding box center [91, 237] width 12 height 12
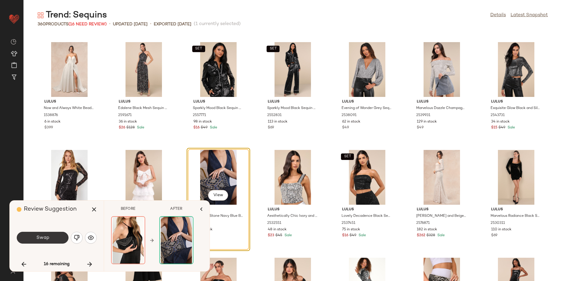
click at [61, 233] on button "Swap" at bounding box center [43, 237] width 52 height 12
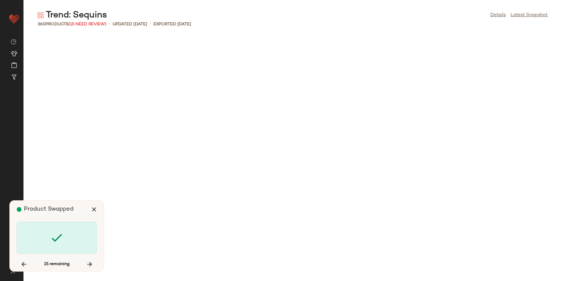
scroll to position [2045, 0]
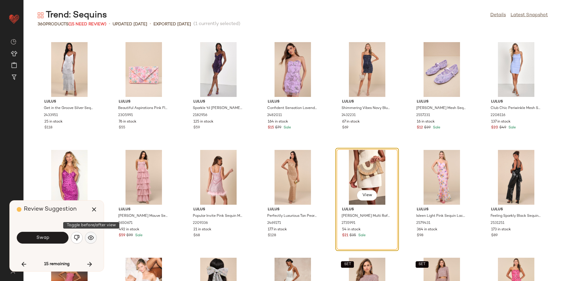
click at [94, 236] on button "button" at bounding box center [91, 237] width 12 height 12
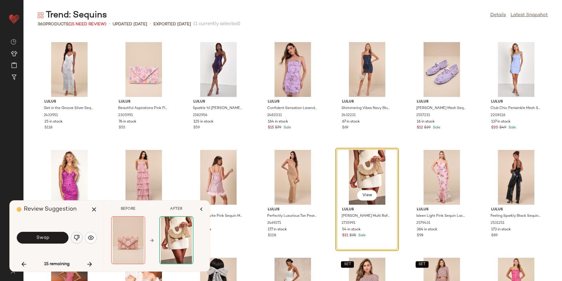
click at [80, 238] on button "button" at bounding box center [77, 237] width 12 height 12
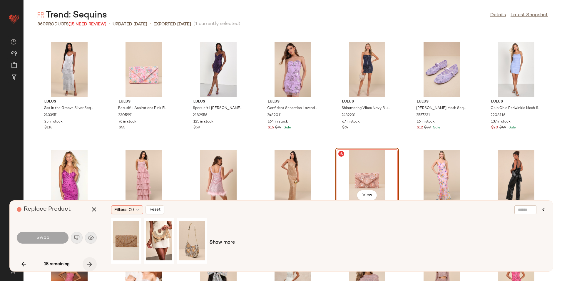
click at [89, 262] on icon "button" at bounding box center [89, 263] width 7 height 7
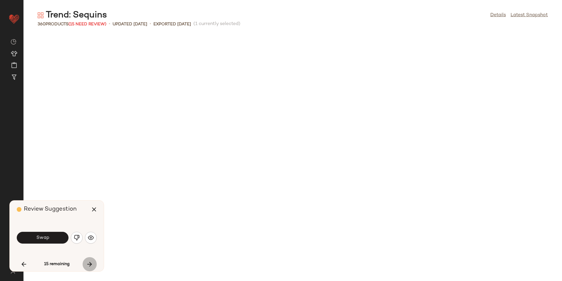
scroll to position [2368, 0]
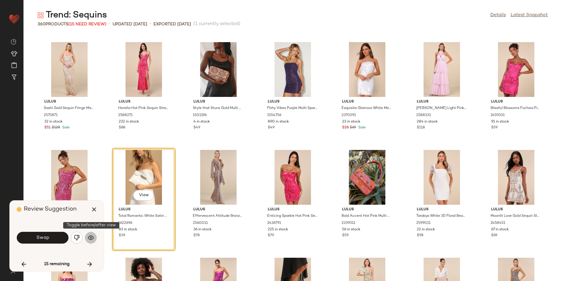
click at [94, 236] on img "button" at bounding box center [91, 237] width 6 height 6
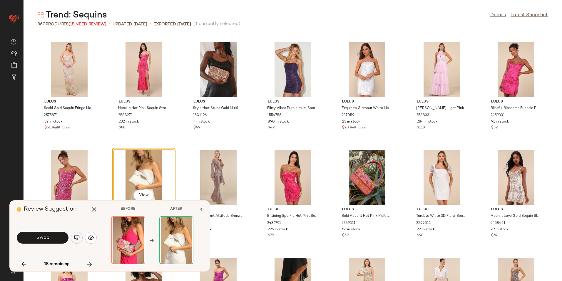
click at [75, 236] on img "button" at bounding box center [77, 237] width 6 height 6
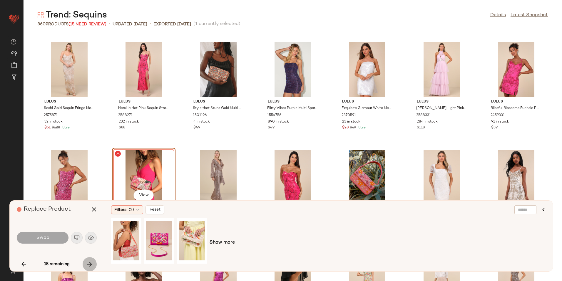
click at [90, 262] on icon "button" at bounding box center [89, 263] width 7 height 7
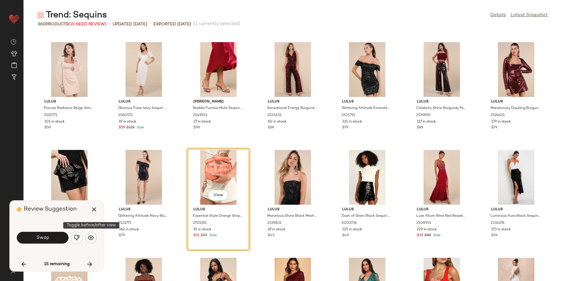
click at [87, 233] on button "button" at bounding box center [91, 237] width 12 height 12
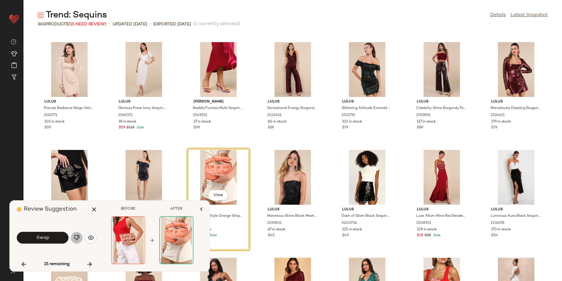
click at [76, 238] on img "button" at bounding box center [77, 237] width 6 height 6
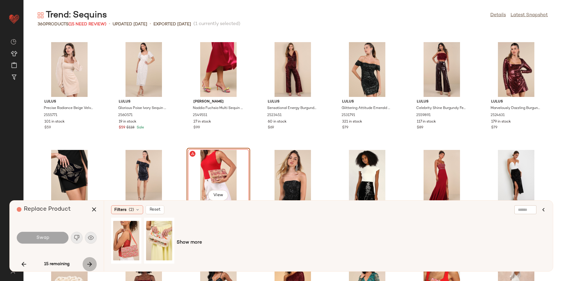
click at [95, 261] on button "button" at bounding box center [90, 264] width 14 height 14
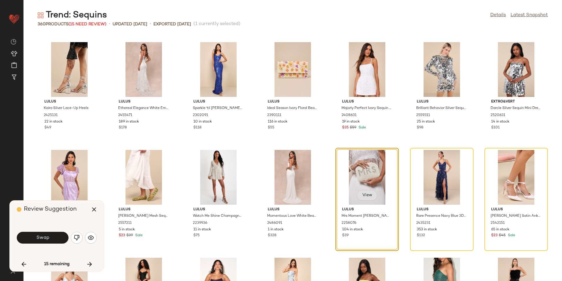
click at [362, 193] on span "View" at bounding box center [367, 195] width 10 height 5
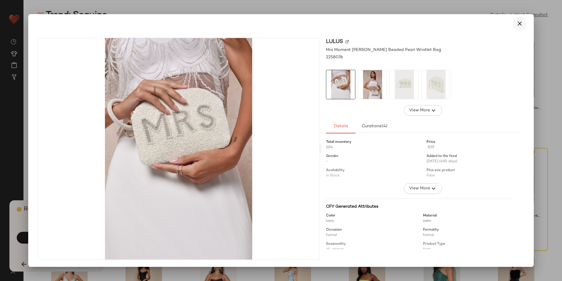
click at [518, 25] on icon "button" at bounding box center [519, 23] width 7 height 7
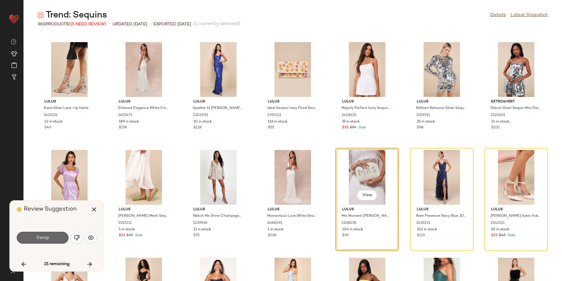
click at [57, 241] on button "Swap" at bounding box center [43, 237] width 52 height 12
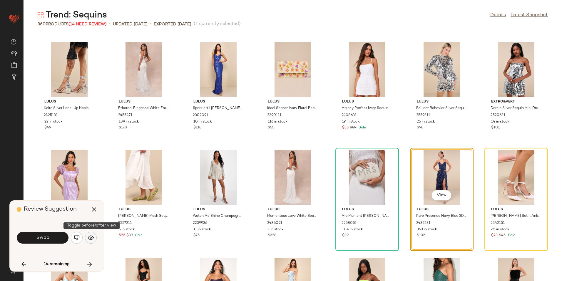
click at [92, 239] on img "button" at bounding box center [91, 237] width 6 height 6
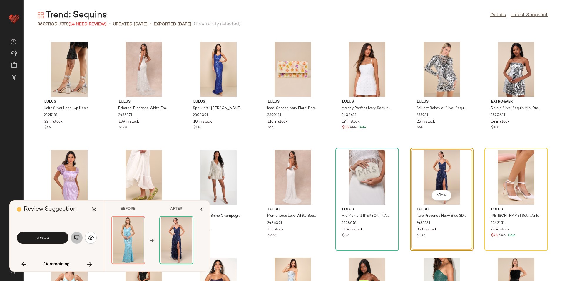
click at [74, 240] on button "button" at bounding box center [77, 237] width 12 height 12
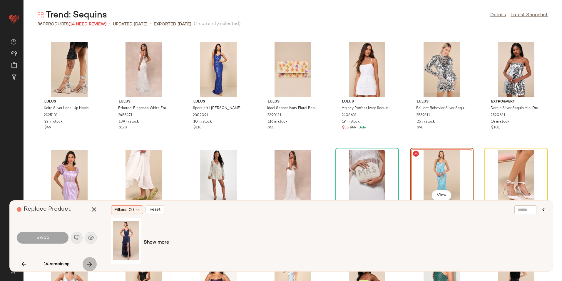
click at [89, 263] on icon "button" at bounding box center [89, 263] width 7 height 7
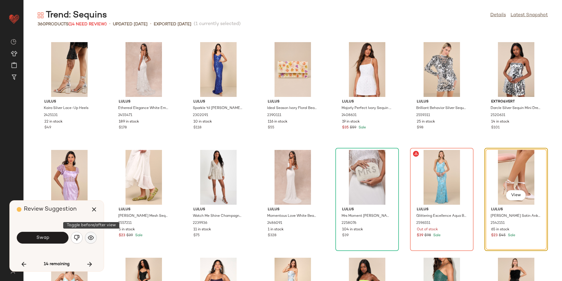
click at [91, 237] on img "button" at bounding box center [91, 237] width 6 height 6
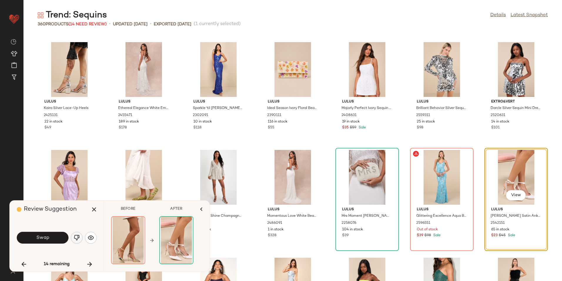
click at [76, 236] on img "button" at bounding box center [77, 237] width 6 height 6
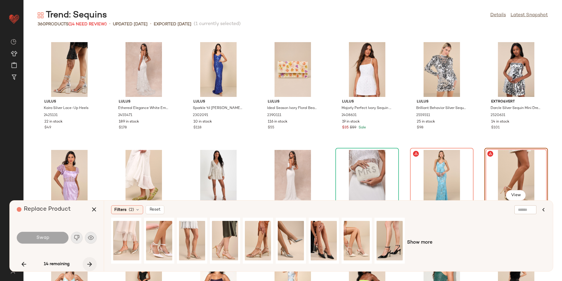
click at [86, 261] on button "button" at bounding box center [90, 264] width 14 height 14
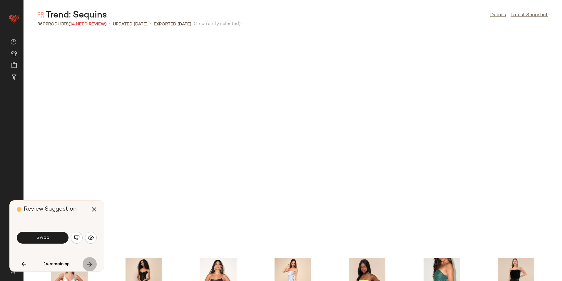
scroll to position [4735, 0]
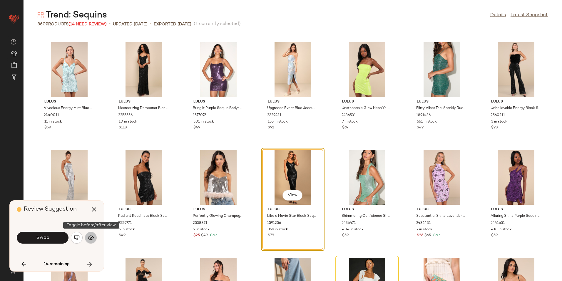
click at [89, 238] on img "button" at bounding box center [91, 237] width 6 height 6
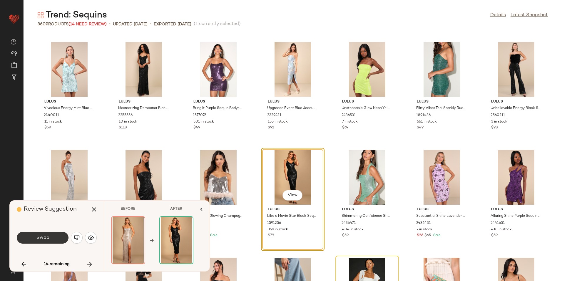
click at [50, 238] on button "Swap" at bounding box center [43, 237] width 52 height 12
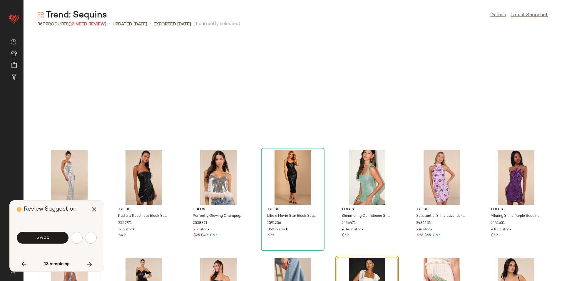
scroll to position [4843, 0]
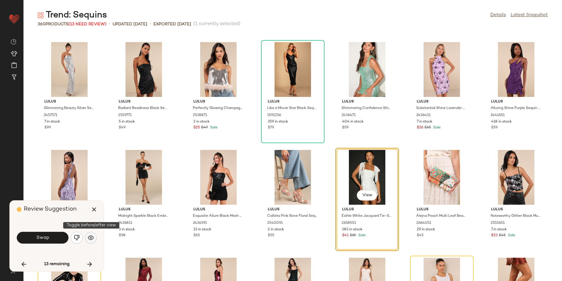
click at [94, 235] on button "button" at bounding box center [91, 237] width 12 height 12
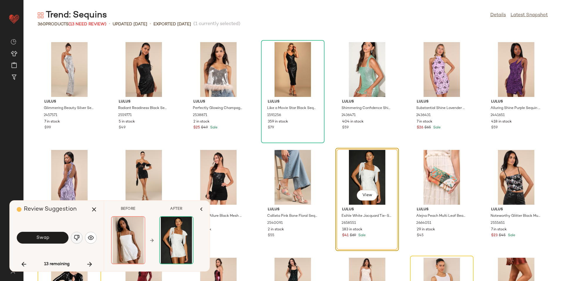
click at [79, 238] on img "button" at bounding box center [77, 237] width 6 height 6
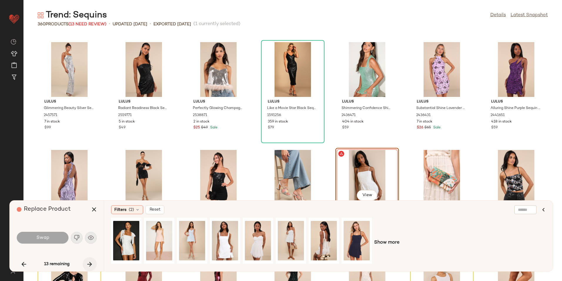
click at [95, 263] on button "button" at bounding box center [90, 264] width 14 height 14
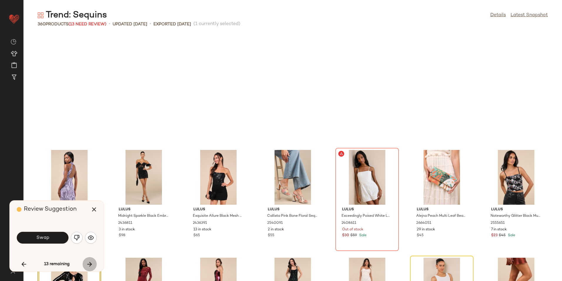
scroll to position [4950, 0]
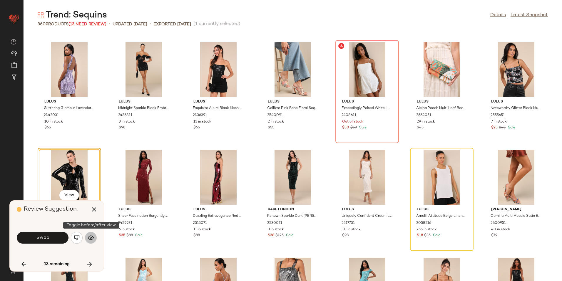
click at [88, 240] on button "button" at bounding box center [91, 237] width 12 height 12
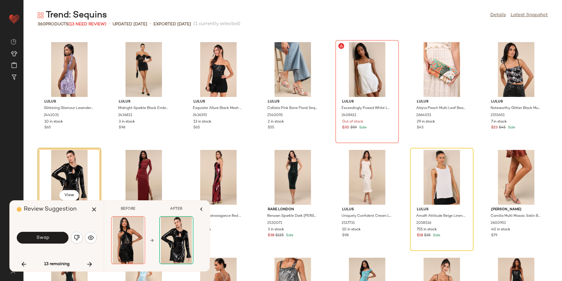
click at [54, 238] on button "Swap" at bounding box center [43, 237] width 52 height 12
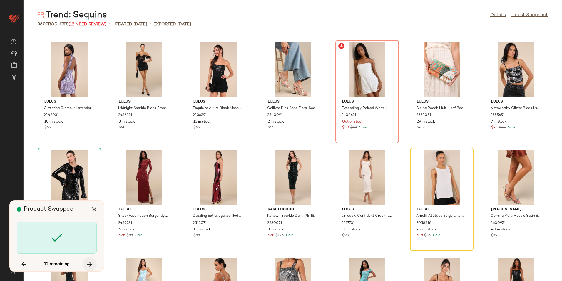
click at [89, 262] on icon "button" at bounding box center [89, 263] width 7 height 7
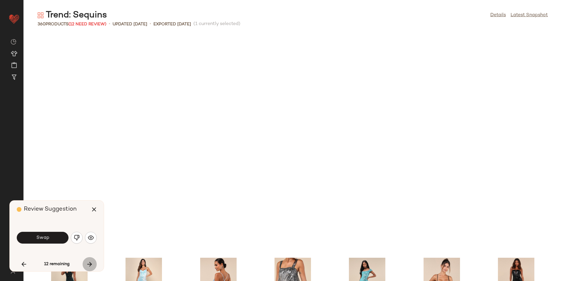
scroll to position [5166, 0]
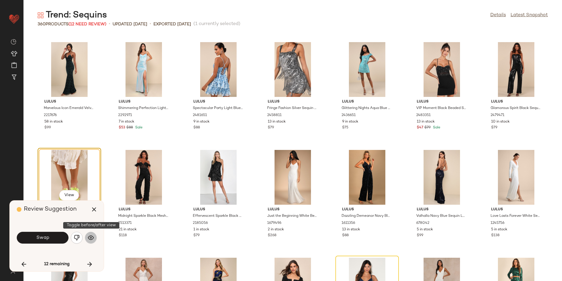
click at [95, 240] on button "button" at bounding box center [91, 237] width 12 height 12
click at [86, 235] on button "button" at bounding box center [91, 237] width 12 height 12
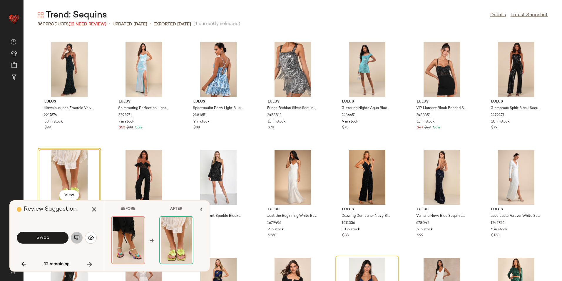
click at [78, 236] on img "button" at bounding box center [77, 237] width 6 height 6
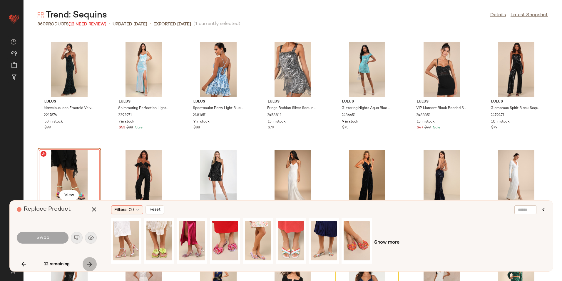
click at [90, 267] on icon "button" at bounding box center [89, 263] width 7 height 7
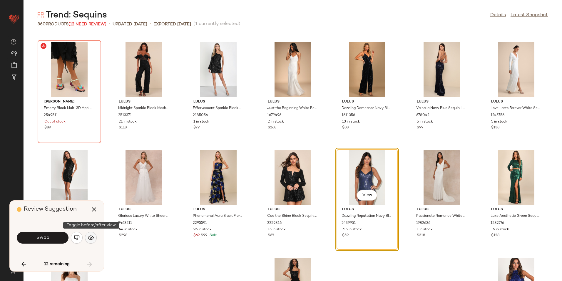
click at [93, 238] on img "button" at bounding box center [91, 237] width 6 height 6
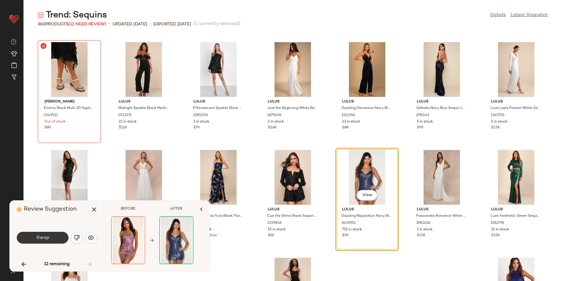
click at [46, 236] on span "Swap" at bounding box center [42, 238] width 13 height 6
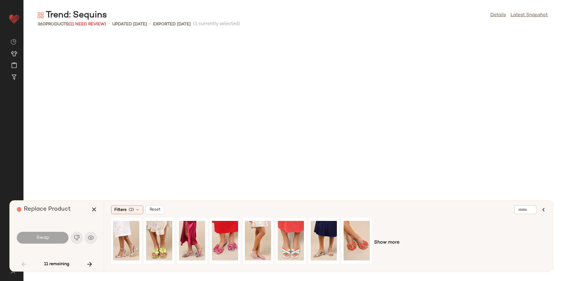
scroll to position [215, 0]
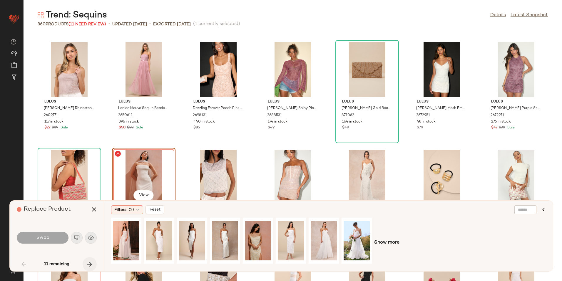
click at [92, 261] on icon "button" at bounding box center [89, 263] width 7 height 7
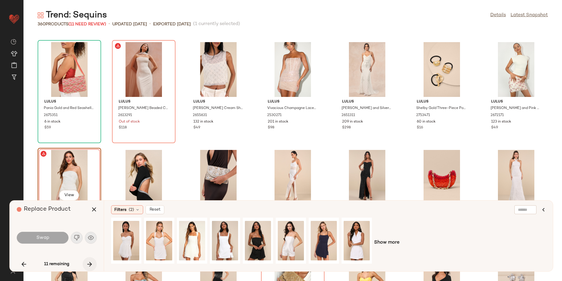
click at [92, 261] on icon "button" at bounding box center [89, 263] width 7 height 7
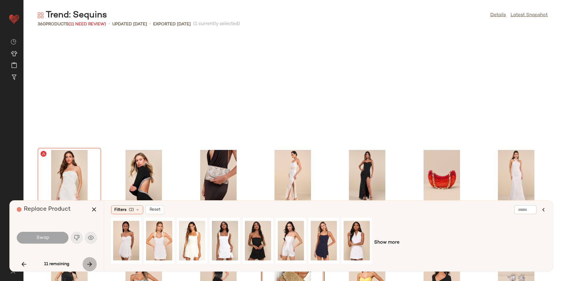
scroll to position [430, 0]
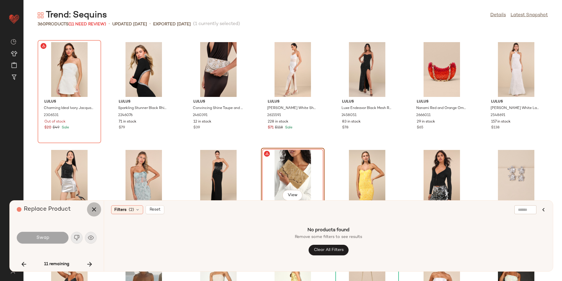
click at [94, 209] on icon "button" at bounding box center [94, 209] width 7 height 7
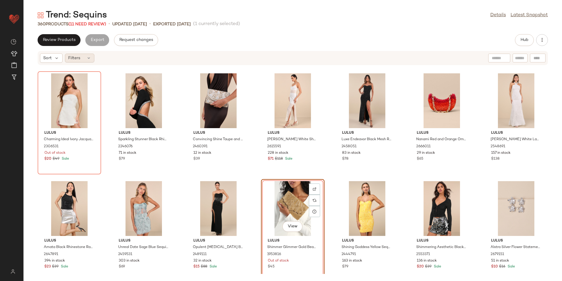
click at [84, 59] on div "Filters" at bounding box center [79, 58] width 29 height 9
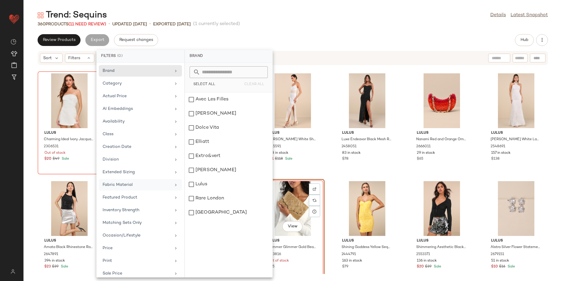
scroll to position [56, 0]
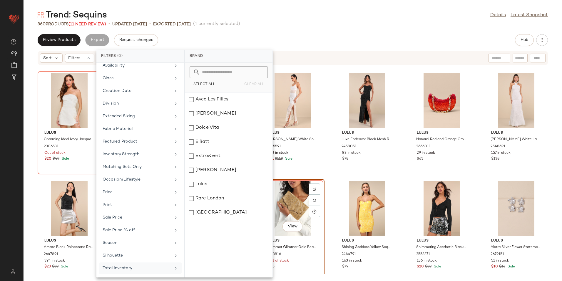
click at [135, 268] on div "Total Inventory" at bounding box center [137, 268] width 69 height 6
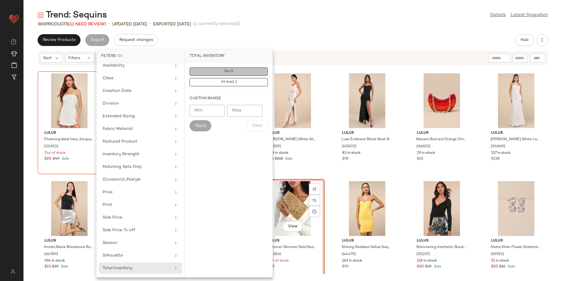
click at [246, 78] on button "For 0" at bounding box center [229, 82] width 78 height 8
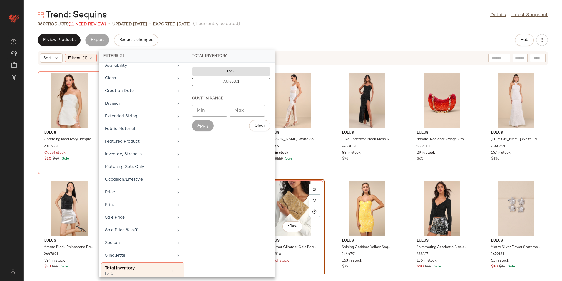
click at [283, 35] on div "Review Products Export Request changes Hub" at bounding box center [293, 40] width 510 height 12
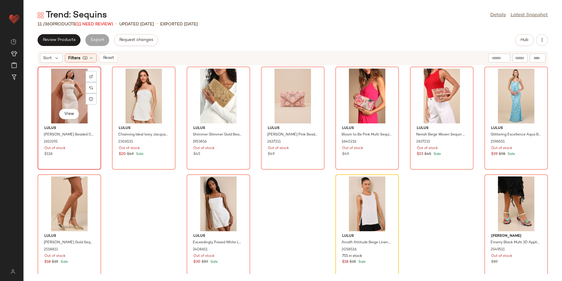
click at [61, 101] on div "View" at bounding box center [69, 96] width 59 height 55
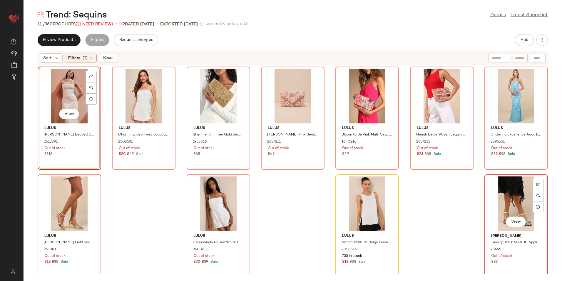
click at [526, 201] on div "View" at bounding box center [516, 203] width 59 height 55
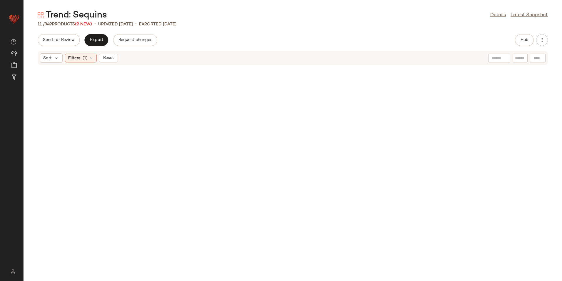
click at [112, 60] on span "Reset" at bounding box center [108, 58] width 11 height 5
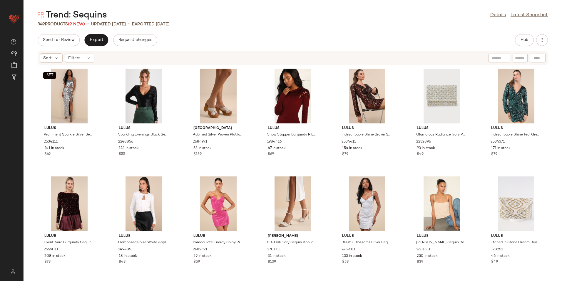
click at [514, 41] on div "Send for Review Export Request changes Hub" at bounding box center [293, 40] width 510 height 12
click at [516, 40] on button "Hub" at bounding box center [524, 40] width 19 height 12
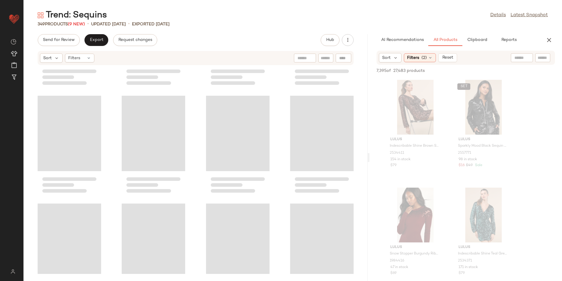
scroll to position [75, 0]
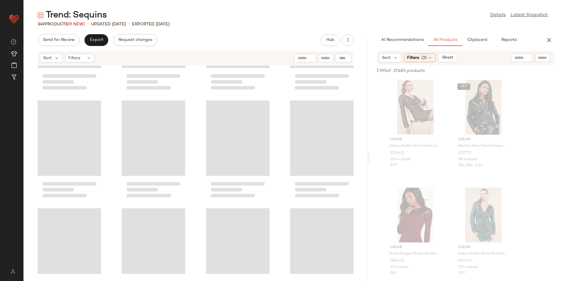
drag, startPoint x: 292, startPoint y: 159, endPoint x: 415, endPoint y: 152, distance: 122.5
click at [414, 153] on div "Trend: Sequins Details Latest Snapshot 349 Products (9 New) • updated Aug 19th …" at bounding box center [293, 144] width 539 height 271
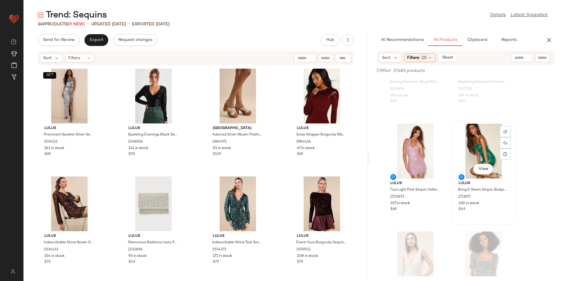
scroll to position [1235, 0]
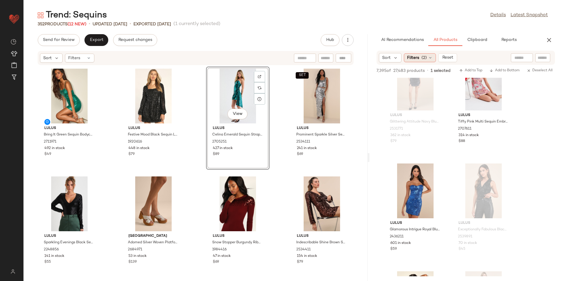
click at [424, 58] on span "(2)" at bounding box center [424, 58] width 5 height 6
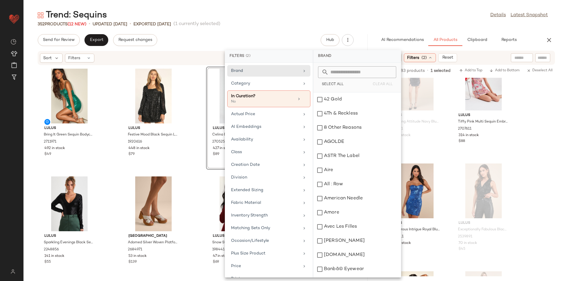
drag, startPoint x: 368, startPoint y: 8, endPoint x: 388, endPoint y: 17, distance: 21.9
click at [368, 8] on main "Trend: Sequins Details Latest Snapshot 352 Products (12 New) • updated Aug 19th…" at bounding box center [281, 140] width 562 height 281
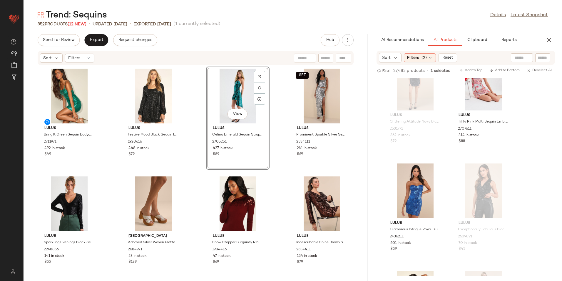
click at [517, 56] on input "text" at bounding box center [522, 58] width 15 height 6
type input "*******"
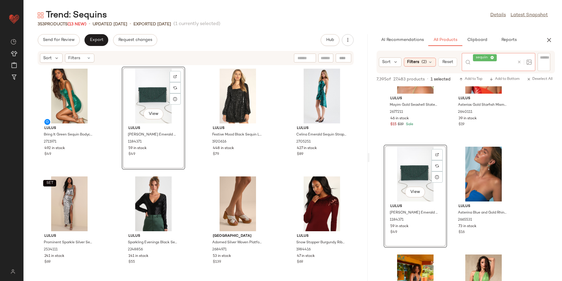
click at [521, 57] on div at bounding box center [523, 62] width 17 height 18
click at [519, 62] on icon at bounding box center [519, 62] width 4 height 4
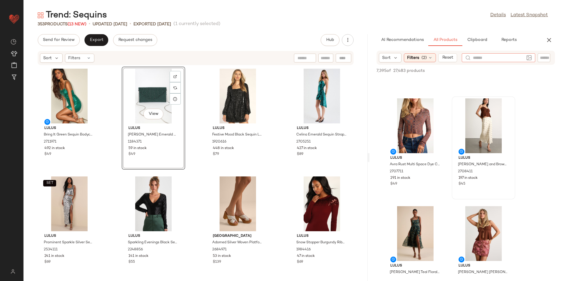
scroll to position [206, 0]
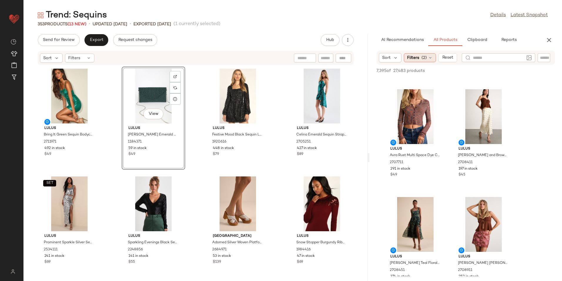
click at [427, 59] on span "(2)" at bounding box center [424, 58] width 5 height 6
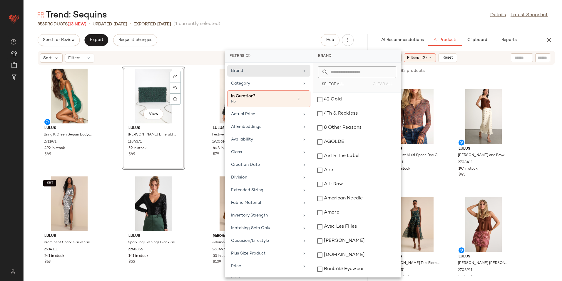
click at [427, 59] on span "(2)" at bounding box center [424, 58] width 5 height 6
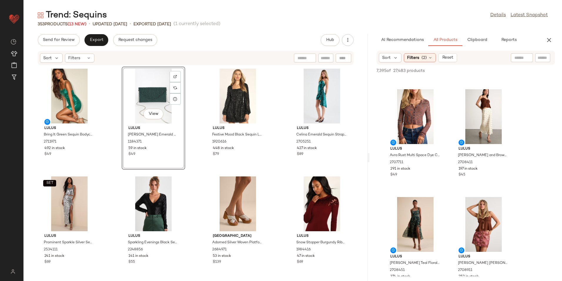
click at [432, 16] on div "Trend: Sequins Details Latest Snapshot" at bounding box center [293, 15] width 539 height 12
click at [94, 38] on span "Export" at bounding box center [96, 40] width 14 height 5
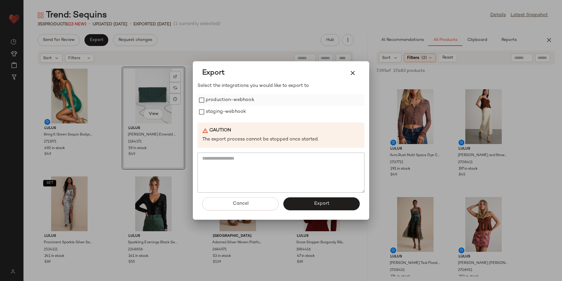
click at [248, 105] on label "production-webhook" at bounding box center [230, 100] width 49 height 12
click at [243, 110] on label "staging-webhook" at bounding box center [226, 112] width 40 height 12
click at [325, 208] on button "Export" at bounding box center [321, 203] width 76 height 13
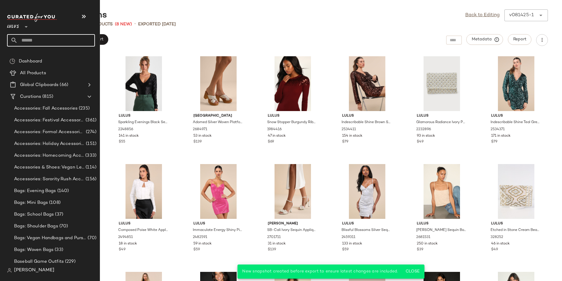
click at [42, 38] on input "text" at bounding box center [56, 40] width 77 height 12
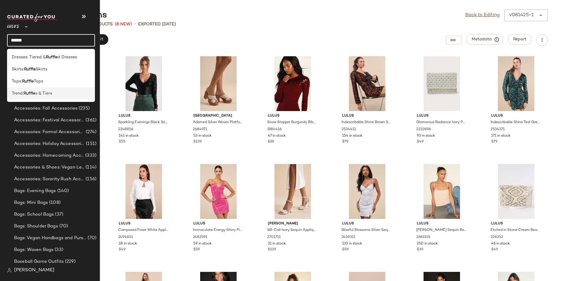
type input "******"
click at [63, 97] on div "Trend: Ruffle s & Tiers" at bounding box center [51, 93] width 88 height 12
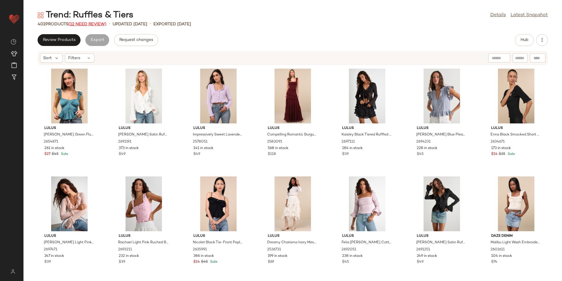
click at [88, 23] on span "(12 Need Review)" at bounding box center [88, 24] width 38 height 4
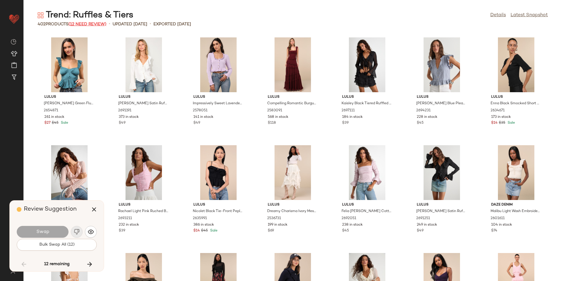
scroll to position [5058, 0]
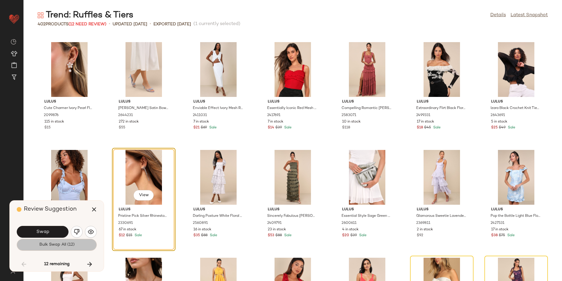
click at [84, 245] on button "Bulk Swap All (12)" at bounding box center [57, 244] width 80 height 12
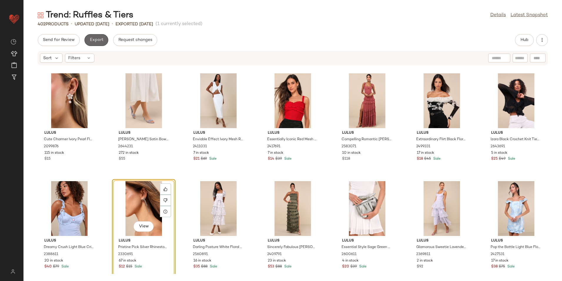
click at [100, 40] on span "Export" at bounding box center [96, 40] width 14 height 5
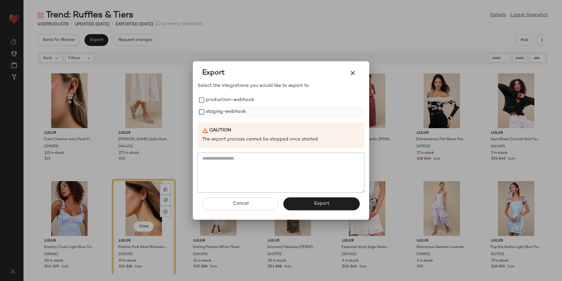
drag, startPoint x: 218, startPoint y: 100, endPoint x: 212, endPoint y: 118, distance: 18.7
click at [218, 102] on label "production-webhook" at bounding box center [230, 100] width 49 height 12
click at [212, 118] on label "staging-webhook" at bounding box center [226, 112] width 40 height 12
click at [307, 208] on button "Export" at bounding box center [321, 203] width 76 height 13
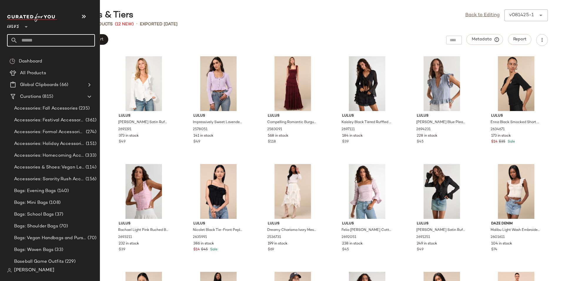
click at [27, 35] on input "text" at bounding box center [56, 40] width 77 height 12
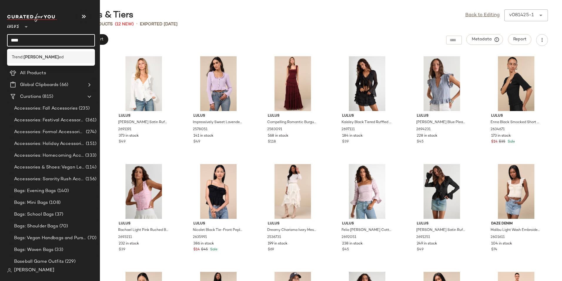
type input "****"
click at [39, 58] on div "Trend: Ruch ed" at bounding box center [51, 57] width 79 height 6
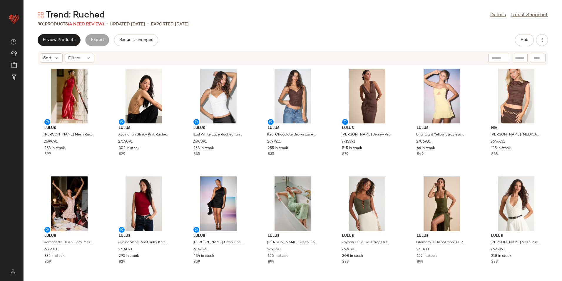
click at [86, 27] on div "301 Products (4 Need Review)" at bounding box center [71, 24] width 66 height 6
click at [86, 25] on span "(4 Need Review)" at bounding box center [86, 24] width 36 height 4
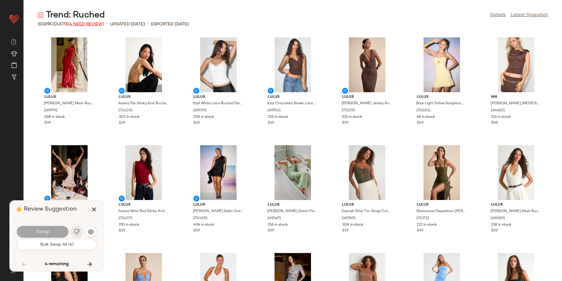
scroll to position [3874, 0]
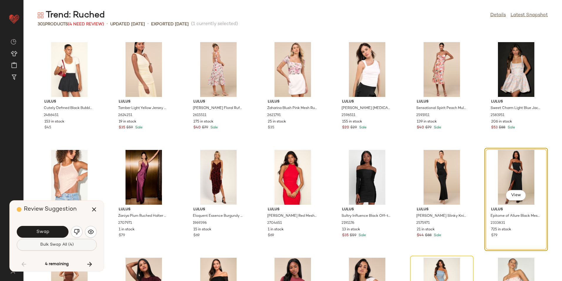
click at [64, 245] on span "Bulk Swap All (4)" at bounding box center [57, 244] width 34 height 5
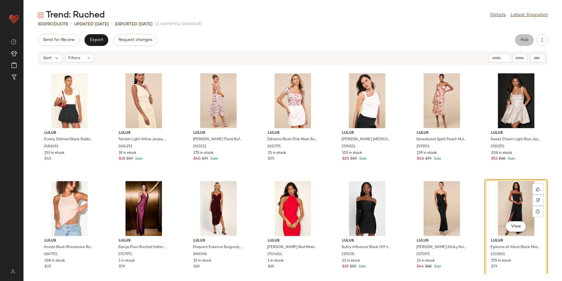
click at [524, 42] on span "Hub" at bounding box center [524, 40] width 8 height 5
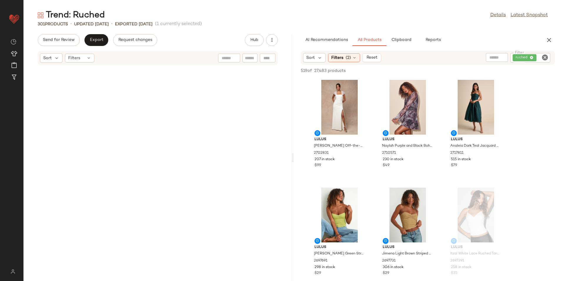
scroll to position [9040, 0]
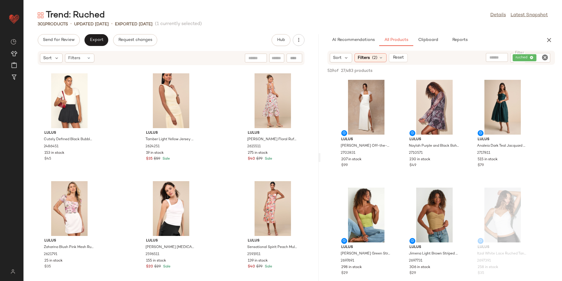
drag, startPoint x: 292, startPoint y: 157, endPoint x: 518, endPoint y: 155, distance: 225.5
click at [518, 155] on div "Trend: Ruched Details Latest Snapshot 301 Products • updated Aug 14th • Exporte…" at bounding box center [293, 144] width 539 height 271
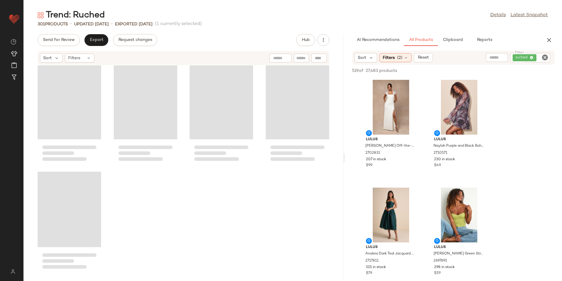
drag, startPoint x: 319, startPoint y: 158, endPoint x: 442, endPoint y: 151, distance: 123.4
click at [440, 154] on div "Trend: Ruched Details Latest Snapshot 301 Products • updated Aug 14th • Exporte…" at bounding box center [293, 144] width 539 height 271
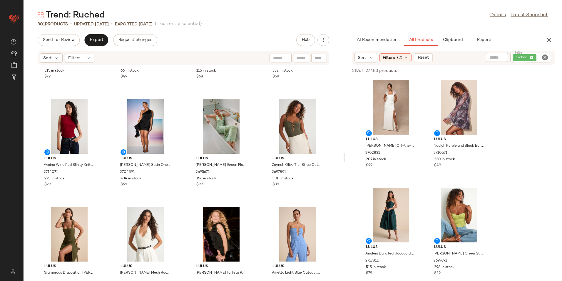
scroll to position [0, 0]
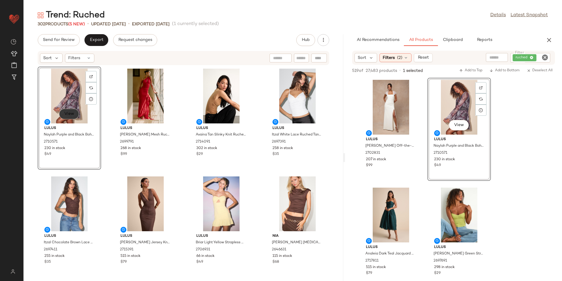
click at [69, 111] on button "View" at bounding box center [69, 113] width 20 height 11
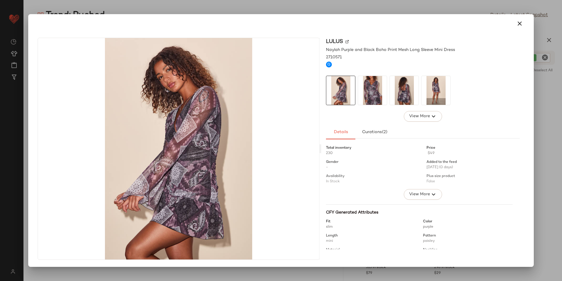
click at [375, 86] on img at bounding box center [372, 90] width 29 height 29
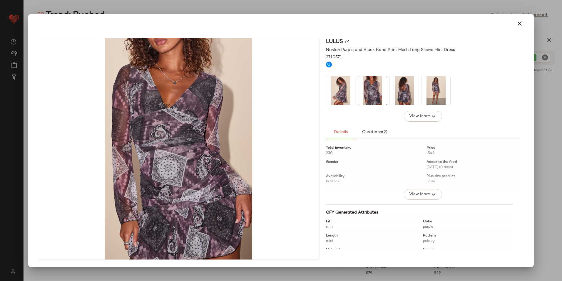
click at [403, 89] on img at bounding box center [404, 90] width 29 height 29
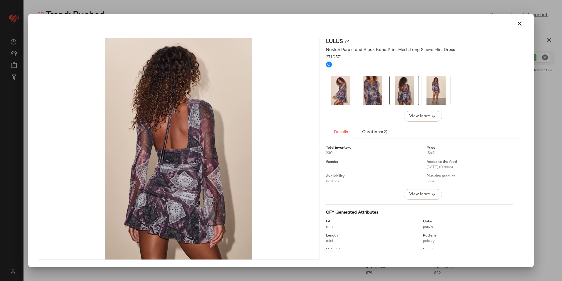
click at [442, 91] on img at bounding box center [436, 90] width 29 height 29
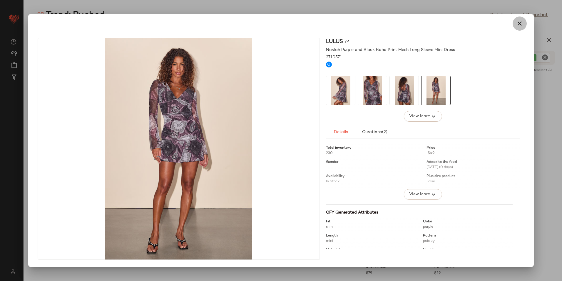
click at [522, 26] on icon "button" at bounding box center [519, 23] width 7 height 7
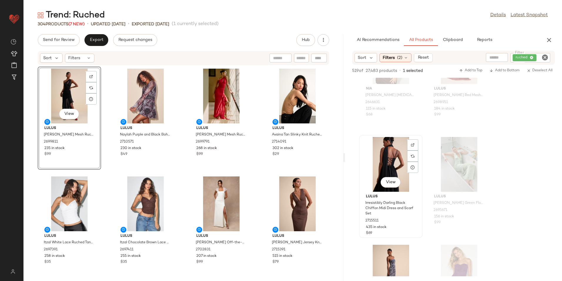
scroll to position [970, 0]
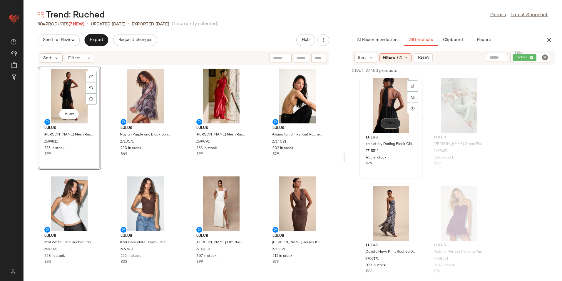
click at [388, 124] on span "View" at bounding box center [391, 123] width 10 height 5
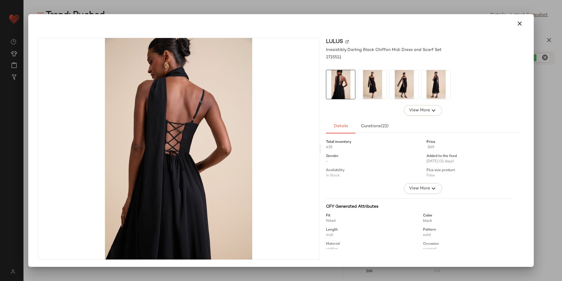
click at [372, 89] on img at bounding box center [372, 84] width 29 height 29
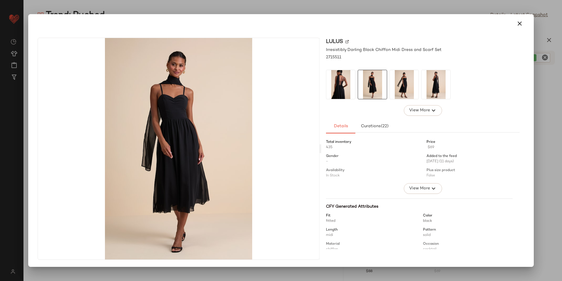
click at [409, 87] on img at bounding box center [404, 84] width 29 height 29
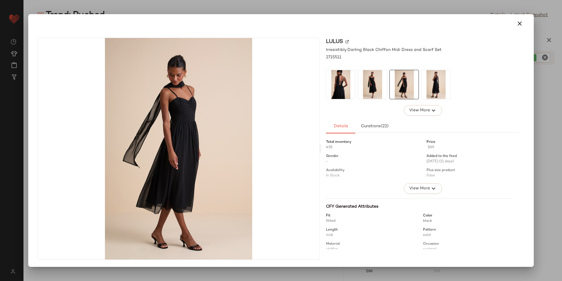
click at [445, 82] on img at bounding box center [436, 84] width 29 height 29
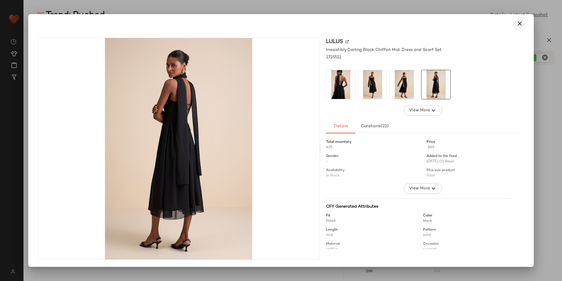
click at [520, 27] on button "button" at bounding box center [520, 23] width 14 height 14
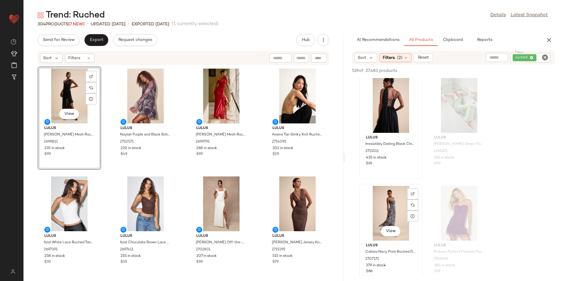
scroll to position [1059, 0]
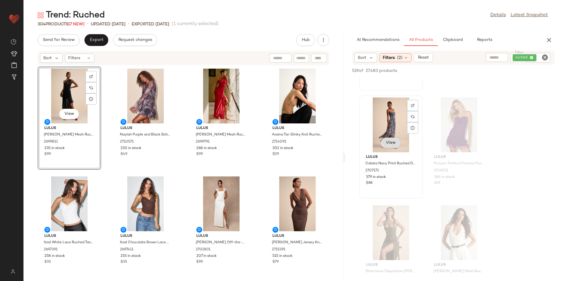
click at [395, 140] on span "View" at bounding box center [391, 142] width 10 height 5
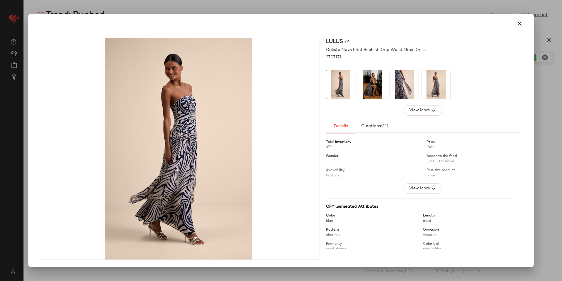
click at [344, 91] on img at bounding box center [340, 84] width 29 height 29
click at [376, 92] on img at bounding box center [372, 84] width 29 height 29
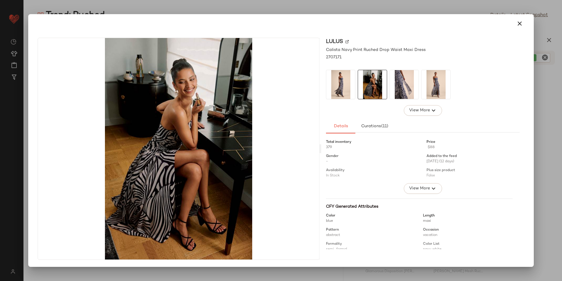
click at [393, 86] on img at bounding box center [404, 84] width 29 height 29
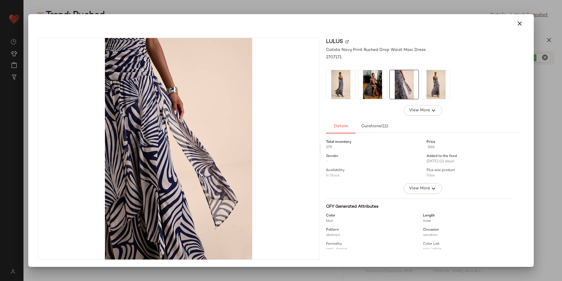
click at [414, 82] on img at bounding box center [404, 84] width 29 height 29
click at [430, 84] on img at bounding box center [436, 84] width 29 height 29
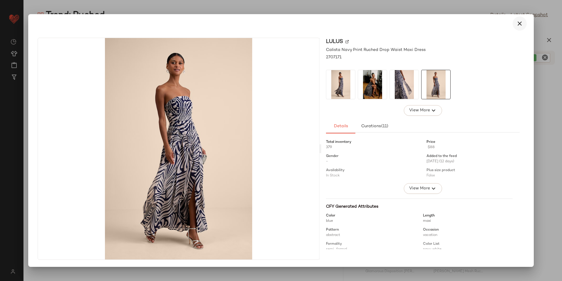
click at [519, 22] on icon "button" at bounding box center [519, 23] width 7 height 7
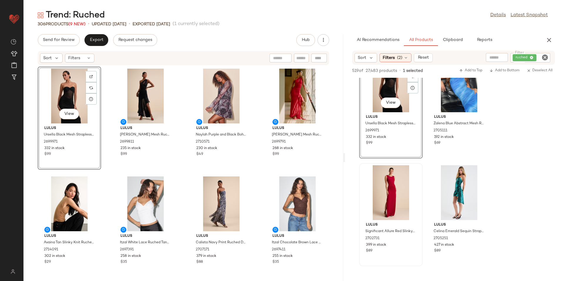
scroll to position [2823, 0]
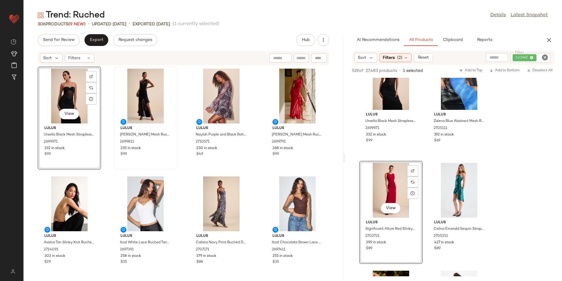
click at [115, 121] on div "View Lulus Ursella Black Mesh Strapless Maxi Dress 2699971 332 in stock $99 Lul…" at bounding box center [184, 169] width 320 height 208
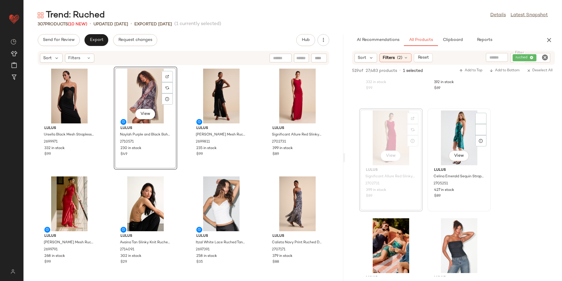
scroll to position [2882, 0]
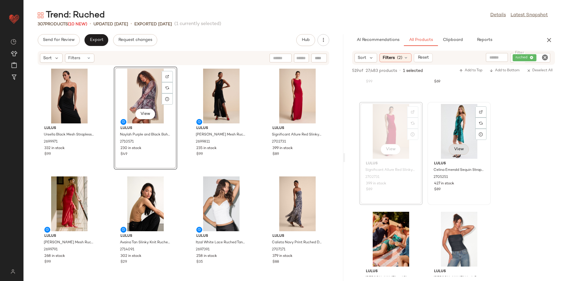
click at [460, 146] on button "View" at bounding box center [459, 149] width 20 height 11
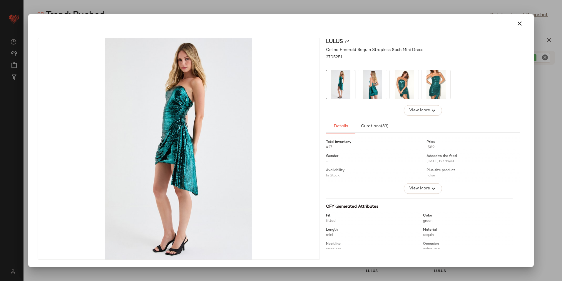
click at [367, 86] on img at bounding box center [372, 84] width 29 height 29
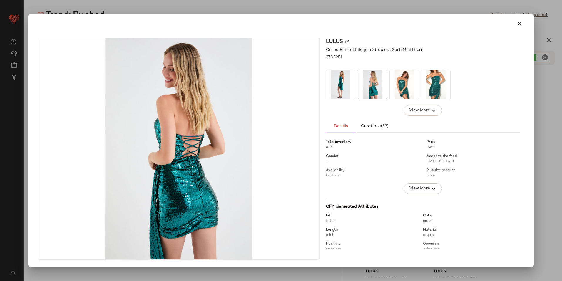
click at [399, 81] on img at bounding box center [404, 84] width 29 height 29
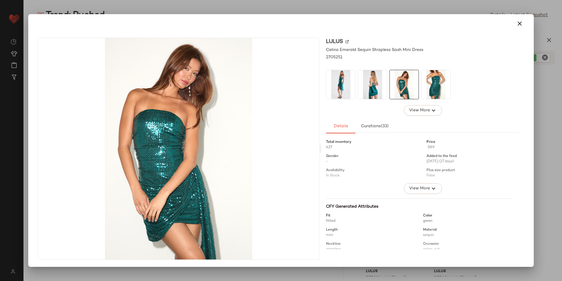
click at [447, 82] on img at bounding box center [436, 84] width 29 height 29
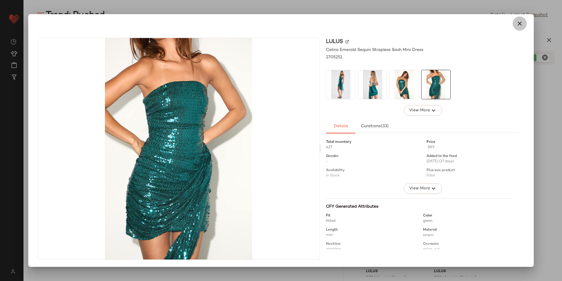
click at [516, 23] on button "button" at bounding box center [520, 23] width 14 height 14
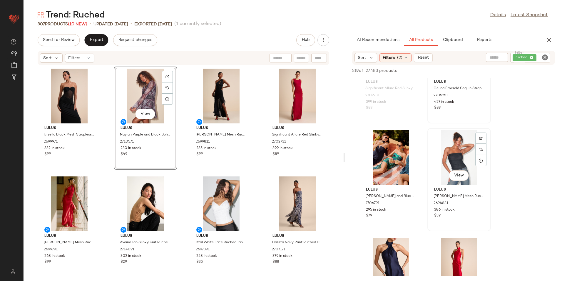
scroll to position [2970, 0]
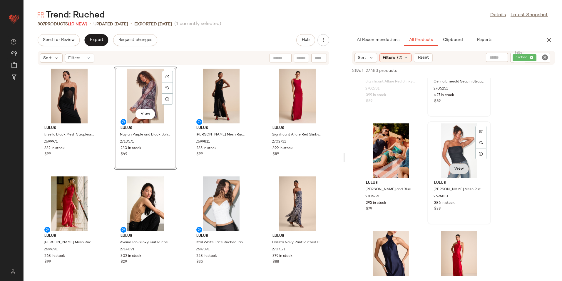
click at [459, 168] on span "View" at bounding box center [459, 168] width 10 height 5
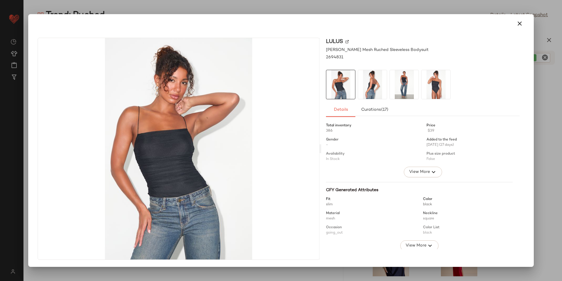
click at [375, 75] on img at bounding box center [372, 84] width 29 height 29
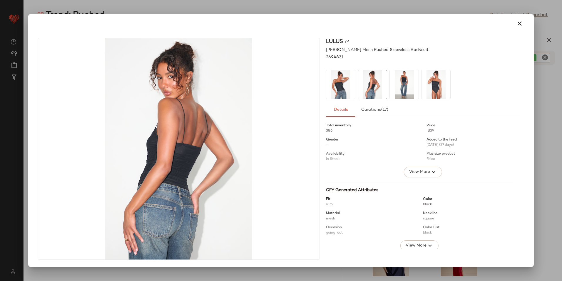
click at [400, 81] on img at bounding box center [404, 84] width 29 height 29
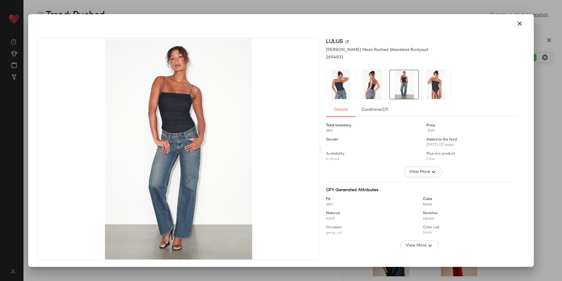
click at [435, 84] on img at bounding box center [436, 84] width 29 height 29
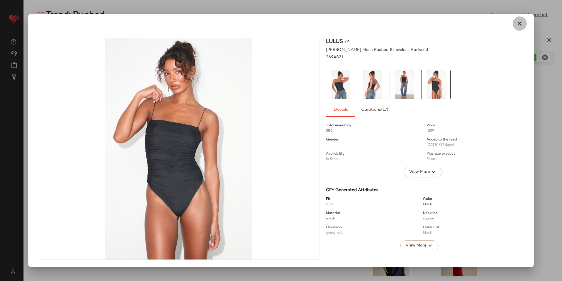
click at [520, 26] on icon "button" at bounding box center [519, 23] width 7 height 7
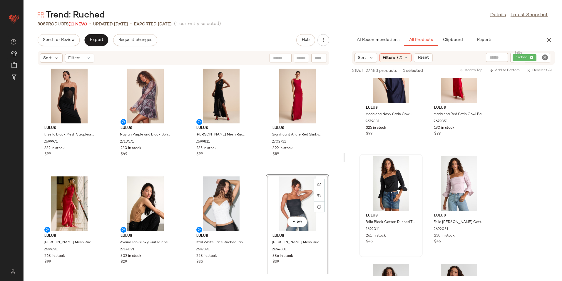
scroll to position [3176, 0]
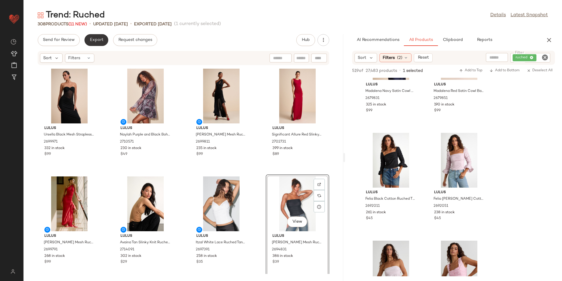
click at [93, 35] on button "Export" at bounding box center [96, 40] width 24 height 12
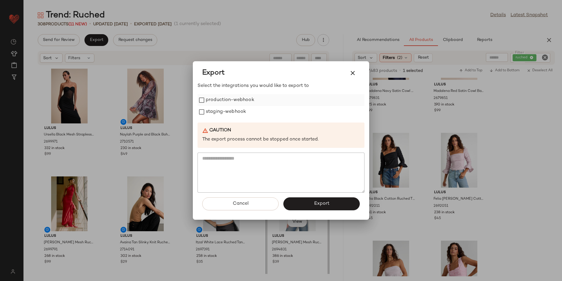
click at [216, 101] on label "production-webhook" at bounding box center [230, 100] width 49 height 12
click at [210, 111] on label "staging-webhook" at bounding box center [226, 112] width 40 height 12
click at [298, 205] on button "Export" at bounding box center [321, 203] width 76 height 13
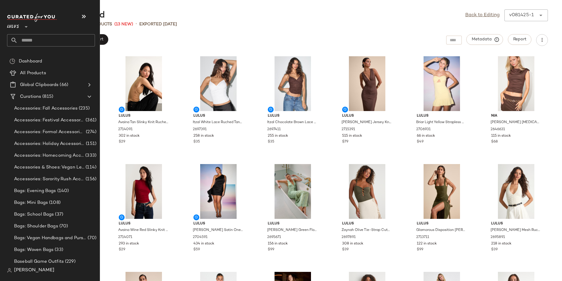
click at [50, 39] on input "text" at bounding box center [56, 40] width 77 height 12
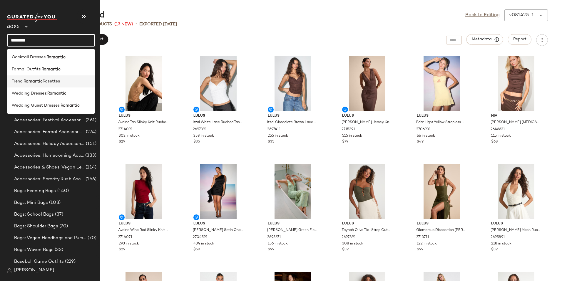
type input "********"
click at [74, 81] on div "Trend: Romantic Rosettes" at bounding box center [51, 81] width 79 height 6
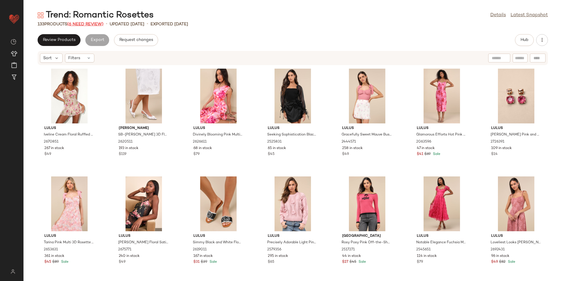
click at [95, 25] on span "(6 Need Review)" at bounding box center [85, 24] width 36 height 4
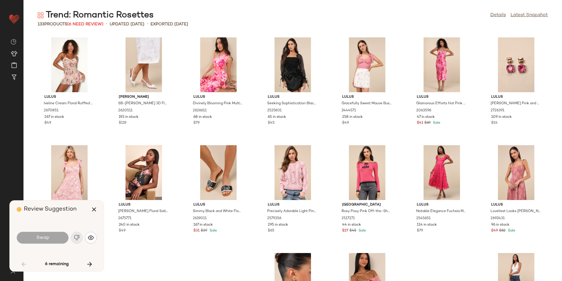
scroll to position [753, 0]
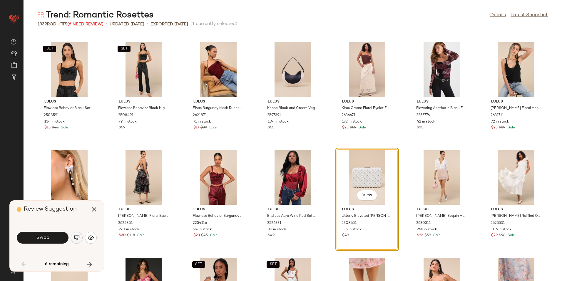
click at [79, 239] on img "button" at bounding box center [77, 237] width 6 height 6
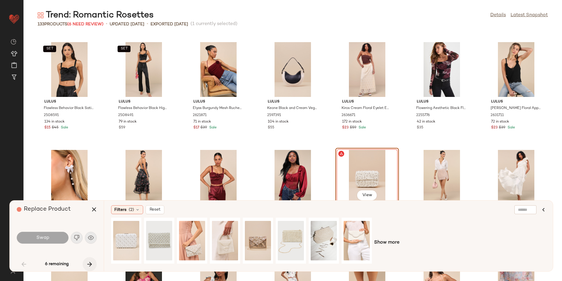
click at [91, 261] on icon "button" at bounding box center [89, 263] width 7 height 7
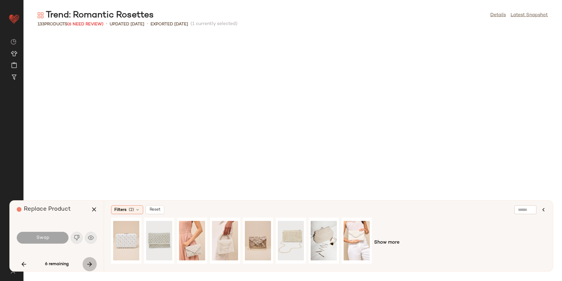
scroll to position [1399, 0]
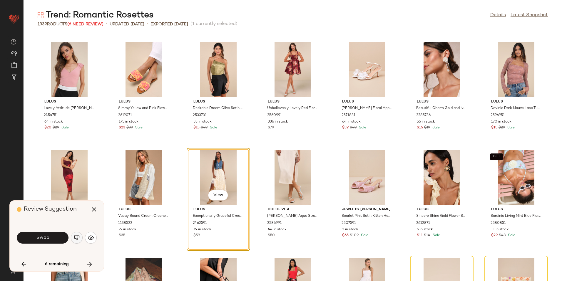
click at [76, 237] on img "button" at bounding box center [77, 237] width 6 height 6
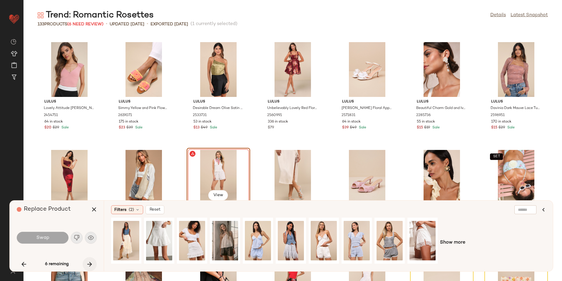
click at [90, 264] on icon "button" at bounding box center [89, 263] width 7 height 7
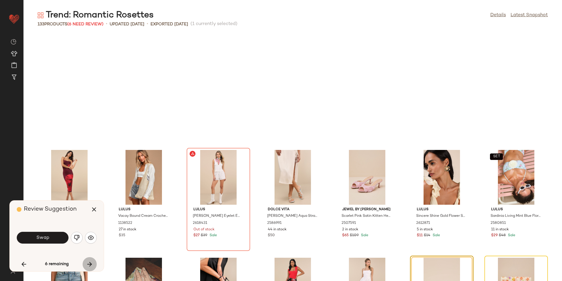
scroll to position [1507, 0]
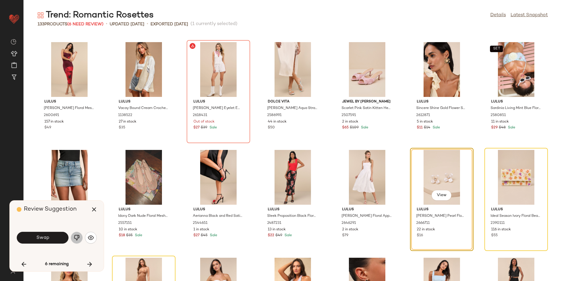
click at [80, 239] on button "button" at bounding box center [77, 237] width 12 height 12
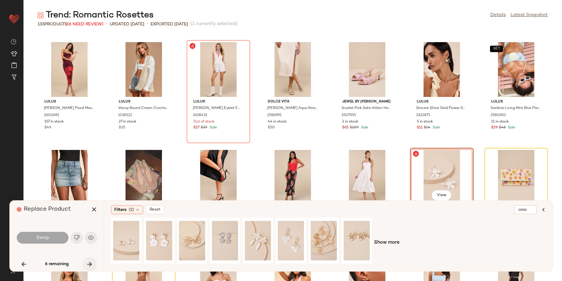
click at [91, 262] on icon "button" at bounding box center [89, 263] width 7 height 7
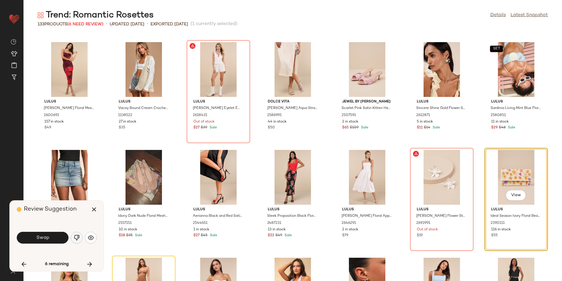
click at [77, 238] on img "button" at bounding box center [77, 237] width 6 height 6
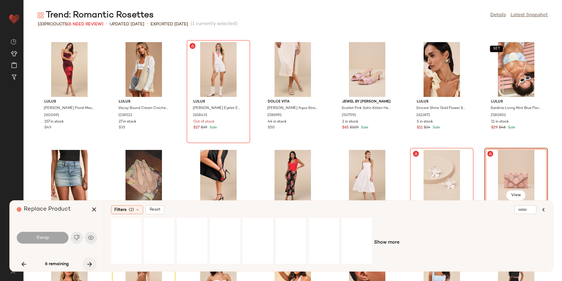
click at [91, 263] on icon "button" at bounding box center [89, 263] width 7 height 7
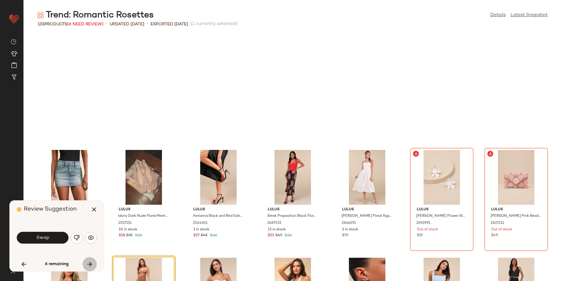
scroll to position [1614, 0]
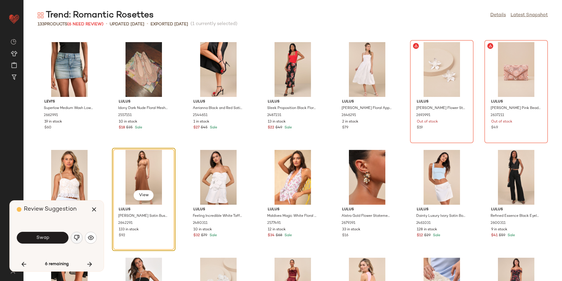
click at [74, 236] on img "button" at bounding box center [77, 237] width 6 height 6
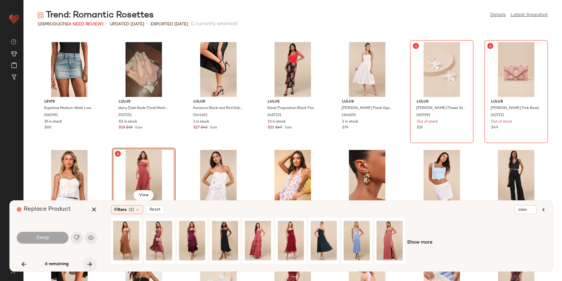
click at [92, 263] on icon "button" at bounding box center [89, 263] width 7 height 7
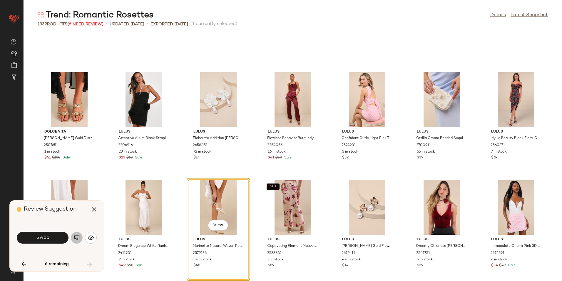
click at [79, 238] on img "button" at bounding box center [77, 237] width 6 height 6
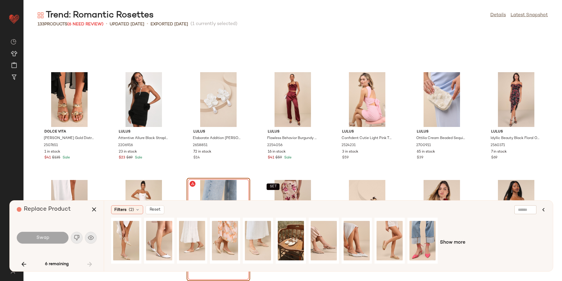
click at [90, 262] on div "6 remaining" at bounding box center [57, 264] width 80 height 14
click at [94, 206] on icon "button" at bounding box center [94, 209] width 7 height 7
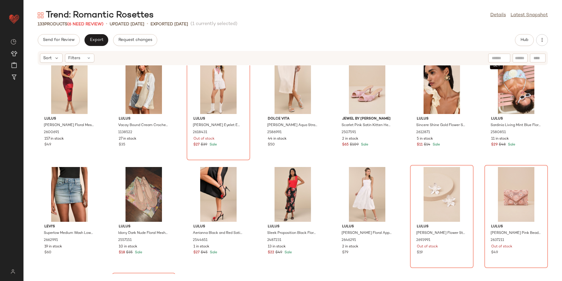
scroll to position [1447, 0]
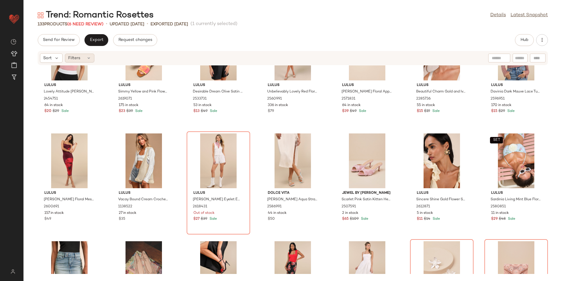
click at [90, 59] on icon at bounding box center [88, 58] width 5 height 5
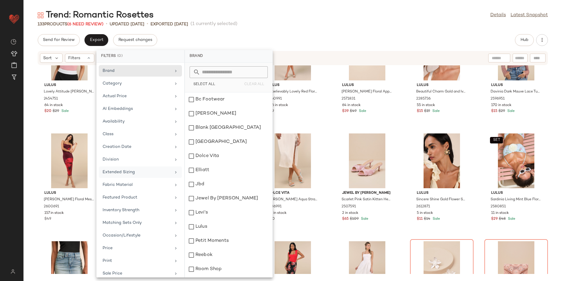
scroll to position [56, 0]
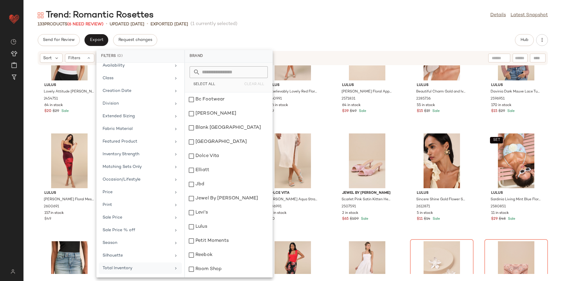
click at [122, 266] on div "Total Inventory" at bounding box center [137, 268] width 69 height 6
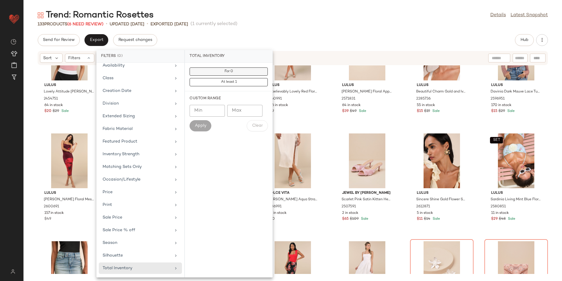
click at [245, 78] on button "For 0" at bounding box center [229, 82] width 78 height 8
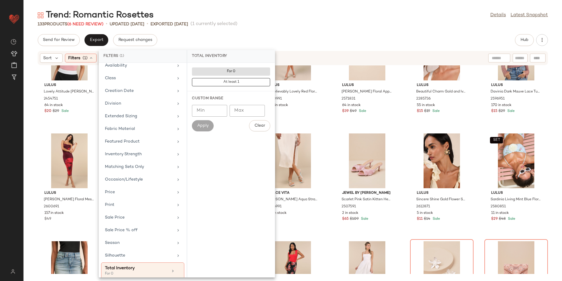
click at [277, 44] on div "Send for Review Export Request changes Hub" at bounding box center [293, 40] width 510 height 12
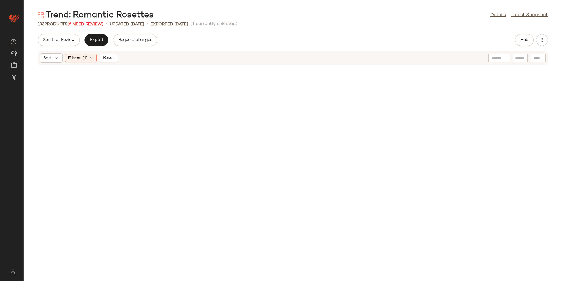
scroll to position [1447, 0]
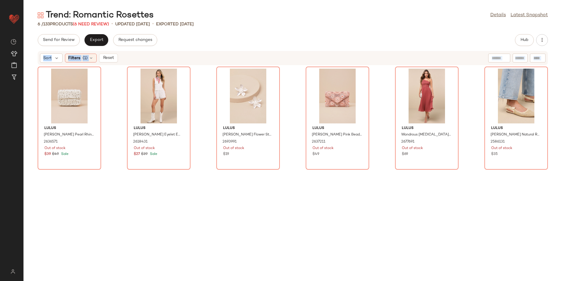
click at [480, 98] on div "Lulus [PERSON_NAME] Pearl Rhinestone Clutch 2636571 Out of stock $39 $49 Sale […" at bounding box center [293, 169] width 539 height 208
drag, startPoint x: 480, startPoint y: 98, endPoint x: 449, endPoint y: 41, distance: 64.5
click at [467, 30] on div "Trend: Romantic Rosettes Details Latest Snapshot 6 / 133 Products (6 Need Revie…" at bounding box center [293, 144] width 539 height 271
click at [42, 113] on div "View" at bounding box center [69, 96] width 59 height 55
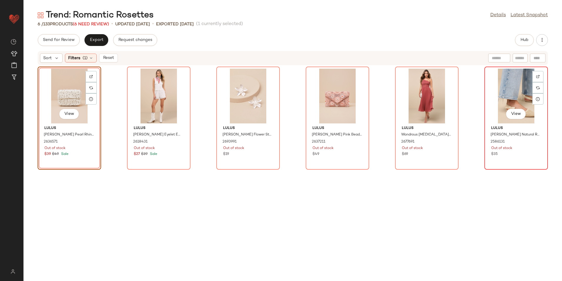
click at [503, 94] on div "View" at bounding box center [516, 96] width 59 height 55
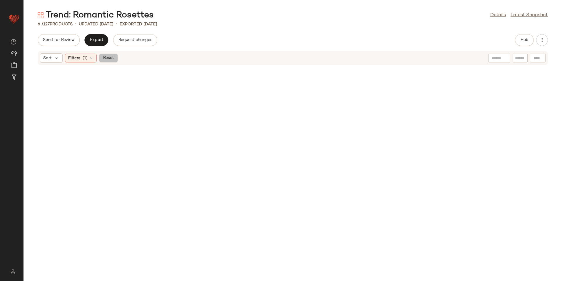
click at [112, 58] on span "Reset" at bounding box center [108, 58] width 11 height 5
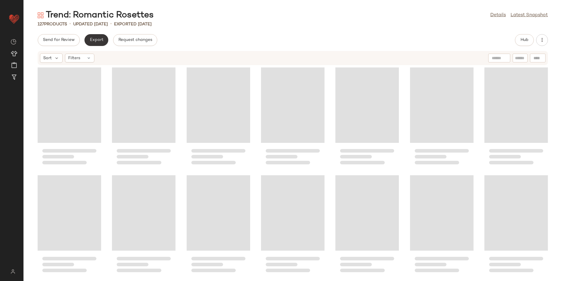
click at [99, 40] on span "Export" at bounding box center [96, 40] width 14 height 5
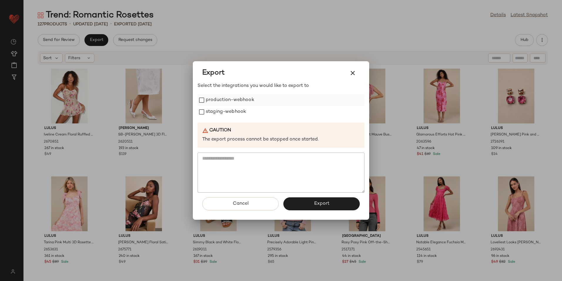
drag, startPoint x: 223, startPoint y: 102, endPoint x: 216, endPoint y: 110, distance: 10.8
click at [223, 102] on label "production-webhook" at bounding box center [230, 100] width 49 height 12
click at [216, 111] on label "staging-webhook" at bounding box center [226, 112] width 40 height 12
click at [328, 195] on div "Cancel Export" at bounding box center [281, 205] width 167 height 27
drag, startPoint x: 327, startPoint y: 200, endPoint x: 319, endPoint y: 196, distance: 8.4
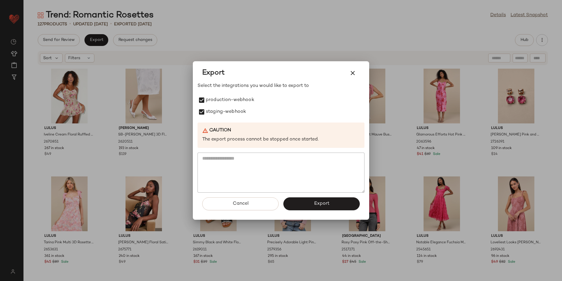
click at [327, 200] on button "Export" at bounding box center [321, 203] width 76 height 13
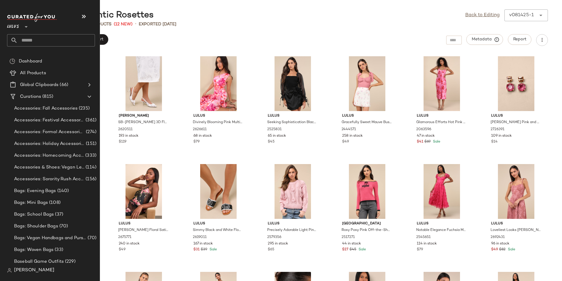
click at [35, 37] on input "text" at bounding box center [56, 40] width 77 height 12
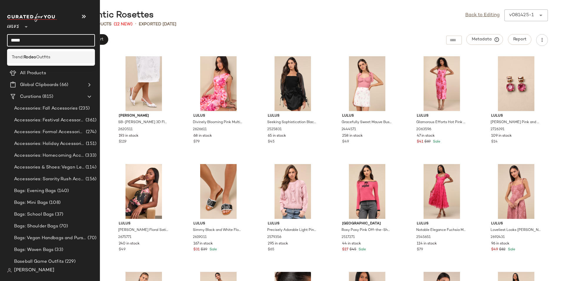
type input "*****"
click at [35, 59] on b "Rodeo" at bounding box center [30, 57] width 13 height 6
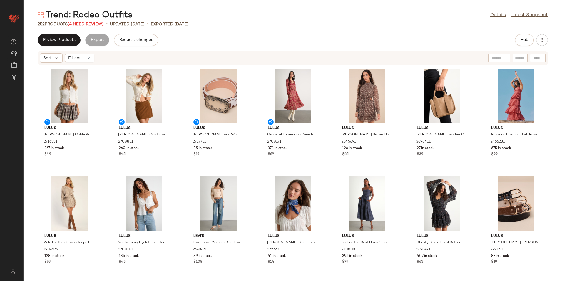
click at [97, 24] on span "(4 Need Review)" at bounding box center [86, 24] width 36 height 4
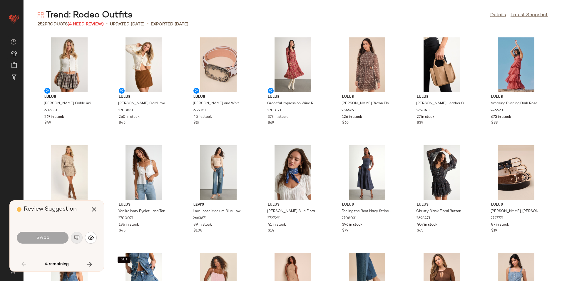
scroll to position [861, 0]
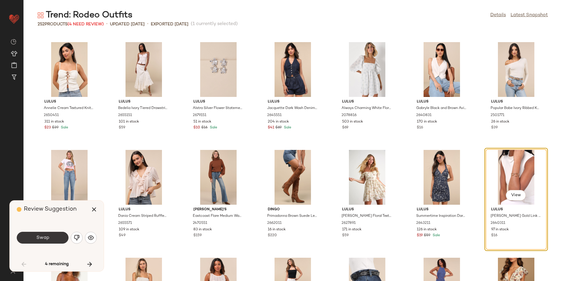
click at [49, 235] on button "Swap" at bounding box center [43, 237] width 52 height 12
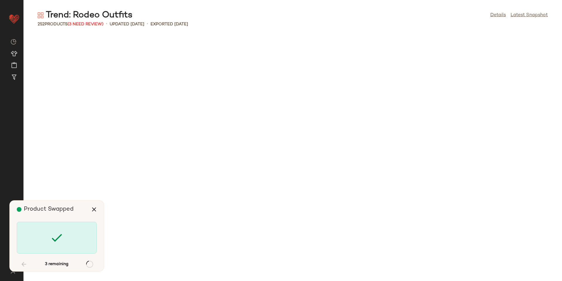
scroll to position [1614, 0]
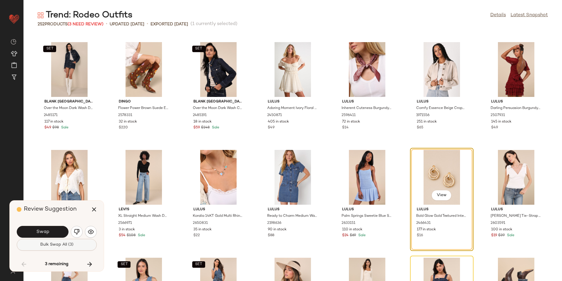
click at [79, 245] on button "Bulk Swap All (3)" at bounding box center [57, 244] width 80 height 12
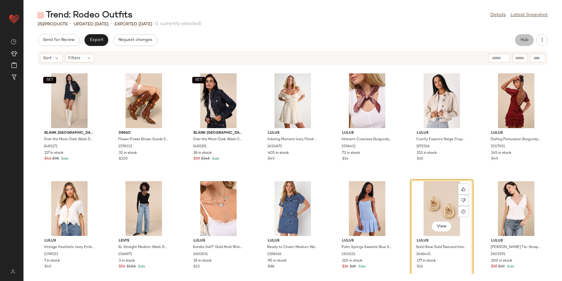
click at [527, 39] on span "Hub" at bounding box center [524, 40] width 8 height 5
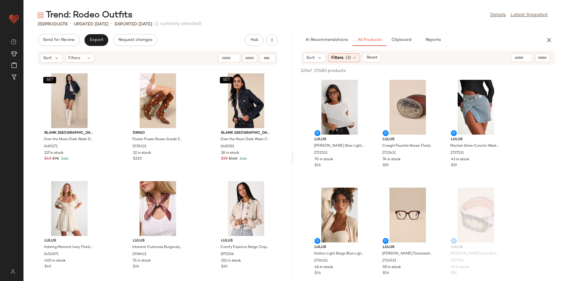
scroll to position [3949, 0]
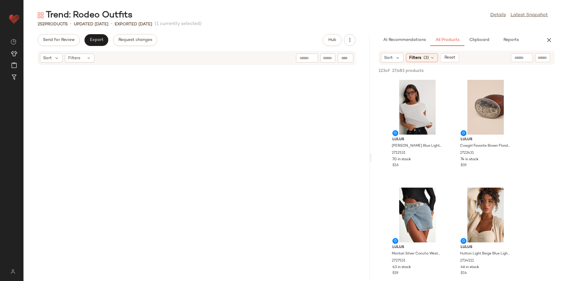
drag, startPoint x: 293, startPoint y: 158, endPoint x: 455, endPoint y: 157, distance: 162.3
click at [455, 157] on div "Trend: Rodeo Outfits Details Latest Snapshot 252 Products • updated Aug 14th • …" at bounding box center [293, 144] width 539 height 271
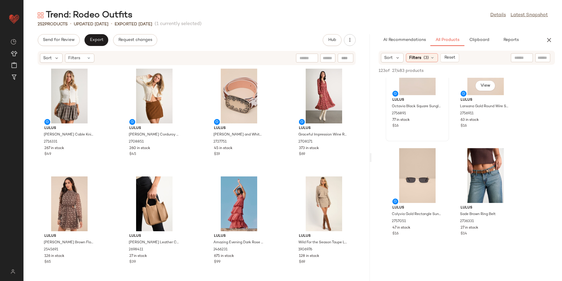
scroll to position [470, 0]
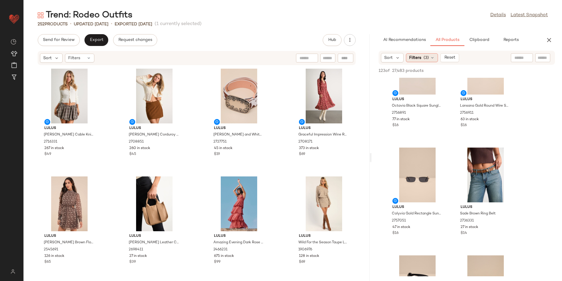
click at [424, 61] on div "Filters (3)" at bounding box center [422, 57] width 32 height 9
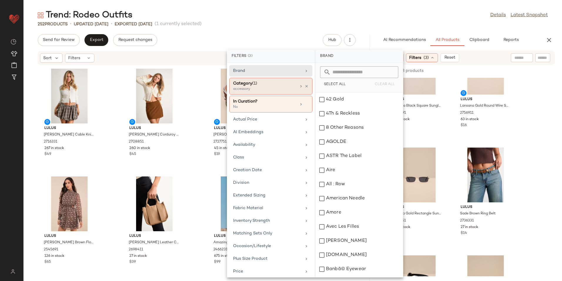
click at [272, 88] on div "accessory" at bounding box center [262, 88] width 59 height 5
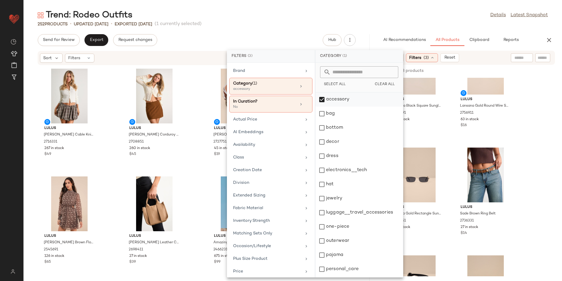
click at [349, 106] on div "accessory" at bounding box center [359, 113] width 88 height 14
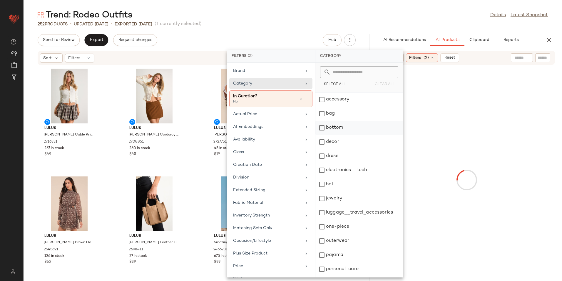
click at [331, 135] on div "bottom" at bounding box center [359, 142] width 88 height 14
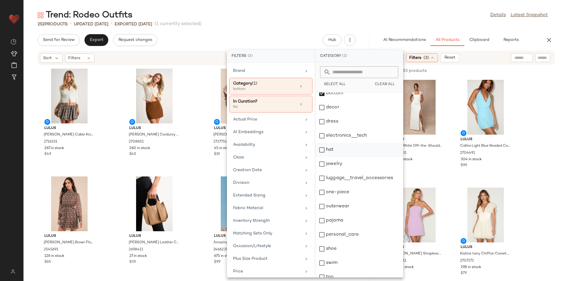
scroll to position [55, 0]
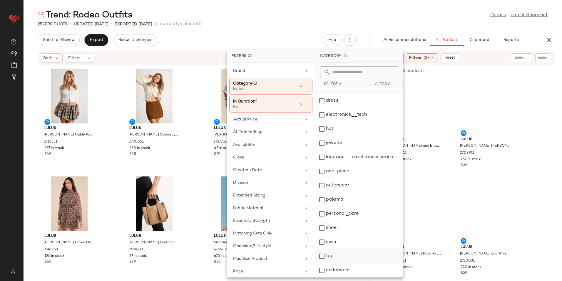
click at [335, 263] on div "top" at bounding box center [359, 270] width 88 height 14
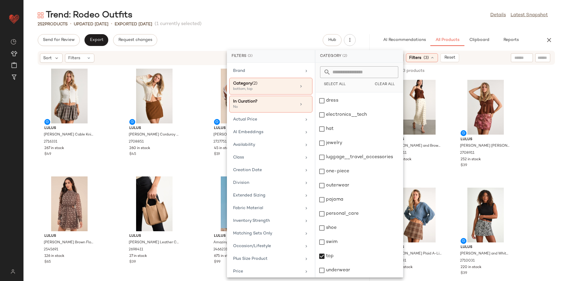
click at [373, 8] on main "Trend: Rodeo Outfits Details Latest Snapshot 252 Products • updated Aug 14th • …" at bounding box center [281, 140] width 562 height 281
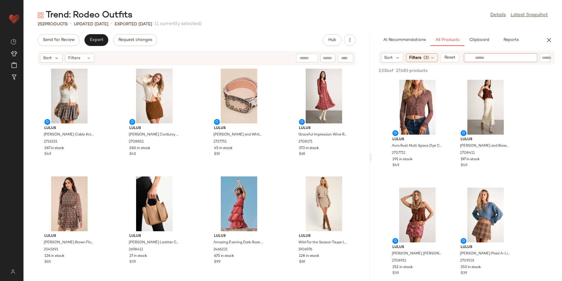
click at [518, 58] on input "text" at bounding box center [500, 58] width 51 height 6
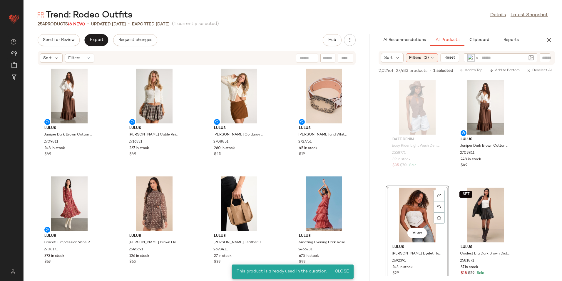
click at [271, 27] on div "254 Products (6 New) • updated Aug 19th • Exported Aug 14th (1 currently select…" at bounding box center [293, 24] width 539 height 6
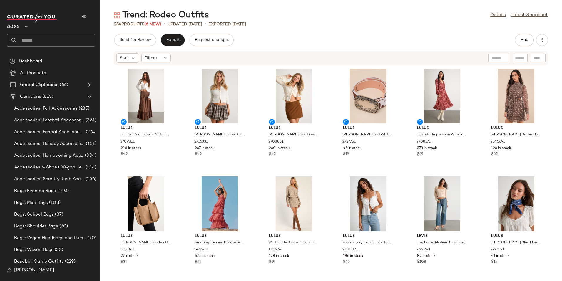
click at [85, 19] on icon "button" at bounding box center [83, 16] width 7 height 7
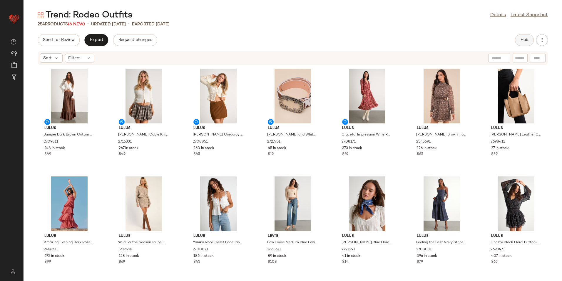
click at [522, 36] on button "Hub" at bounding box center [524, 40] width 19 height 12
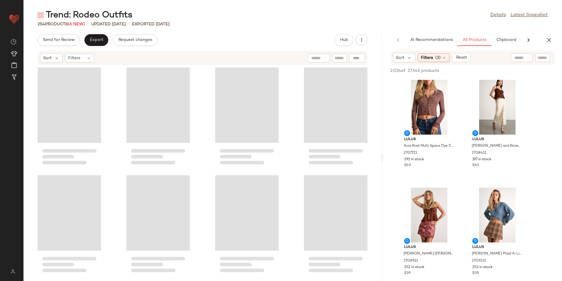
drag, startPoint x: 293, startPoint y: 158, endPoint x: 431, endPoint y: 160, distance: 138.2
click at [431, 160] on div "Trend: Rodeo Outfits Details Latest Snapshot 254 Products (6 New) • updated [DA…" at bounding box center [293, 144] width 539 height 271
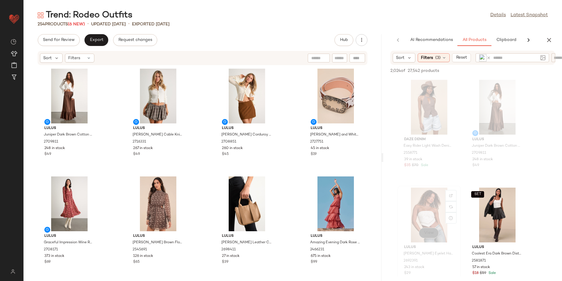
click at [425, 233] on span "View" at bounding box center [429, 232] width 10 height 5
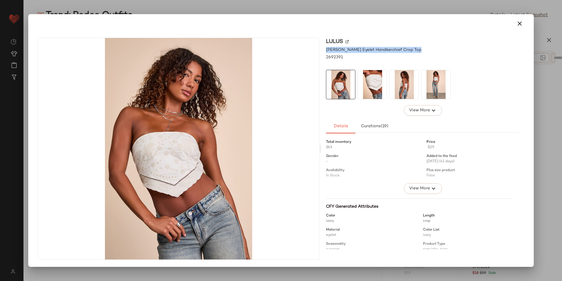
drag, startPoint x: 324, startPoint y: 49, endPoint x: 410, endPoint y: 46, distance: 85.6
click at [410, 46] on div "Lulus [PERSON_NAME] Eyelet Handkerchief Crop Top 2692391 View More Details Cura…" at bounding box center [422, 149] width 203 height 222
copy span "[PERSON_NAME] Eyelet Handkerchief Crop Top"
click at [516, 24] on button "button" at bounding box center [520, 23] width 14 height 14
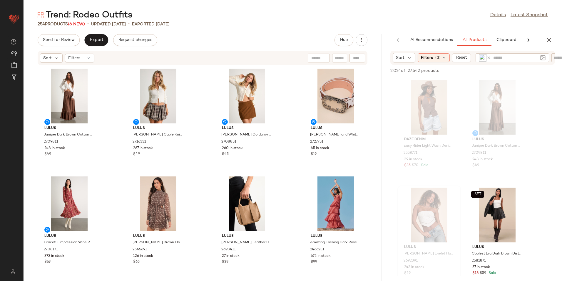
click at [344, 57] on input "text" at bounding box center [340, 58] width 10 height 6
paste input "**********"
type input "**********"
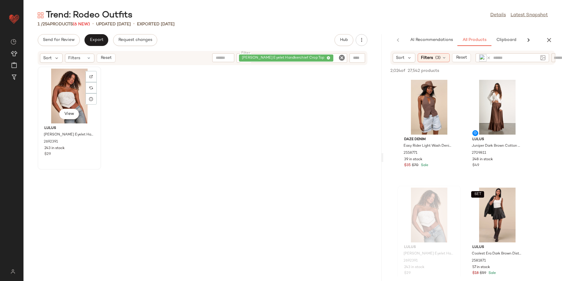
click at [71, 93] on div "View" at bounding box center [69, 96] width 59 height 55
click at [233, 36] on div "Send for Review Export Request changes Hub" at bounding box center [203, 40] width 330 height 12
click at [234, 56] on div at bounding box center [223, 57] width 22 height 9
paste input "**********"
type input "**********"
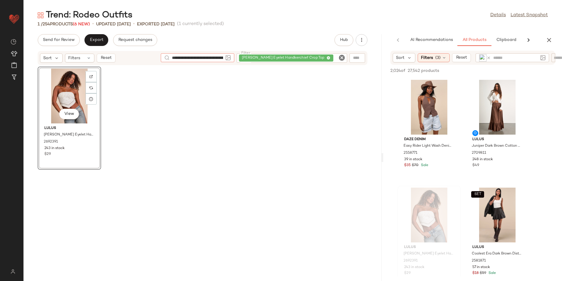
scroll to position [0, 34]
click at [329, 59] on div "[PERSON_NAME] Eyelet Handkerchief Crop Top" at bounding box center [292, 57] width 111 height 9
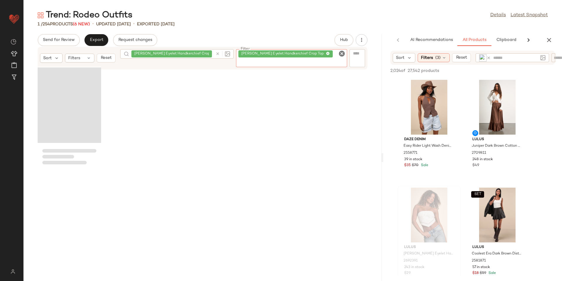
click at [345, 53] on icon "Clear Filter" at bounding box center [341, 53] width 7 height 7
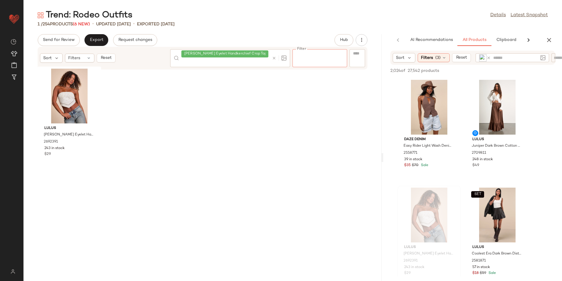
click at [303, 31] on div "Trend: Rodeo Outfits Details Latest Snapshot 1 / 254 Products (6 New) • updated…" at bounding box center [293, 144] width 539 height 271
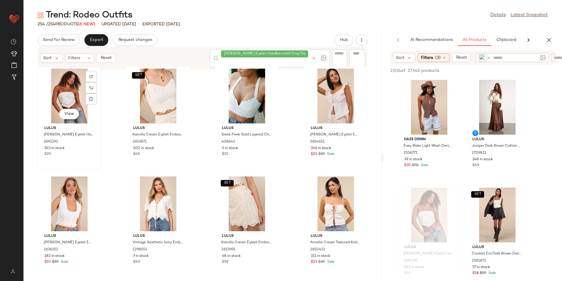
click at [73, 97] on div "View" at bounding box center [69, 96] width 59 height 55
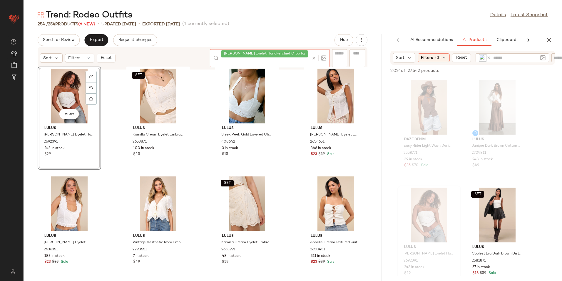
click at [314, 58] on icon at bounding box center [314, 58] width 4 height 4
click at [264, 26] on div "254 / 254 Products (6 New) • updated [DATE] • Exported [DATE] (1 currently sele…" at bounding box center [293, 24] width 539 height 6
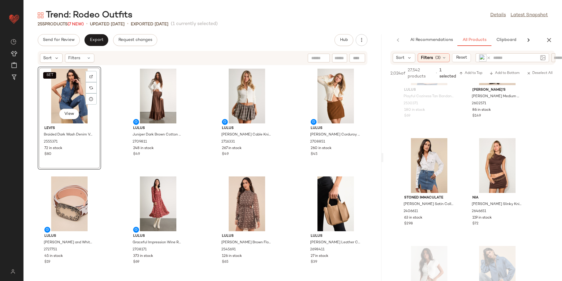
scroll to position [1117, 0]
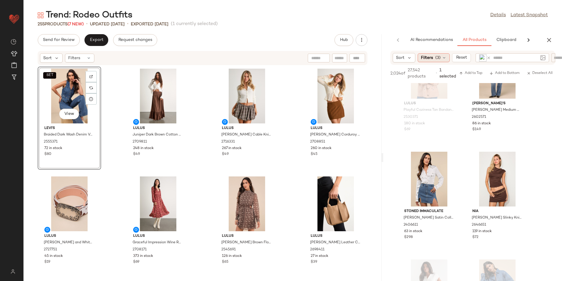
click at [440, 54] on div "Filters (3)" at bounding box center [434, 57] width 32 height 9
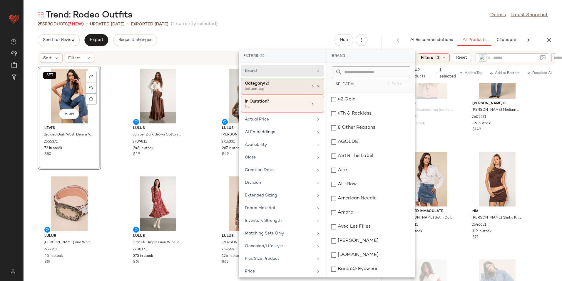
click at [296, 89] on div "bottom, top" at bounding box center [274, 88] width 59 height 5
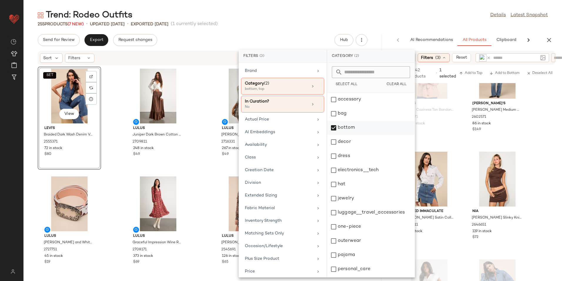
click at [348, 135] on div "bottom" at bounding box center [371, 142] width 88 height 14
click at [350, 163] on div "dress" at bounding box center [371, 170] width 88 height 14
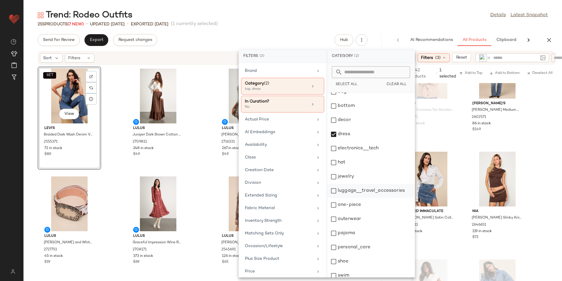
scroll to position [55, 0]
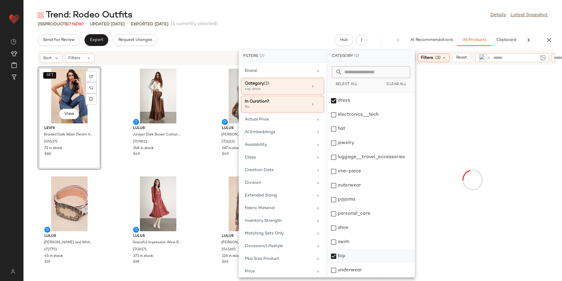
click at [352, 263] on div "top" at bounding box center [371, 270] width 88 height 14
click at [418, 20] on div "Trend: Rodeo Outfits Details Latest Snapshot" at bounding box center [293, 15] width 539 height 12
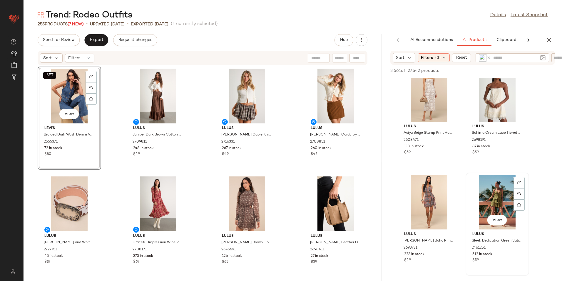
scroll to position [647, 0]
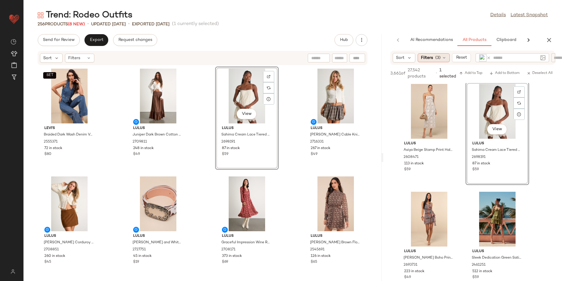
click at [437, 59] on span "(3)" at bounding box center [437, 58] width 5 height 6
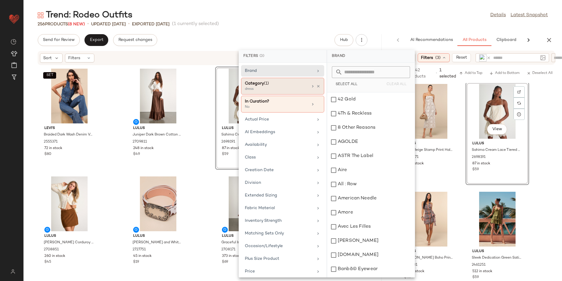
click at [300, 91] on div "dress" at bounding box center [274, 88] width 59 height 5
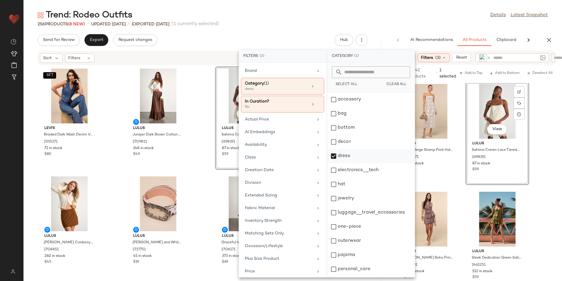
click at [345, 163] on div "dress" at bounding box center [371, 170] width 88 height 14
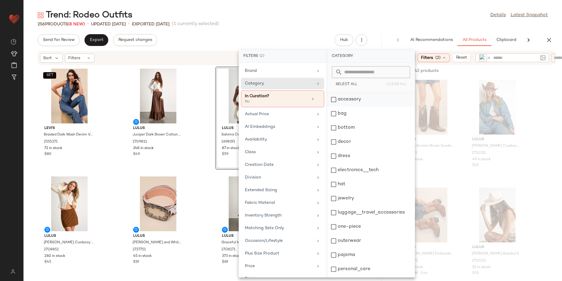
click at [359, 106] on div "accessory" at bounding box center [371, 113] width 88 height 14
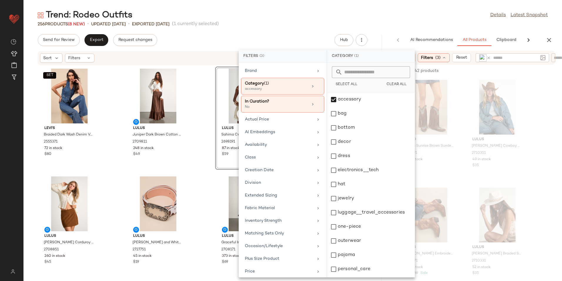
click at [411, 16] on div "Trend: Rodeo Outfits Details Latest Snapshot" at bounding box center [293, 15] width 539 height 12
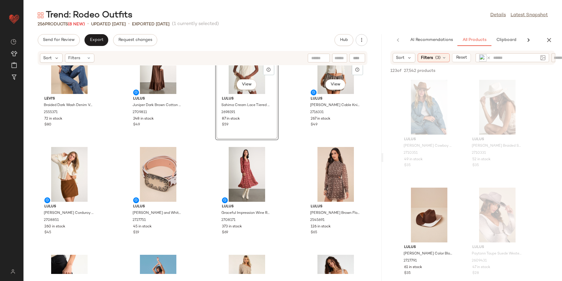
scroll to position [0, 0]
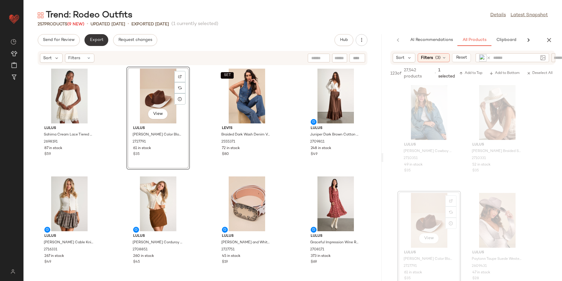
click at [96, 41] on span "Export" at bounding box center [96, 40] width 14 height 5
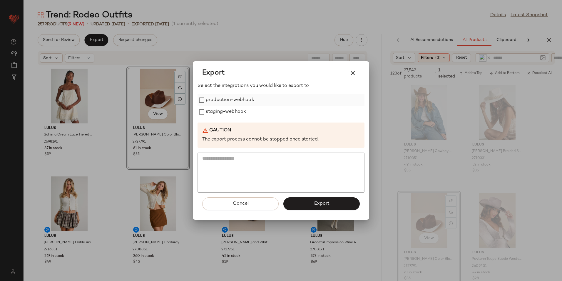
click at [232, 96] on label "production-webhook" at bounding box center [230, 100] width 49 height 12
drag, startPoint x: 228, startPoint y: 114, endPoint x: 230, endPoint y: 116, distance: 3.3
click at [228, 114] on label "staging-webhook" at bounding box center [226, 112] width 40 height 12
click at [314, 205] on span "Export" at bounding box center [322, 204] width 16 height 6
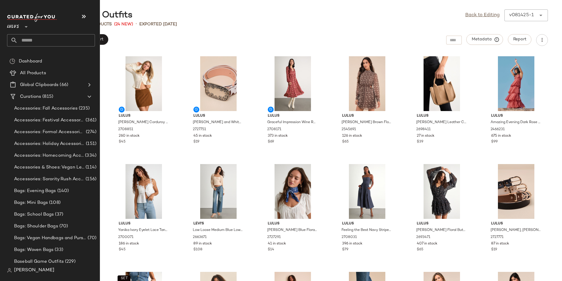
click at [41, 44] on input "text" at bounding box center [56, 40] width 77 height 12
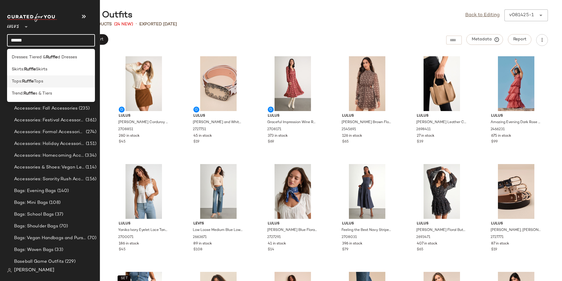
type input "******"
click at [33, 80] on b "Ruffle" at bounding box center [28, 81] width 12 height 6
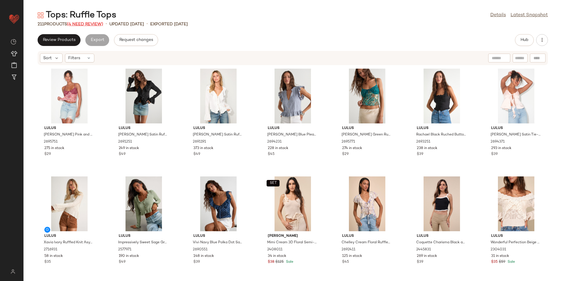
click at [94, 25] on span "(4 Need Review)" at bounding box center [85, 24] width 36 height 4
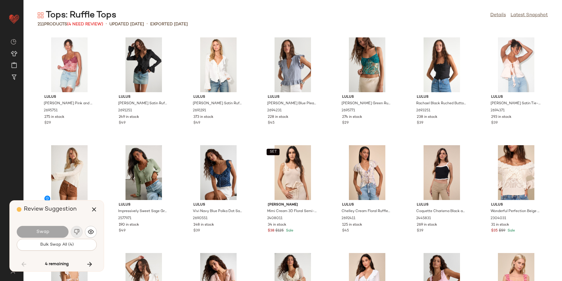
scroll to position [2583, 0]
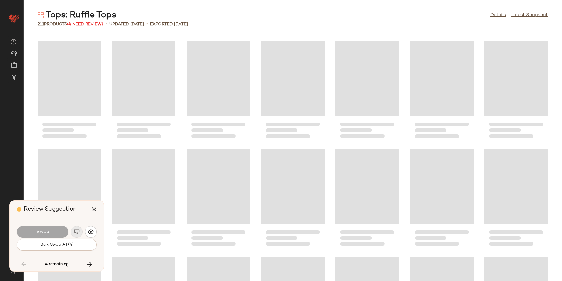
click at [68, 244] on span "Bulk Swap All (4)" at bounding box center [57, 244] width 34 height 5
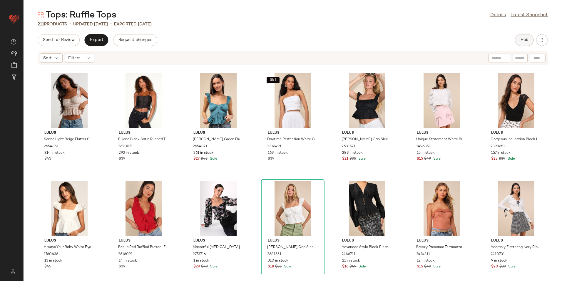
click at [524, 36] on button "Hub" at bounding box center [524, 40] width 19 height 12
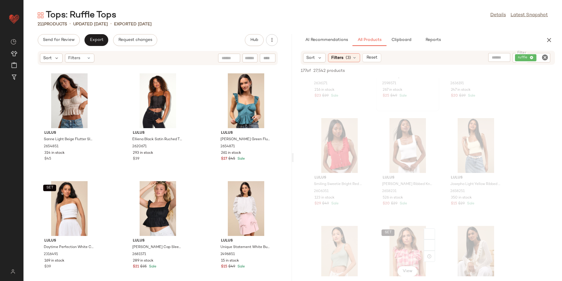
scroll to position [1323, 0]
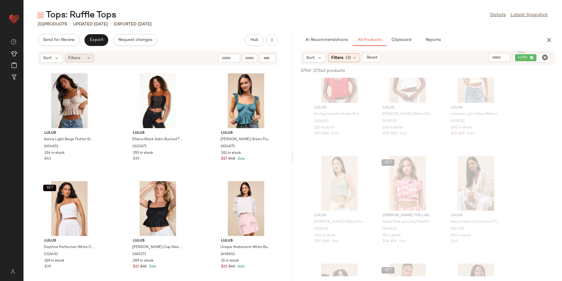
click at [84, 58] on div "Filters" at bounding box center [79, 58] width 29 height 9
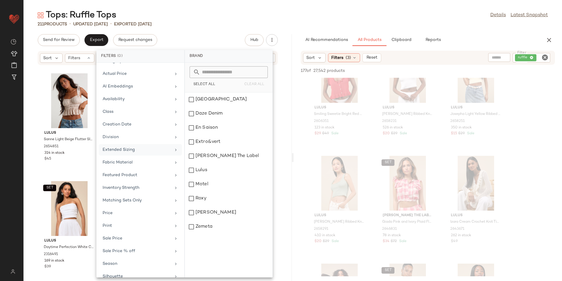
scroll to position [43, 0]
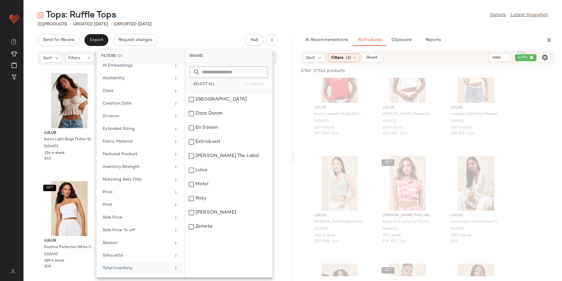
click at [137, 265] on div "Total Inventory" at bounding box center [137, 268] width 69 height 6
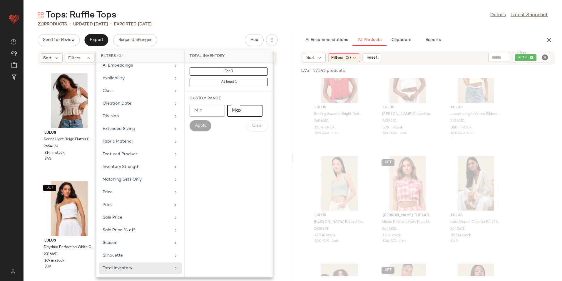
click at [245, 110] on input "Max" at bounding box center [244, 111] width 35 height 12
type input "**"
click at [198, 128] on button "Apply" at bounding box center [201, 125] width 22 height 11
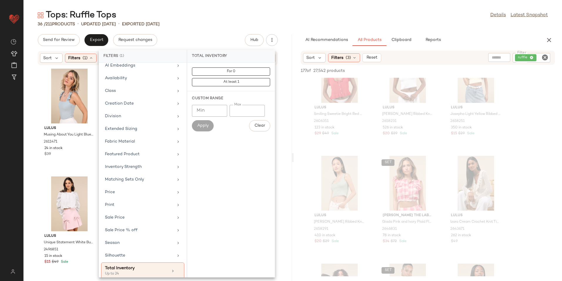
click at [202, 26] on div "36 / 211 Products • updated [DATE] • Exported [DATE]" at bounding box center [293, 24] width 539 height 6
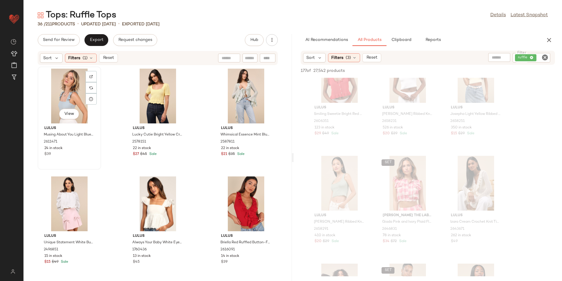
click at [69, 94] on div "View" at bounding box center [69, 96] width 59 height 55
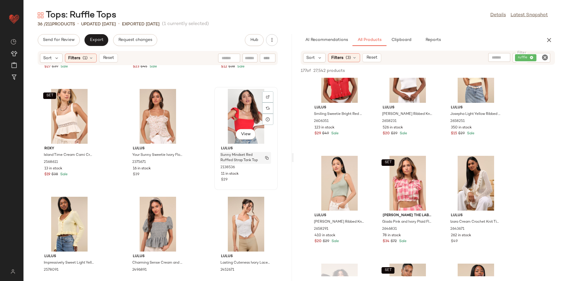
scroll to position [1084, 0]
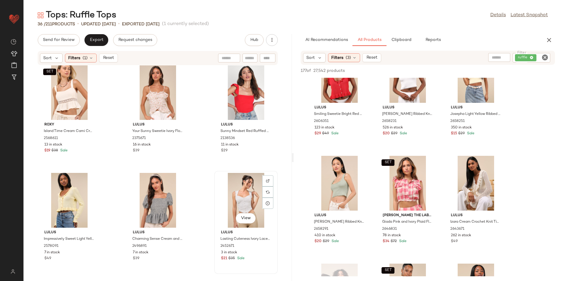
click at [245, 201] on div "View" at bounding box center [245, 200] width 59 height 55
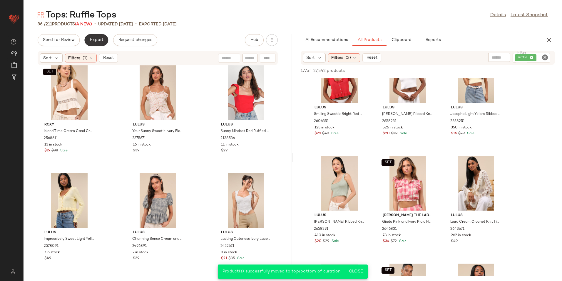
click at [92, 38] on span "Export" at bounding box center [96, 40] width 14 height 5
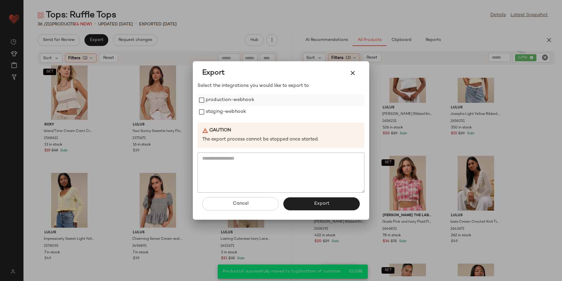
drag, startPoint x: 241, startPoint y: 101, endPoint x: 233, endPoint y: 119, distance: 19.7
click at [241, 102] on label "production-webhook" at bounding box center [230, 100] width 49 height 12
click at [233, 119] on div "Select the integrations you would like to export to production-webhook staging-…" at bounding box center [281, 137] width 167 height 110
click at [235, 110] on label "staging-webhook" at bounding box center [226, 112] width 40 height 12
click at [309, 206] on button "Export" at bounding box center [321, 203] width 76 height 13
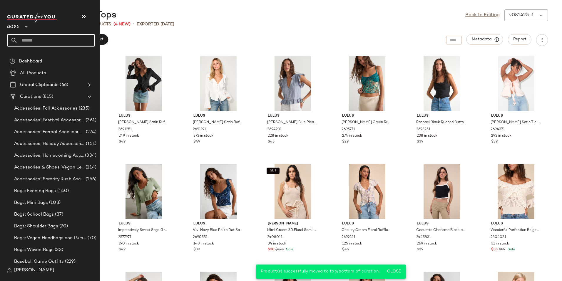
click at [34, 38] on input "text" at bounding box center [56, 40] width 77 height 12
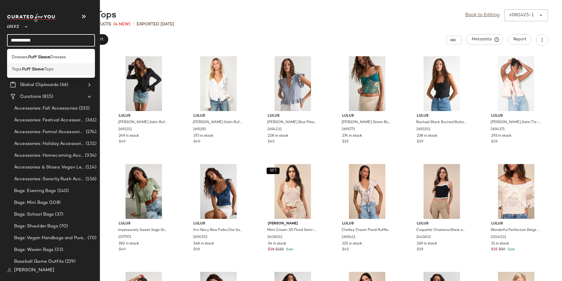
type input "**********"
click at [56, 73] on div "Tops: Puff Sleeve Tops" at bounding box center [51, 69] width 88 height 12
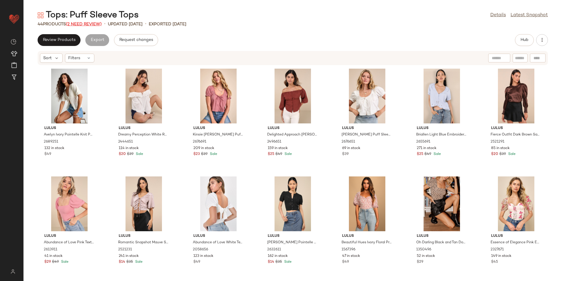
click at [87, 22] on span "(2 Need Review)" at bounding box center [84, 24] width 36 height 4
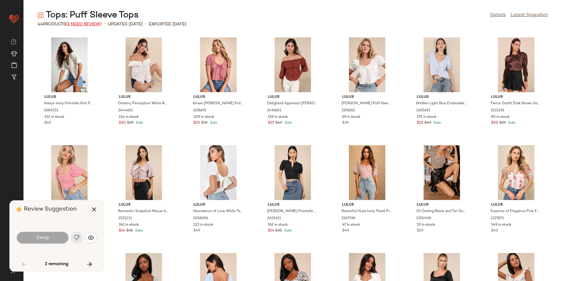
scroll to position [435, 0]
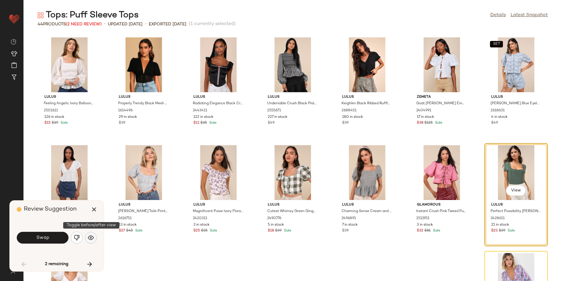
click at [90, 236] on img "button" at bounding box center [91, 237] width 6 height 6
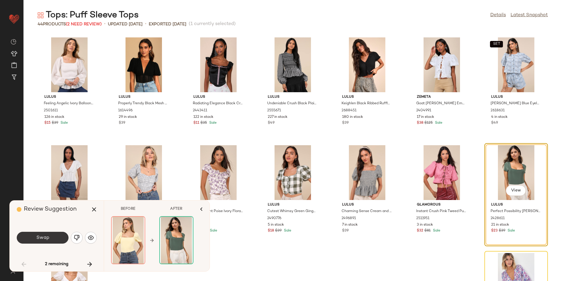
click at [57, 237] on button "Swap" at bounding box center [43, 237] width 52 height 12
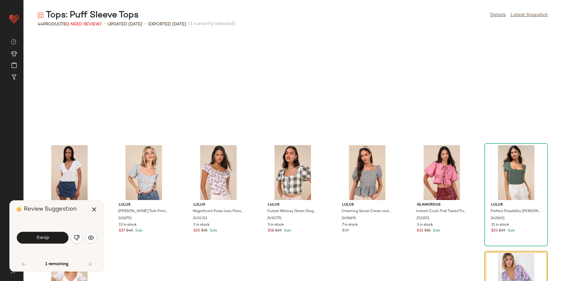
scroll to position [508, 0]
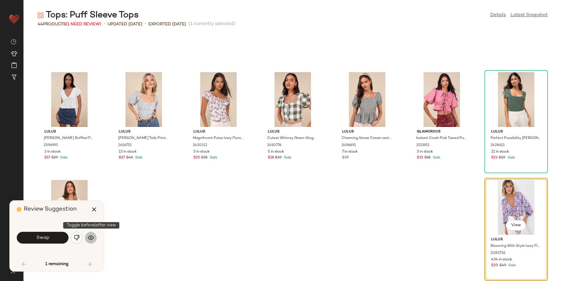
click at [91, 239] on img "button" at bounding box center [91, 237] width 6 height 6
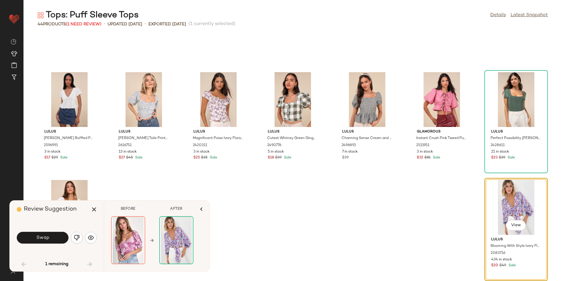
click at [77, 236] on img "button" at bounding box center [77, 237] width 6 height 6
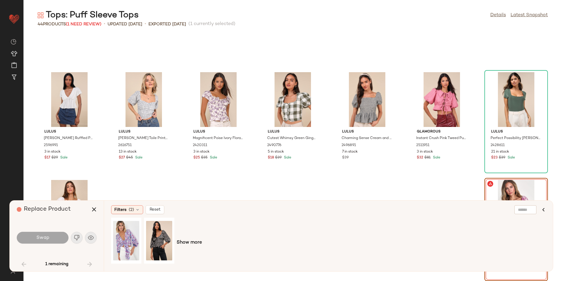
click at [91, 216] on div "Replace Product" at bounding box center [59, 209] width 84 height 18
click at [94, 212] on icon "button" at bounding box center [94, 209] width 7 height 7
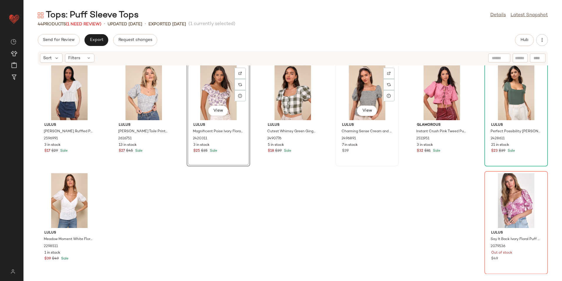
scroll to position [546, 0]
click at [513, 188] on div "View" at bounding box center [516, 200] width 59 height 55
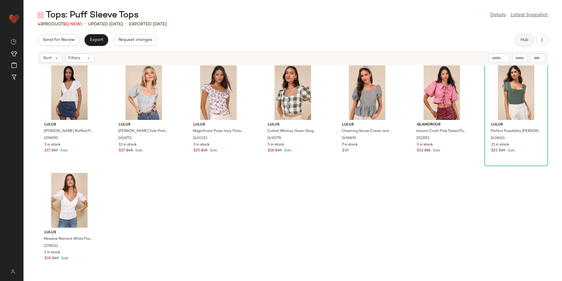
drag, startPoint x: 514, startPoint y: 44, endPoint x: 520, endPoint y: 42, distance: 6.1
click at [513, 44] on div "Send for Review Export Request changes Hub" at bounding box center [293, 40] width 510 height 12
click at [520, 42] on button "Hub" at bounding box center [524, 40] width 19 height 12
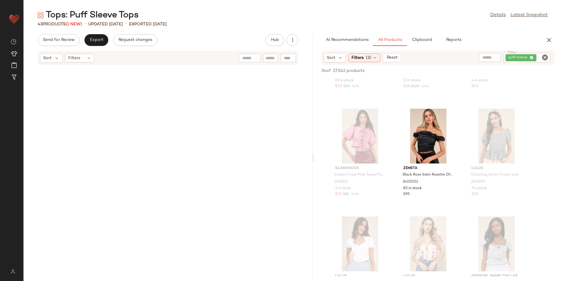
scroll to position [402, 0]
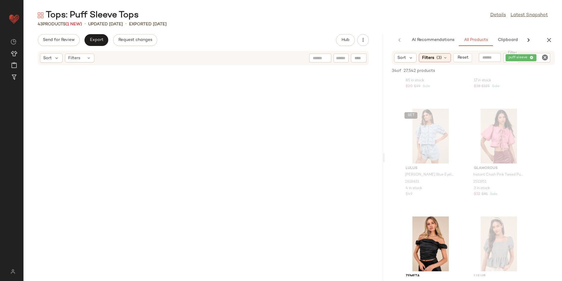
drag, startPoint x: 292, startPoint y: 157, endPoint x: 451, endPoint y: 155, distance: 158.8
click at [451, 155] on div "Tops: Puff Sleeve Tops Details Latest Snapshot 43 Products (1 New) • updated [D…" at bounding box center [293, 144] width 539 height 271
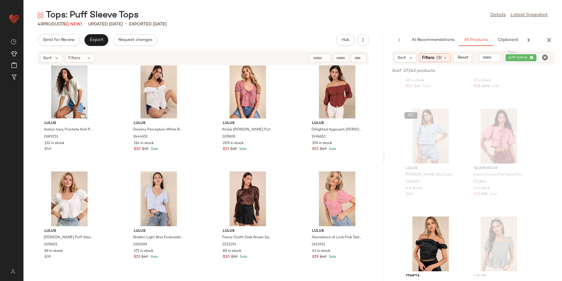
scroll to position [0, 0]
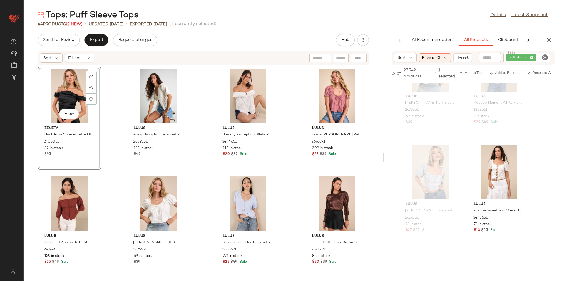
scroll to position [1372, 0]
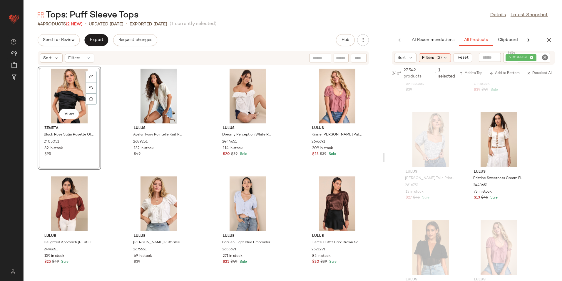
click at [78, 53] on div "Sort Filters" at bounding box center [67, 57] width 54 height 9
click at [77, 57] on span "Filters" at bounding box center [74, 58] width 12 height 6
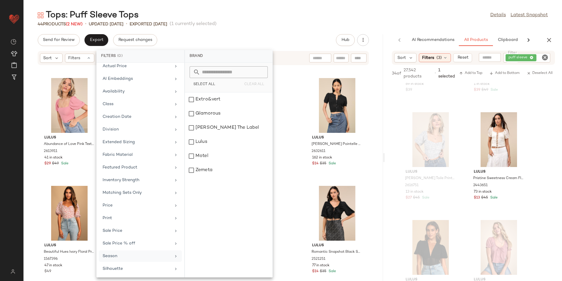
scroll to position [43, 0]
click at [127, 270] on div "Total Inventory" at bounding box center [137, 268] width 69 height 6
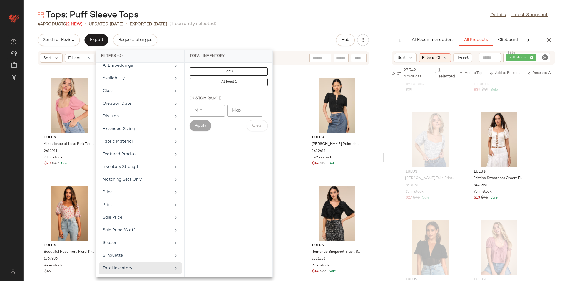
click at [238, 110] on input "Max" at bounding box center [244, 111] width 35 height 12
type input "**"
click at [205, 125] on span "Apply" at bounding box center [201, 125] width 12 height 5
click at [279, 28] on div "Tops: Puff Sleeve Tops Details Latest Snapshot 44 Products (2 New) • updated [D…" at bounding box center [293, 144] width 539 height 271
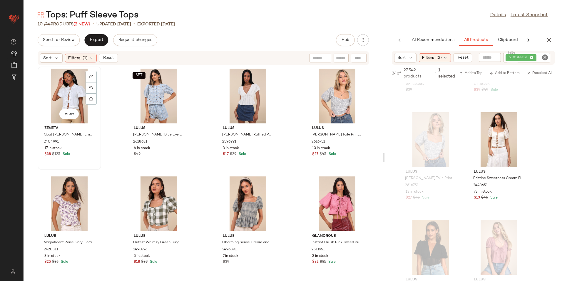
drag, startPoint x: 63, startPoint y: 88, endPoint x: 78, endPoint y: 92, distance: 15.6
click at [63, 87] on div "View" at bounding box center [69, 96] width 59 height 55
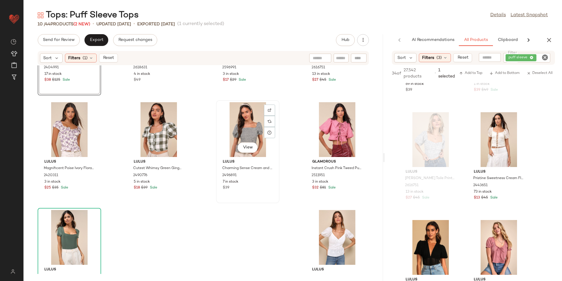
scroll to position [111, 0]
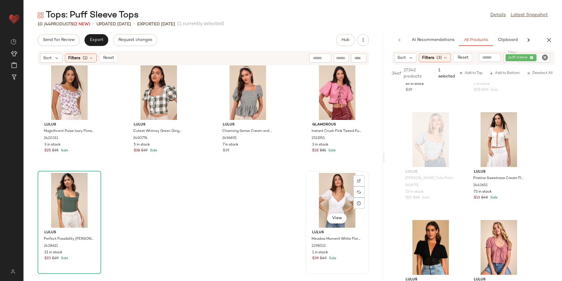
click at [335, 199] on div "View" at bounding box center [337, 200] width 59 height 55
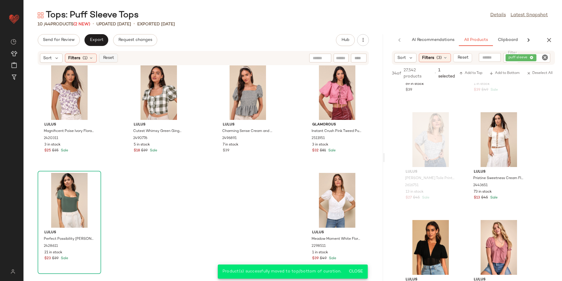
click at [106, 59] on span "Reset" at bounding box center [108, 58] width 11 height 5
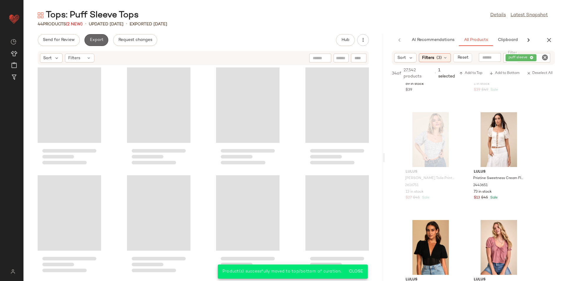
click at [94, 43] on button "Export" at bounding box center [96, 40] width 24 height 12
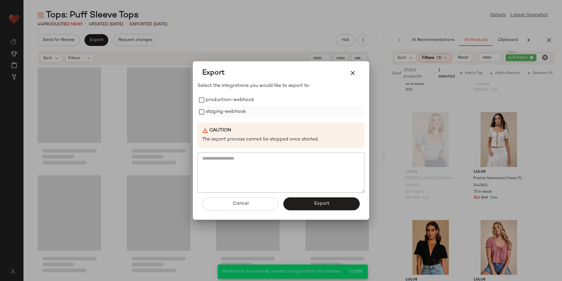
scroll to position [977, 0]
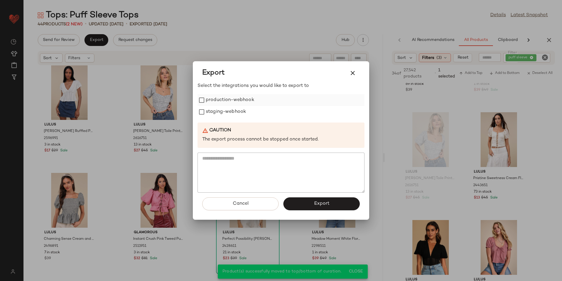
click at [237, 100] on label "production-webhook" at bounding box center [230, 100] width 49 height 12
click at [236, 107] on label "staging-webhook" at bounding box center [226, 112] width 40 height 12
drag, startPoint x: 294, startPoint y: 203, endPoint x: 265, endPoint y: 185, distance: 34.0
click at [293, 202] on button "Export" at bounding box center [321, 203] width 76 height 13
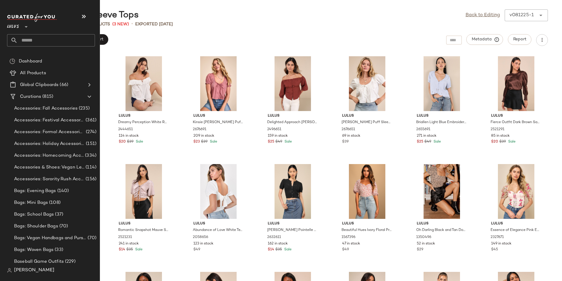
click at [31, 38] on input "text" at bounding box center [56, 40] width 77 height 12
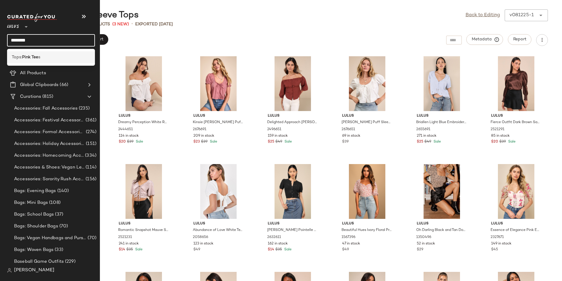
type input "********"
click at [27, 55] on b "Pink Tee" at bounding box center [30, 57] width 16 height 6
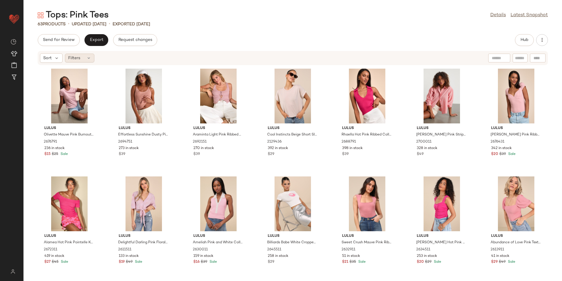
click at [91, 59] on div "Filters" at bounding box center [79, 58] width 29 height 9
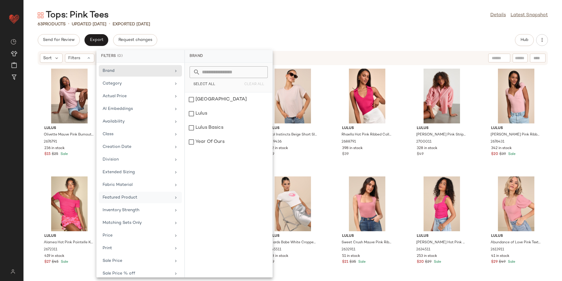
scroll to position [43, 0]
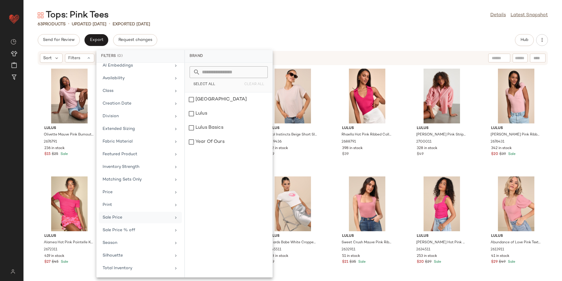
drag, startPoint x: 116, startPoint y: 271, endPoint x: 163, endPoint y: 220, distance: 69.5
click at [116, 271] on div "Total Inventory" at bounding box center [140, 267] width 83 height 11
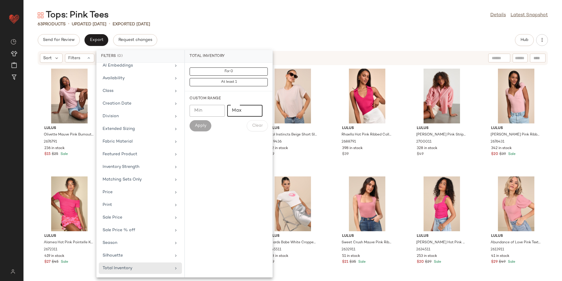
click at [236, 110] on input "Max" at bounding box center [244, 111] width 35 height 12
type input "**"
click at [209, 125] on button "Apply" at bounding box center [201, 125] width 22 height 11
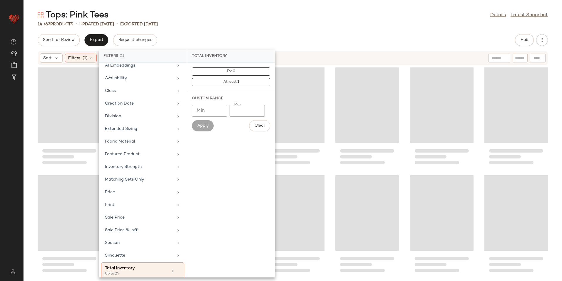
click at [323, 28] on div "Tops: Pink Tees Details Latest Snapshot 14 / 63 Products • updated [DATE] • Exp…" at bounding box center [293, 144] width 539 height 271
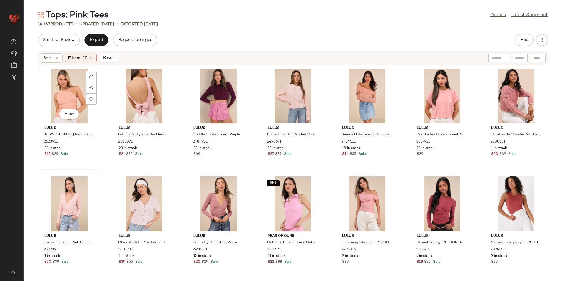
click at [60, 98] on div "View" at bounding box center [69, 96] width 59 height 55
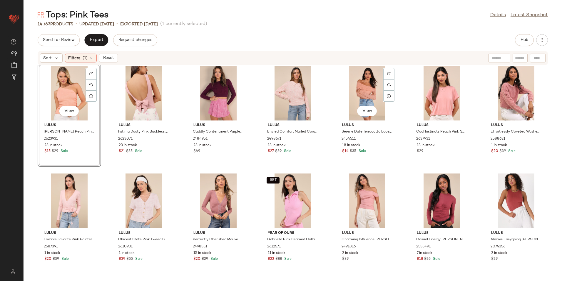
scroll to position [4, 0]
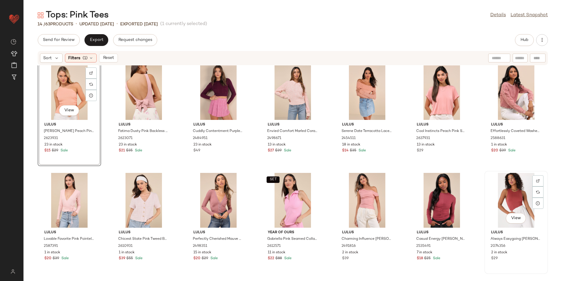
click at [507, 191] on div "View" at bounding box center [516, 200] width 59 height 55
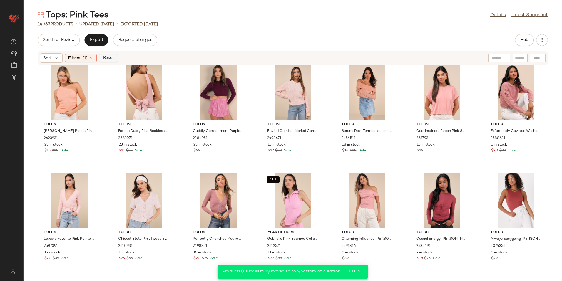
click at [110, 58] on span "Reset" at bounding box center [108, 58] width 11 height 5
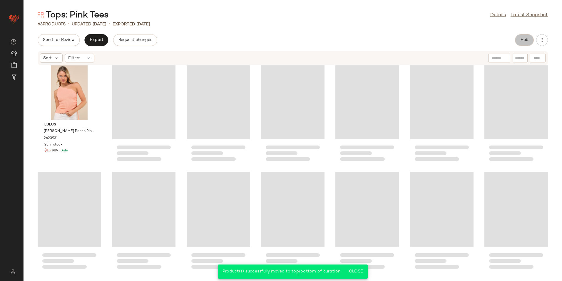
click at [524, 42] on span "Hub" at bounding box center [524, 40] width 8 height 5
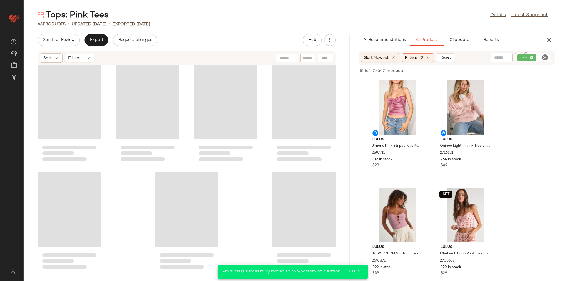
scroll to position [1515, 0]
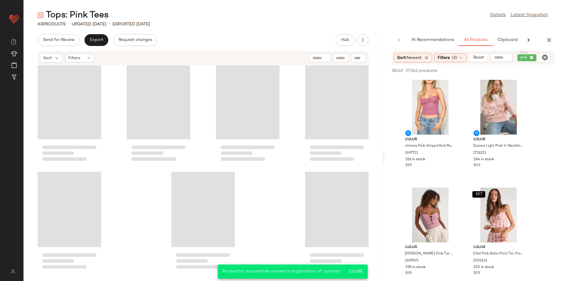
drag, startPoint x: 293, startPoint y: 158, endPoint x: 423, endPoint y: 155, distance: 129.4
click at [423, 155] on div "Tops: Pink Tees Details Latest Snapshot 63 Products • updated [DATE] • Exported…" at bounding box center [293, 144] width 539 height 271
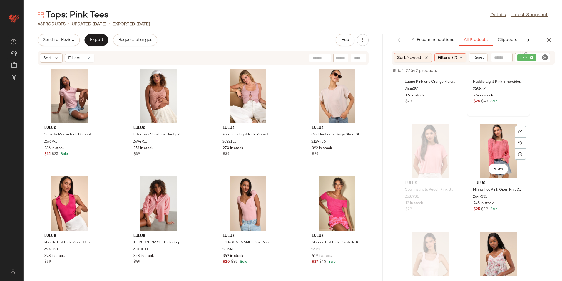
scroll to position [1735, 0]
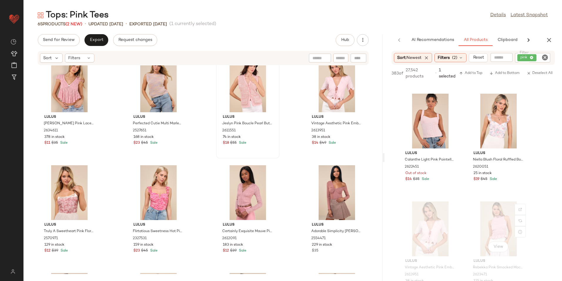
scroll to position [3205, 0]
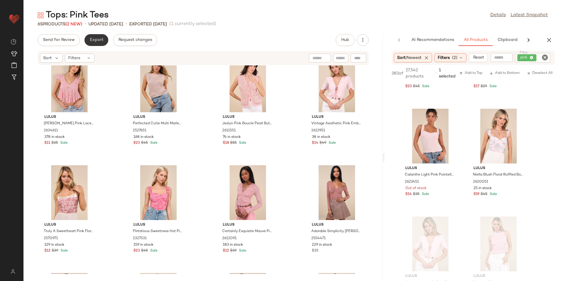
click at [99, 38] on button "Export" at bounding box center [96, 40] width 24 height 12
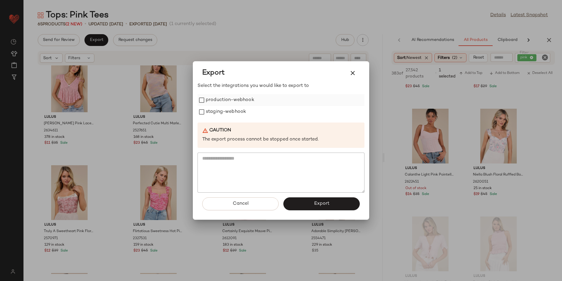
click at [210, 100] on label "production-webhook" at bounding box center [230, 100] width 49 height 12
click at [208, 108] on label "staging-webhook" at bounding box center [226, 112] width 40 height 12
click at [316, 203] on span "Export" at bounding box center [322, 204] width 16 height 6
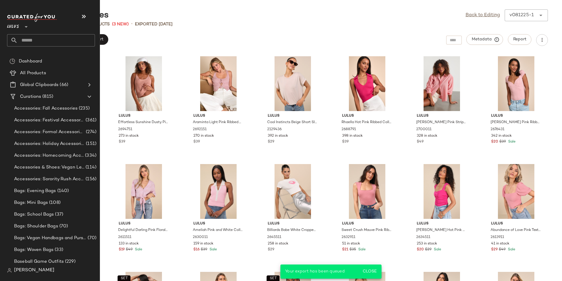
click at [35, 37] on input "text" at bounding box center [56, 40] width 77 height 12
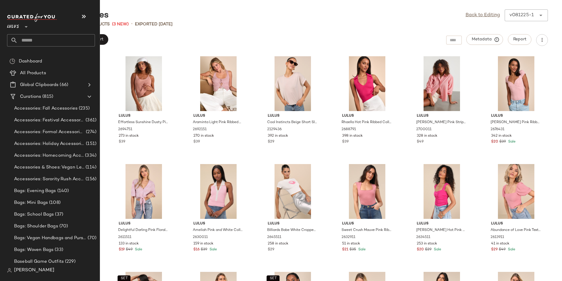
click at [27, 36] on input "text" at bounding box center [56, 40] width 77 height 12
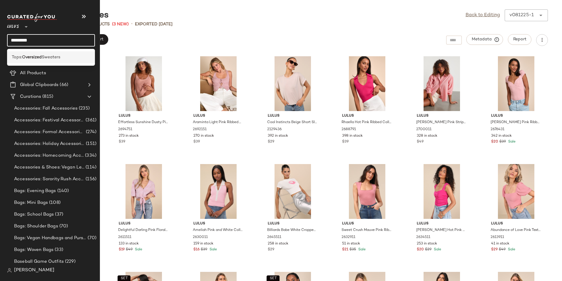
type input "*********"
click at [65, 59] on div "Tops: Oversized Sweaters" at bounding box center [51, 57] width 79 height 6
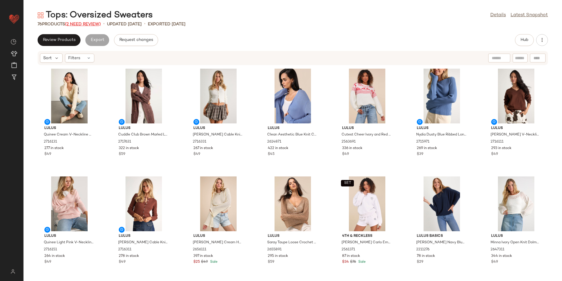
click at [74, 24] on span "(2 Need Review)" at bounding box center [83, 24] width 36 height 4
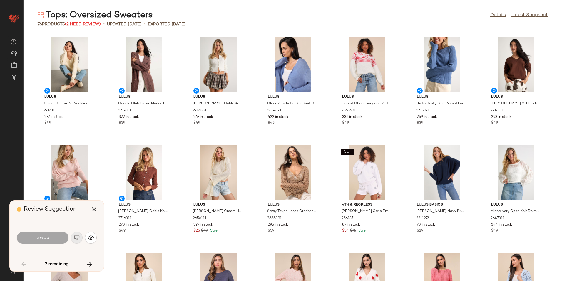
scroll to position [646, 0]
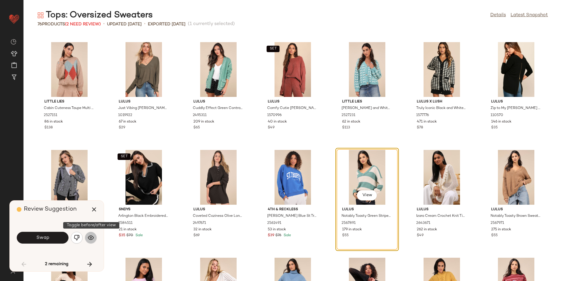
click at [93, 238] on img "button" at bounding box center [91, 237] width 6 height 6
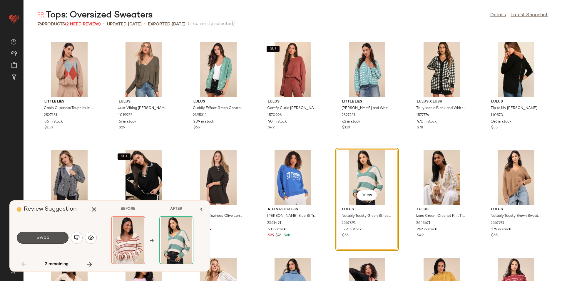
click at [62, 239] on button "Swap" at bounding box center [43, 237] width 52 height 12
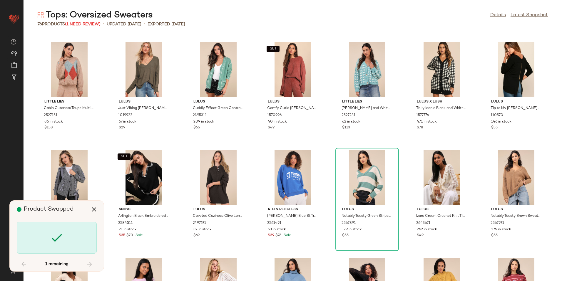
scroll to position [861, 0]
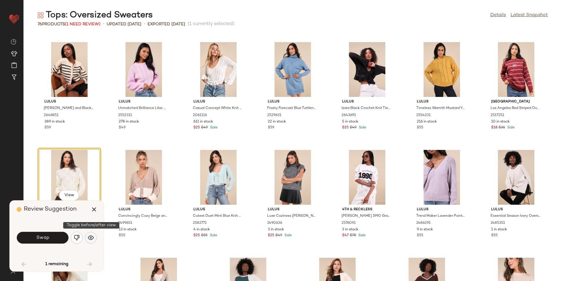
click at [94, 236] on button "button" at bounding box center [91, 237] width 12 height 12
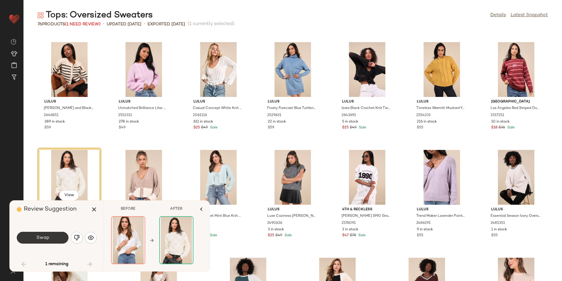
click at [52, 238] on button "Swap" at bounding box center [43, 237] width 52 height 12
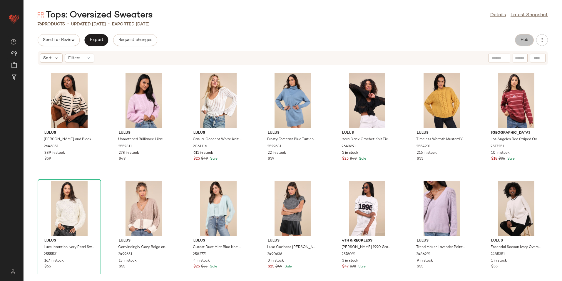
click at [515, 40] on button "Hub" at bounding box center [524, 40] width 19 height 12
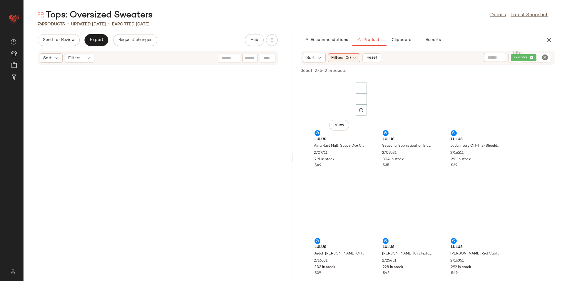
scroll to position [1937, 0]
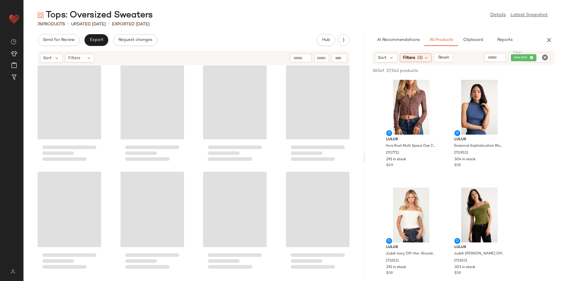
drag, startPoint x: 292, startPoint y: 158, endPoint x: 463, endPoint y: 158, distance: 171.1
click at [463, 158] on div "Tops: Oversized Sweaters Details Latest Snapshot 76 Products • updated [DATE] •…" at bounding box center [293, 144] width 539 height 271
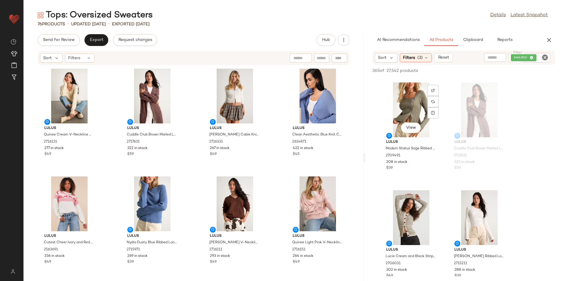
scroll to position [323, 0]
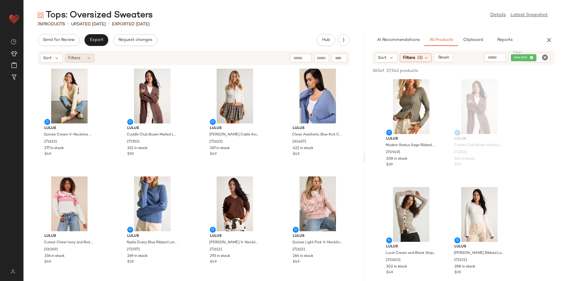
click at [92, 61] on div "Filters" at bounding box center [79, 58] width 29 height 9
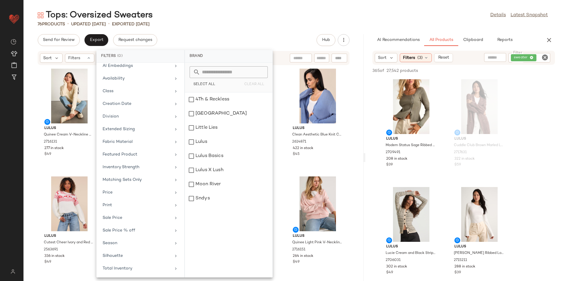
scroll to position [43, 0]
click at [144, 265] on div "Total Inventory" at bounding box center [137, 268] width 69 height 6
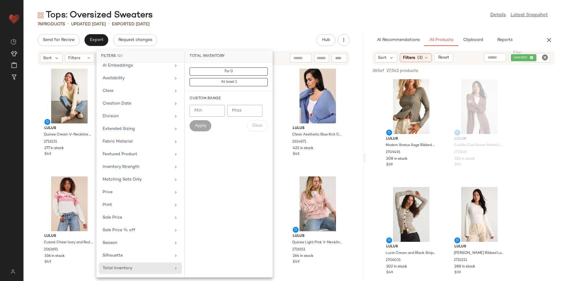
click at [245, 108] on input "Max" at bounding box center [244, 111] width 35 height 12
type input "**"
drag, startPoint x: 199, startPoint y: 123, endPoint x: 197, endPoint y: 125, distance: 3.0
click at [199, 124] on span "Apply" at bounding box center [201, 125] width 12 height 5
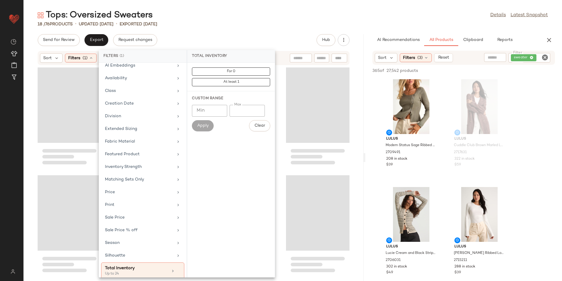
click at [199, 31] on div "Tops: Oversized Sweaters Details Latest Snapshot 18 / 76 Products • updated [DA…" at bounding box center [293, 144] width 539 height 271
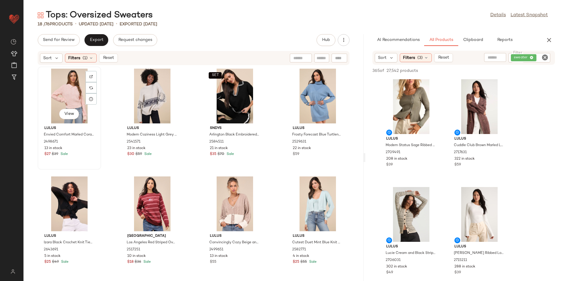
click at [52, 85] on div "View" at bounding box center [69, 96] width 59 height 55
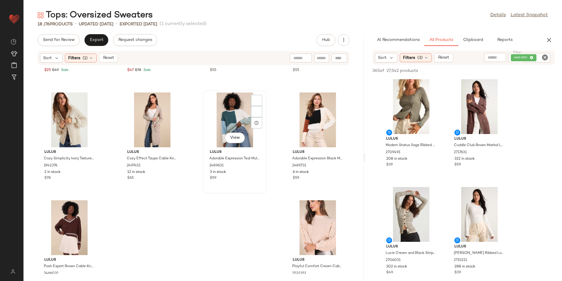
scroll to position [331, 0]
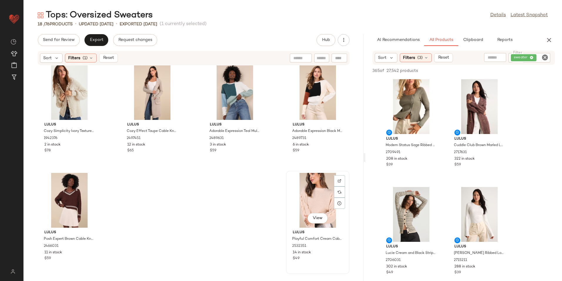
click at [301, 183] on div "View" at bounding box center [317, 200] width 59 height 55
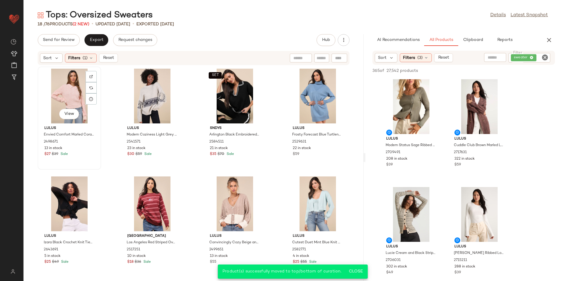
click at [78, 90] on div "View" at bounding box center [69, 96] width 59 height 55
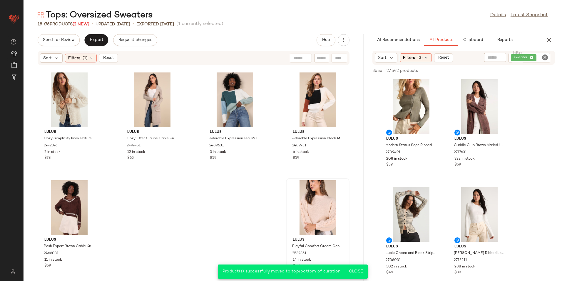
scroll to position [331, 0]
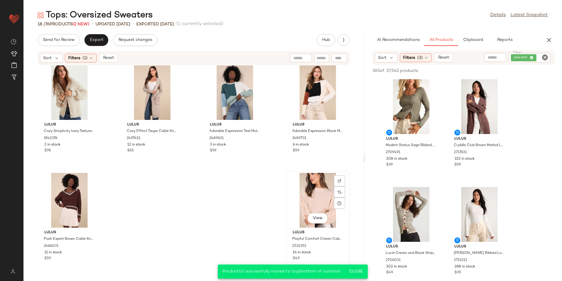
click at [309, 195] on div "View" at bounding box center [317, 200] width 59 height 55
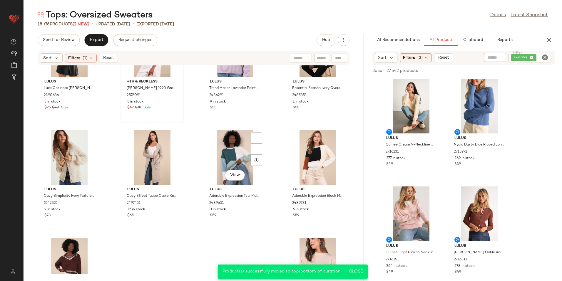
scroll to position [213, 0]
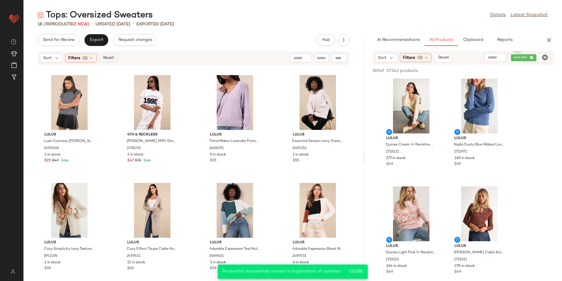
click at [108, 58] on span "Reset" at bounding box center [108, 58] width 11 height 5
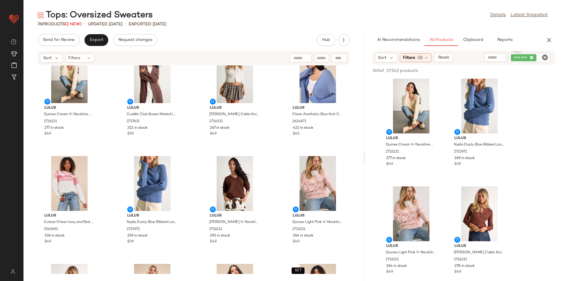
scroll to position [0, 0]
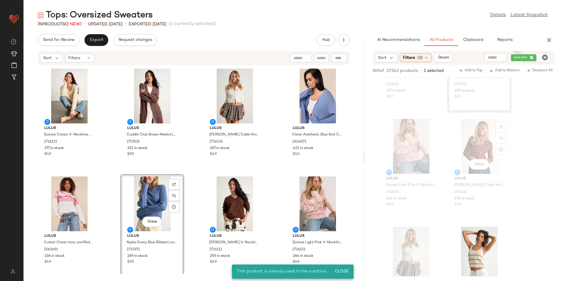
scroll to position [823, 0]
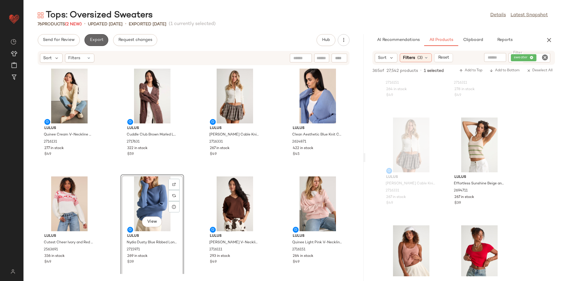
click at [93, 39] on span "Export" at bounding box center [96, 40] width 14 height 5
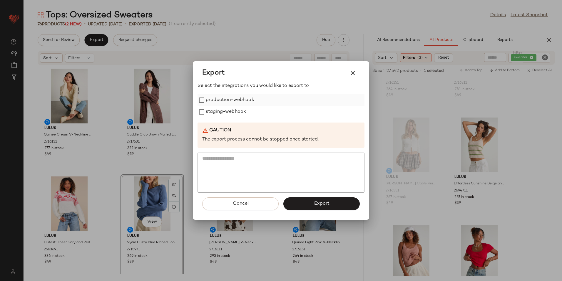
click at [213, 103] on label "production-webhook" at bounding box center [230, 100] width 49 height 12
click at [214, 111] on label "staging-webhook" at bounding box center [226, 112] width 40 height 12
click at [320, 207] on button "Export" at bounding box center [321, 203] width 76 height 13
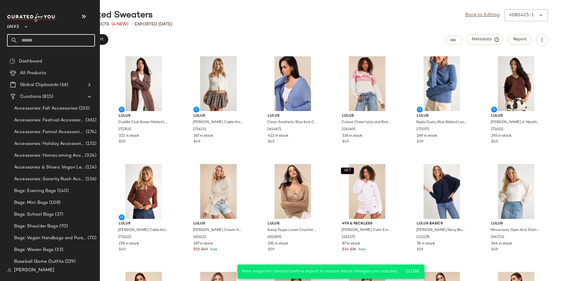
click at [40, 40] on input "text" at bounding box center [56, 40] width 77 height 12
type input "****"
